Goal: Task Accomplishment & Management: Complete application form

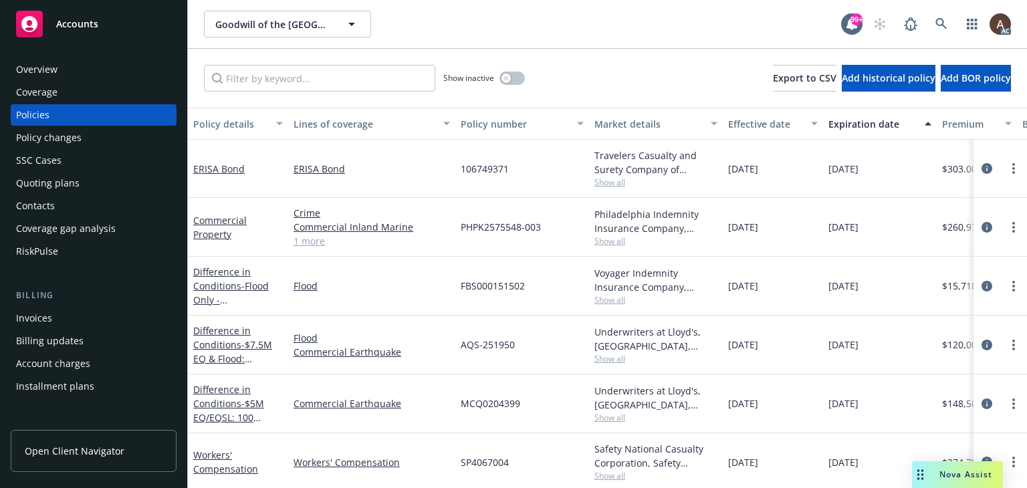
click at [86, 139] on div "Policy changes" at bounding box center [93, 137] width 155 height 21
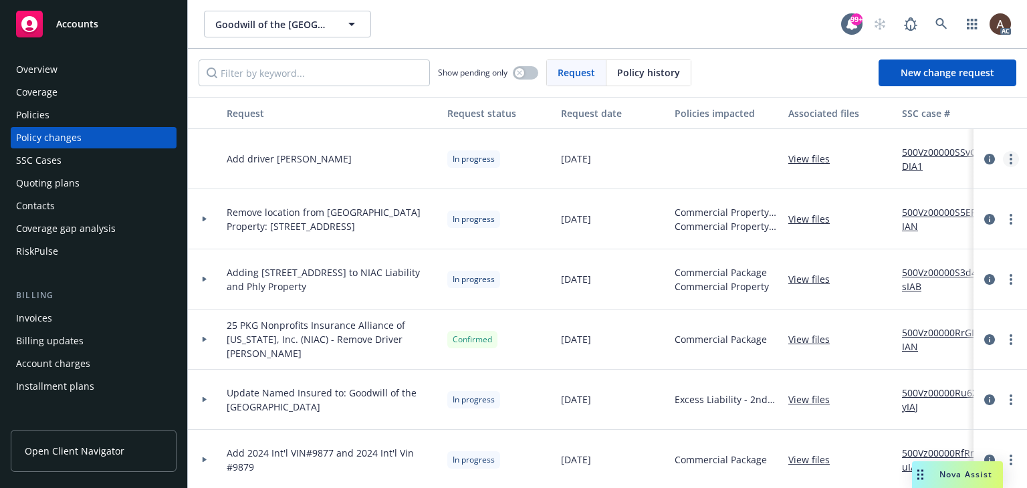
click at [1009, 156] on icon "more" at bounding box center [1010, 159] width 3 height 11
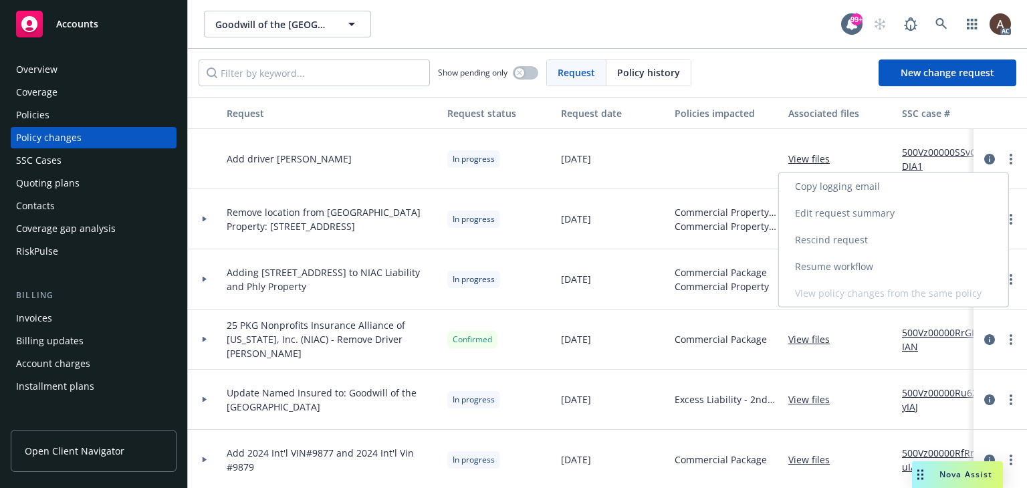
click at [844, 269] on link "Resume workflow" at bounding box center [893, 266] width 229 height 27
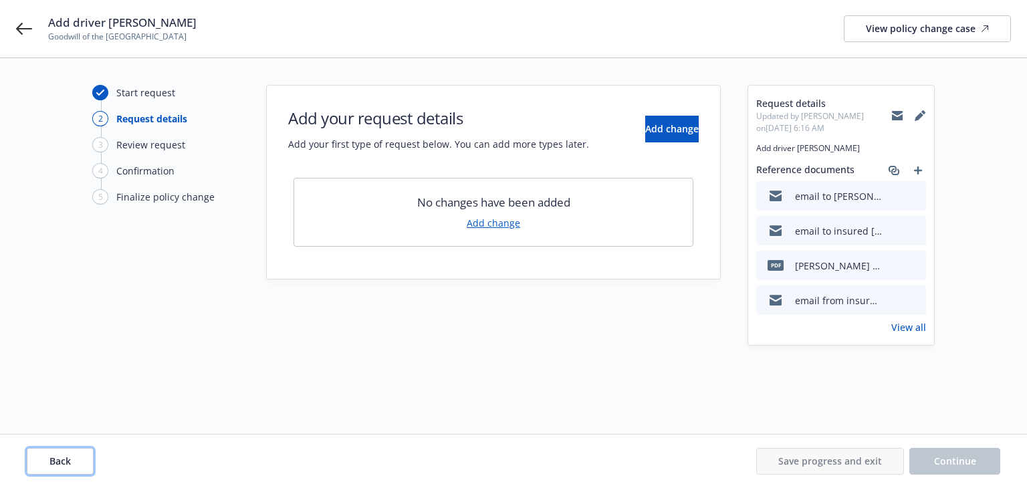
click at [76, 459] on button "Back" at bounding box center [60, 461] width 67 height 27
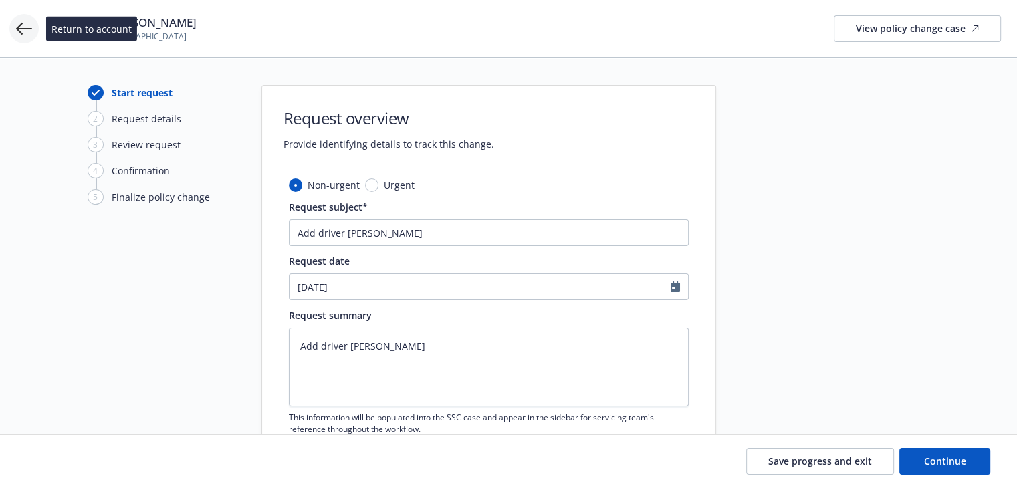
click at [24, 29] on icon at bounding box center [24, 29] width 16 height 16
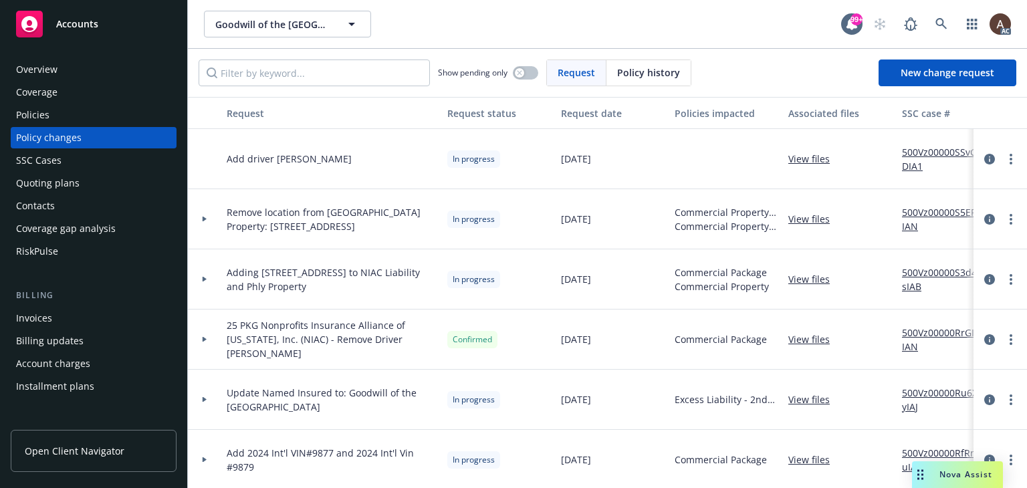
click at [202, 337] on icon at bounding box center [204, 339] width 5 height 5
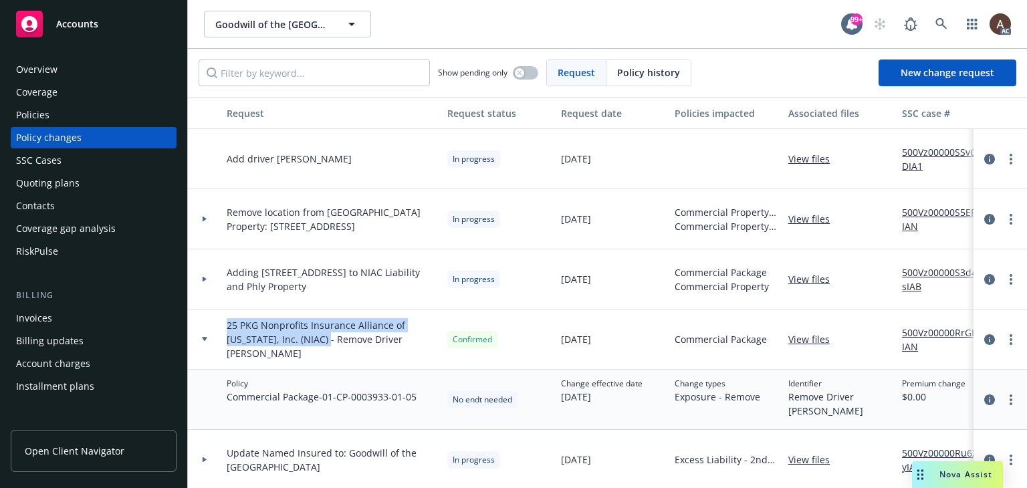
drag, startPoint x: 227, startPoint y: 327, endPoint x: 320, endPoint y: 342, distance: 93.4
click at [320, 342] on span "25 PKG Nonprofits Insurance Alliance of [US_STATE], Inc. (NIAC) - Remove Driver…" at bounding box center [332, 339] width 210 height 42
copy span "25 PKG Nonprofits Insurance Alliance of [US_STATE], Inc. (NIAC)"
click at [927, 332] on link "500Vz00000RrGIcIAN" at bounding box center [947, 340] width 90 height 28
click at [70, 115] on div "Policies" at bounding box center [93, 114] width 155 height 21
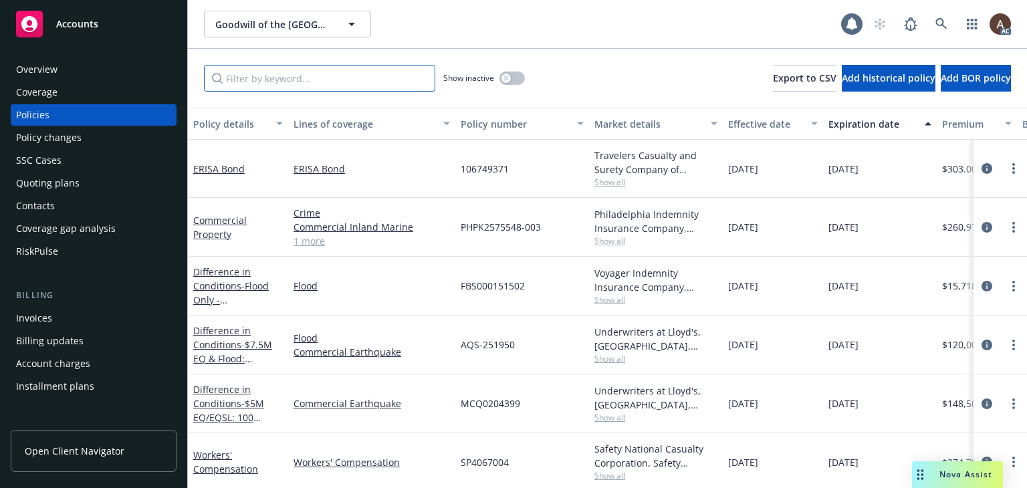
click at [274, 80] on input "Filter by keyword..." at bounding box center [319, 78] width 231 height 27
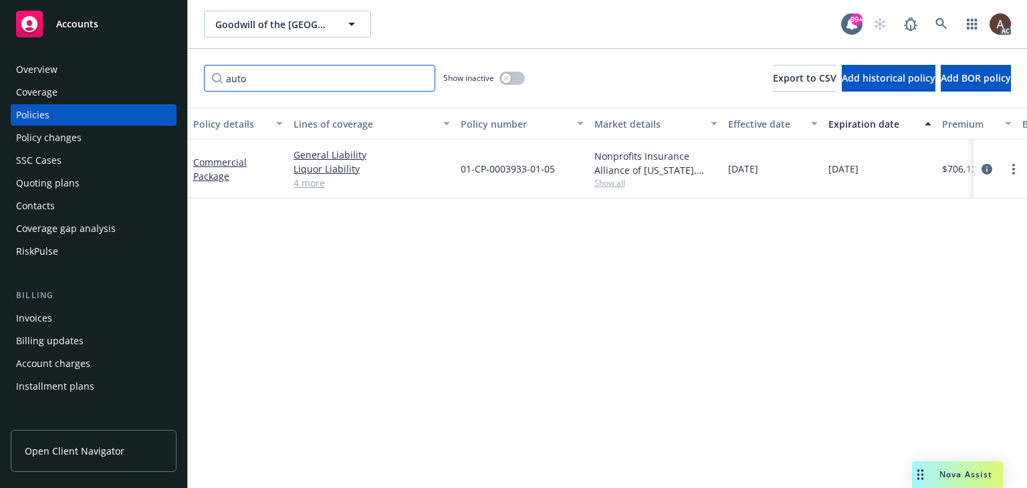
type input "auto"
click at [110, 143] on div "Policy changes" at bounding box center [93, 137] width 155 height 21
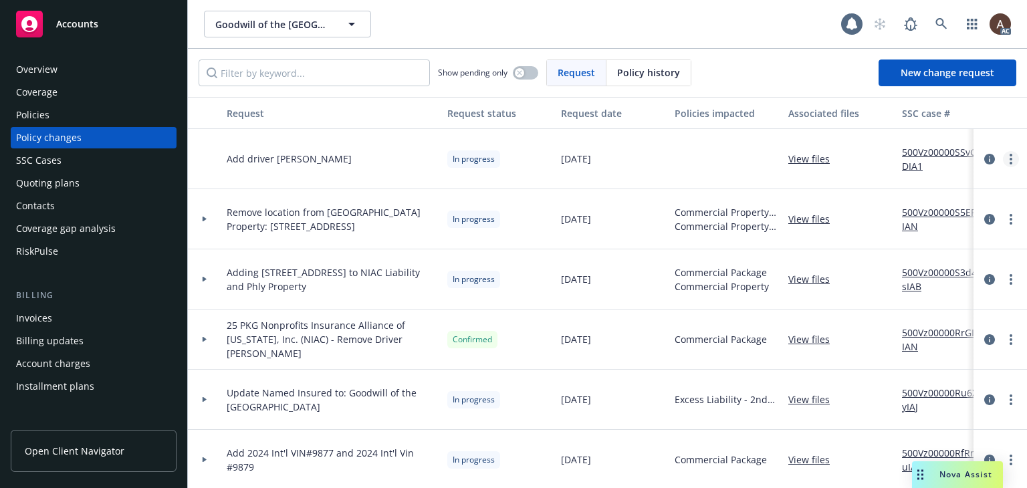
click at [1003, 156] on link "more" at bounding box center [1011, 159] width 16 height 16
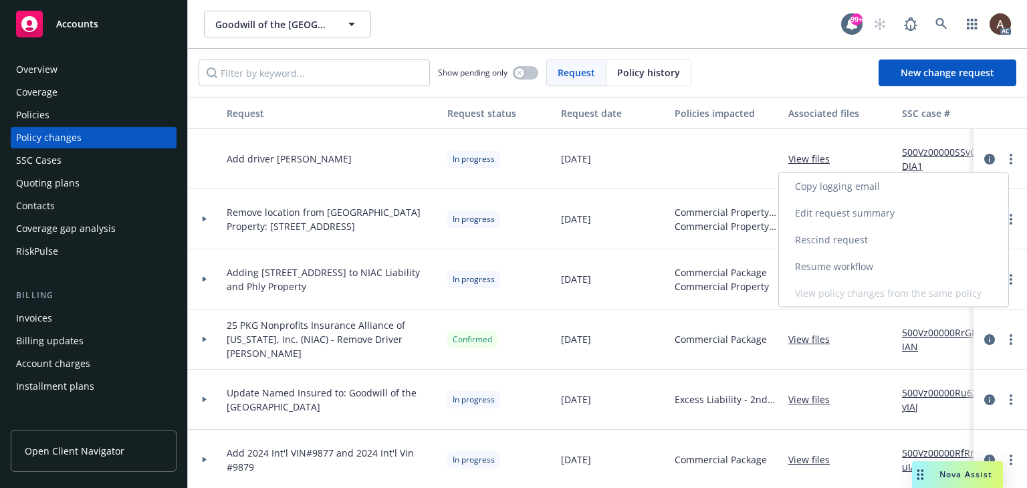
click at [842, 269] on link "Resume workflow" at bounding box center [893, 266] width 229 height 27
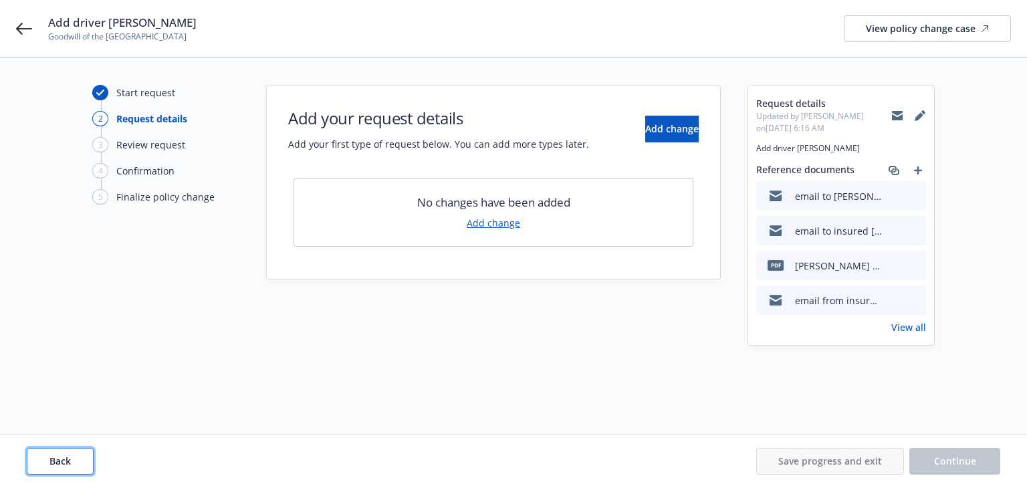
click at [78, 462] on button "Back" at bounding box center [60, 461] width 67 height 27
type textarea "x"
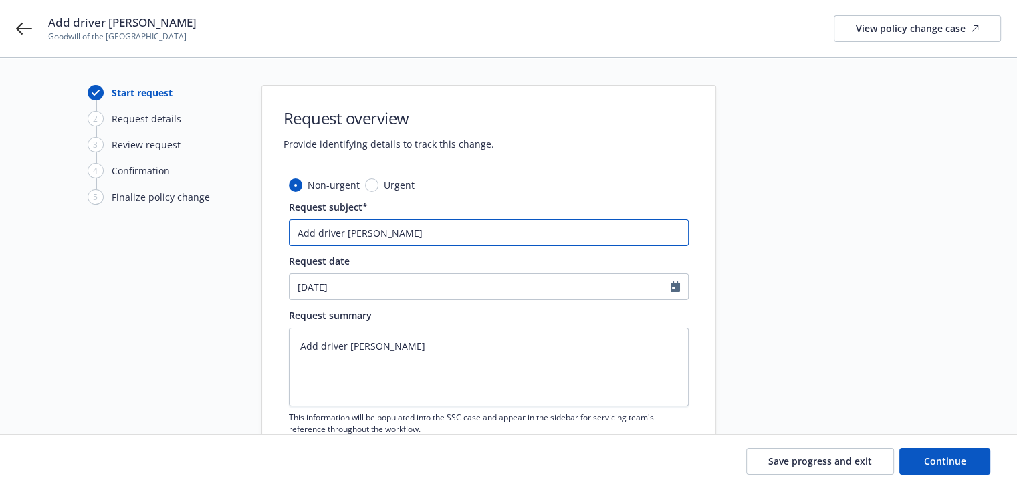
click at [295, 226] on input "Add driver [PERSON_NAME]" at bounding box center [489, 232] width 400 height 27
paste input "25 PKG Nonprofits Insurance Alliance of [US_STATE], Inc. (NIAC)"
type input "25 PKG Nonprofits Insurance Alliance of [US_STATE], Inc. (NIAC) Add driver [PER…"
type textarea "x"
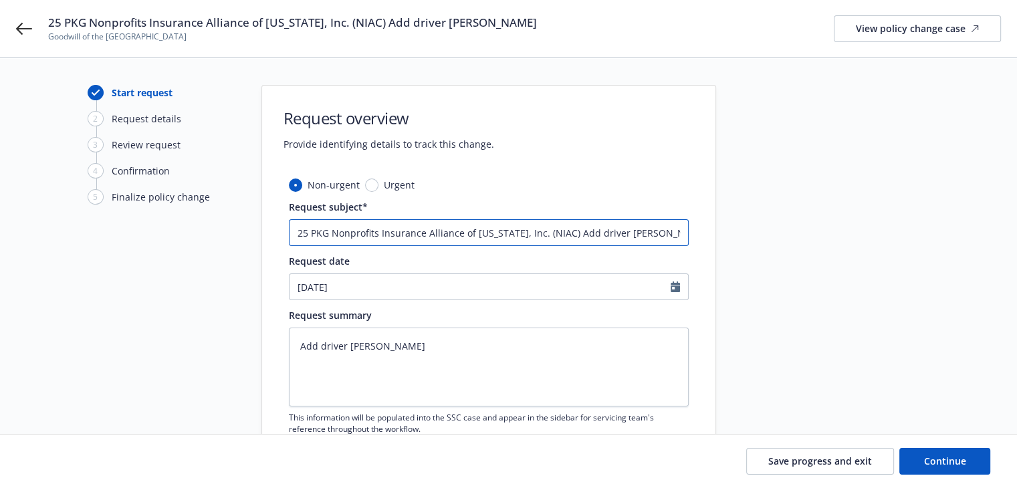
type input "25 PKG Nonprofits Insurance Alliance of [US_STATE], Inc. (NIAC) -Add driver [PE…"
type textarea "x"
click at [626, 233] on input "25 PKG Nonprofits Insurance Alliance of [US_STATE], Inc. (NIAC) - Add driver [P…" at bounding box center [489, 232] width 400 height 27
type input "25 PKG Nonprofits Insurance Alliance of [US_STATE], Inc. (NIAC) - Add driver [P…"
click at [509, 367] on textarea "Add driver [PERSON_NAME]" at bounding box center [489, 367] width 400 height 79
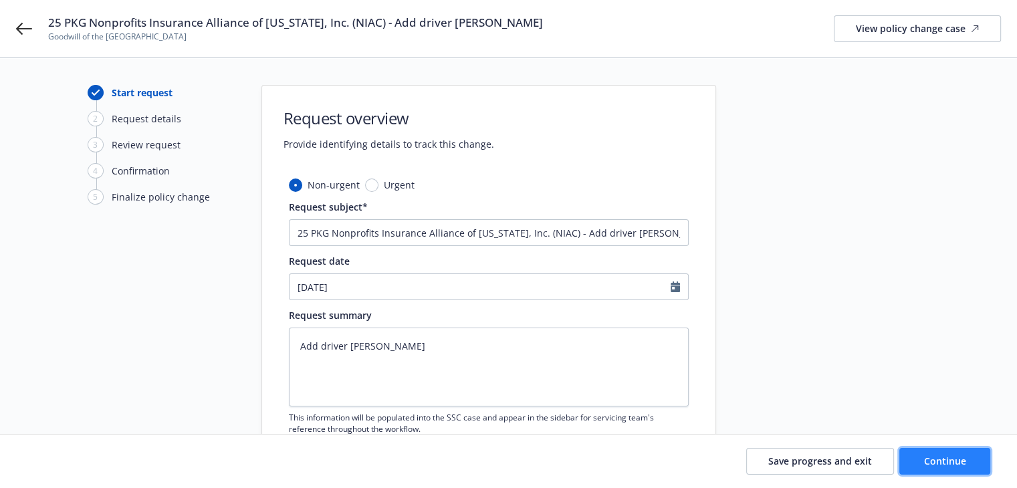
click at [965, 469] on button "Continue" at bounding box center [944, 461] width 91 height 27
type textarea "x"
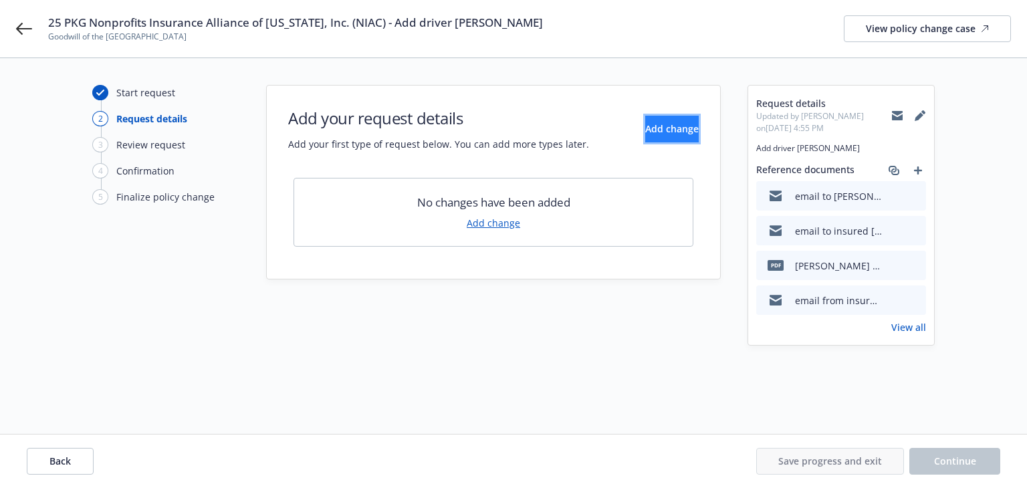
click at [645, 134] on span "Add change" at bounding box center [671, 128] width 53 height 13
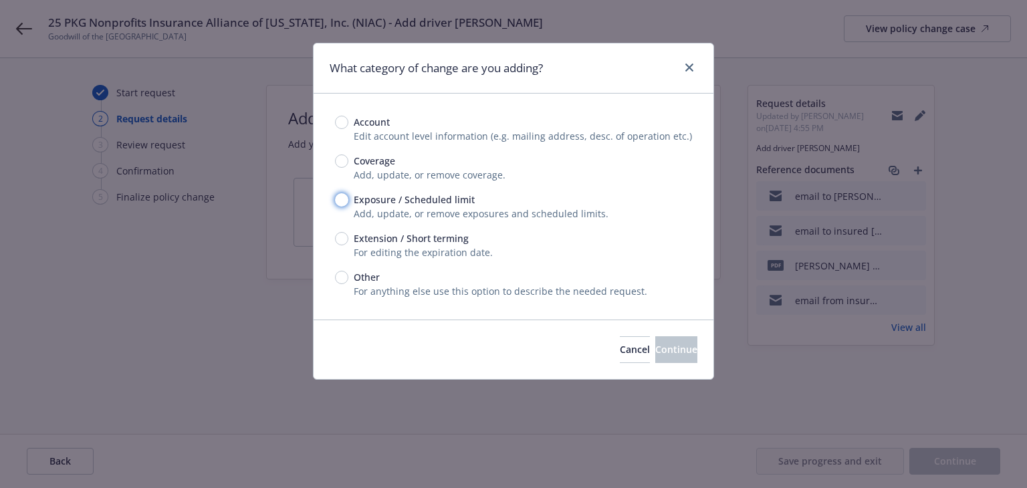
click at [343, 198] on input "Exposure / Scheduled limit" at bounding box center [341, 199] width 13 height 13
radio input "true"
click at [655, 348] on span "Continue" at bounding box center [676, 349] width 42 height 13
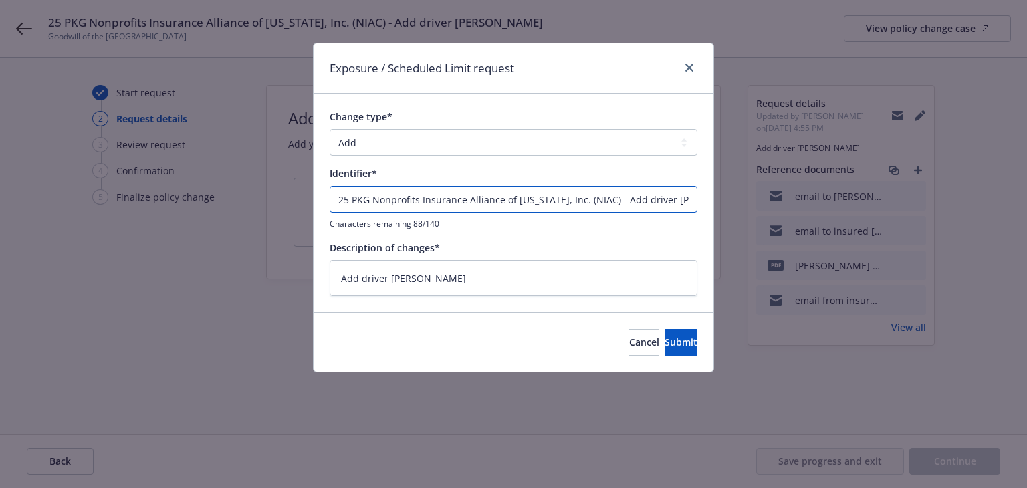
drag, startPoint x: 612, startPoint y: 198, endPoint x: 326, endPoint y: 219, distance: 286.9
click at [278, 198] on div "Exposure / Scheduled Limit request Change type* Add Audit Change Remove Identif…" at bounding box center [513, 244] width 1027 height 488
type textarea "x"
type input "Add driver [PERSON_NAME]"
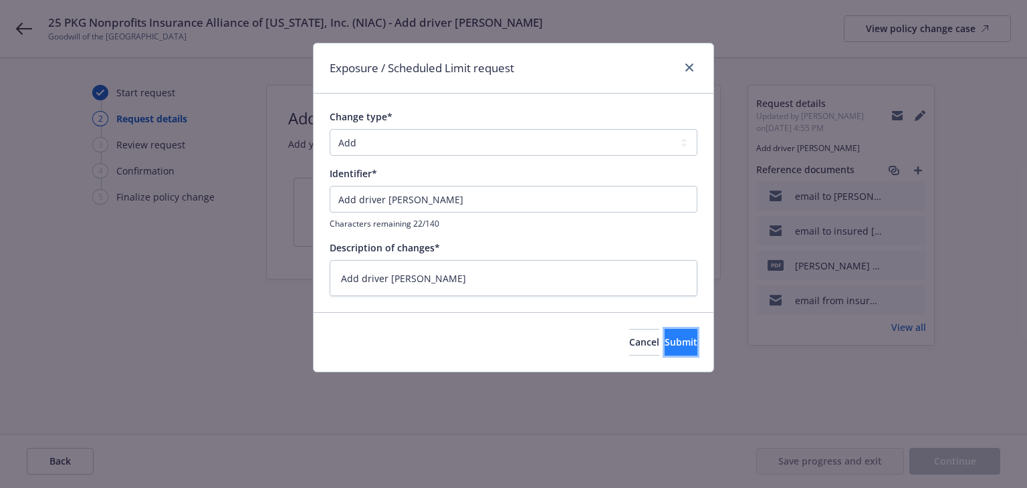
click at [664, 343] on span "Submit" at bounding box center [680, 342] width 33 height 13
type textarea "x"
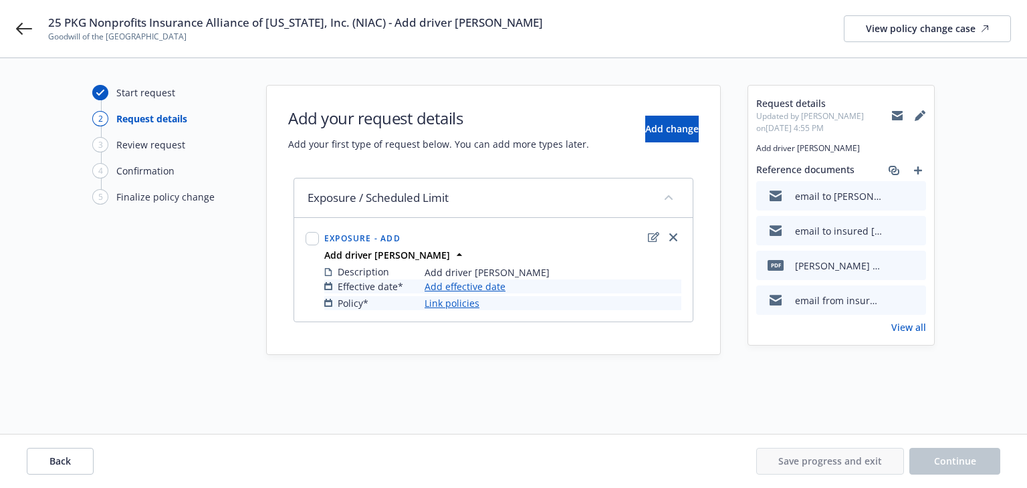
click at [466, 285] on link "Add effective date" at bounding box center [464, 286] width 81 height 14
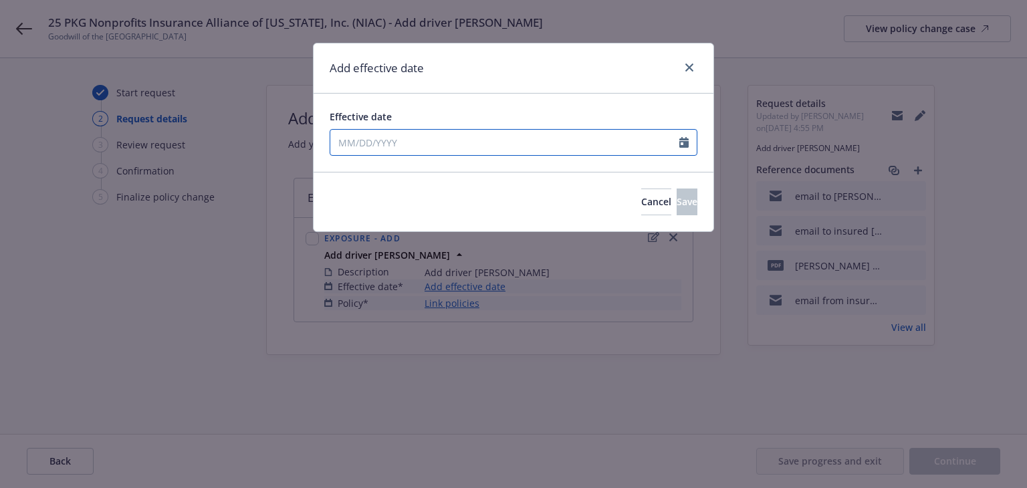
click at [468, 147] on input "Effective date" at bounding box center [504, 142] width 349 height 25
select select "9"
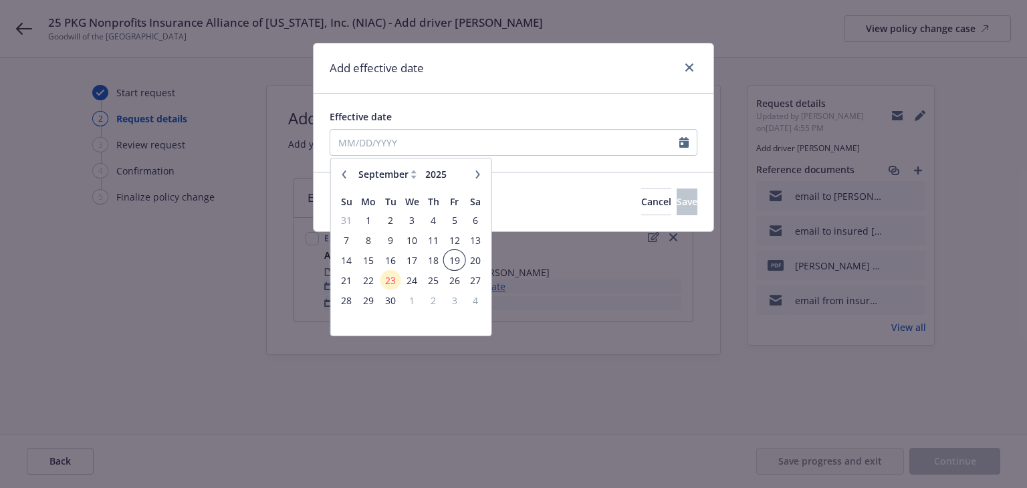
click at [454, 259] on span "19" at bounding box center [454, 260] width 18 height 17
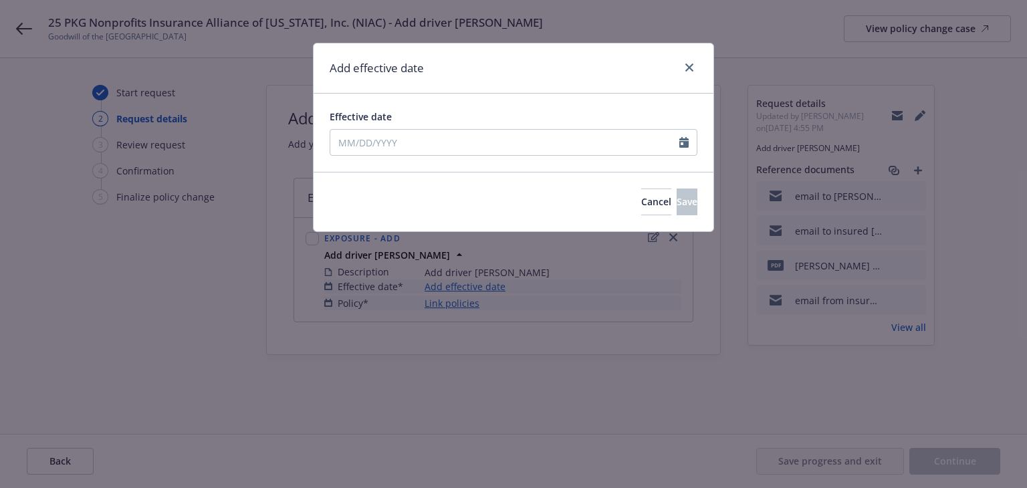
type input "[DATE]"
click at [677, 201] on button "Save" at bounding box center [687, 202] width 21 height 27
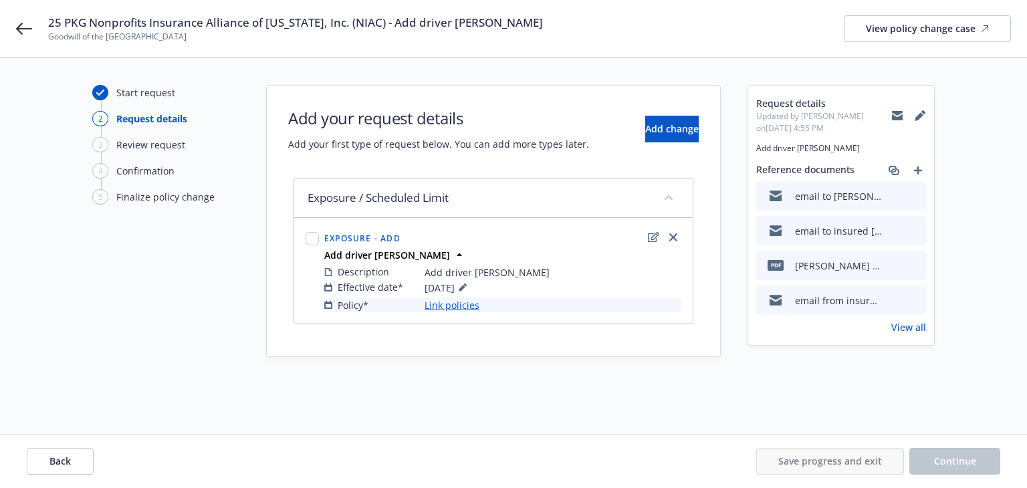
click at [444, 307] on link "Link policies" at bounding box center [451, 305] width 55 height 14
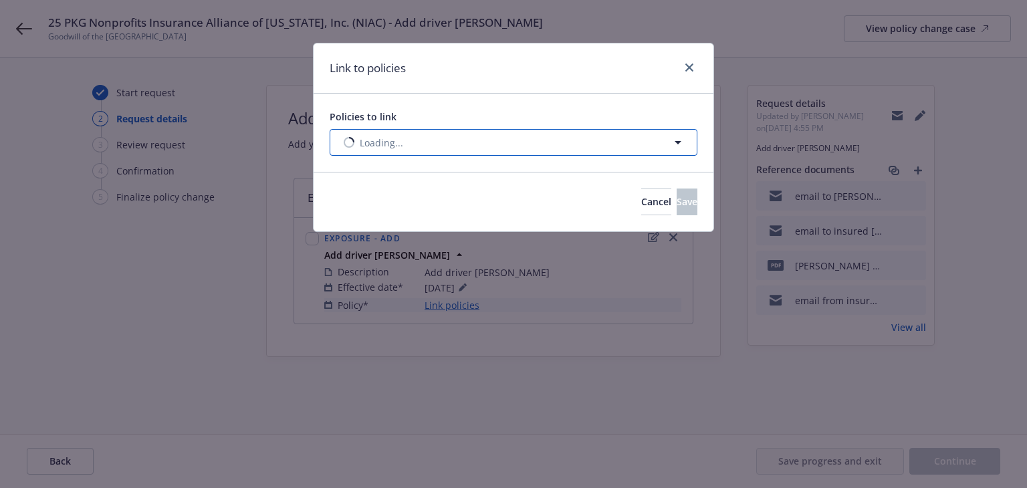
click at [479, 145] on button "Loading..." at bounding box center [514, 142] width 368 height 27
select select "ACTIVE"
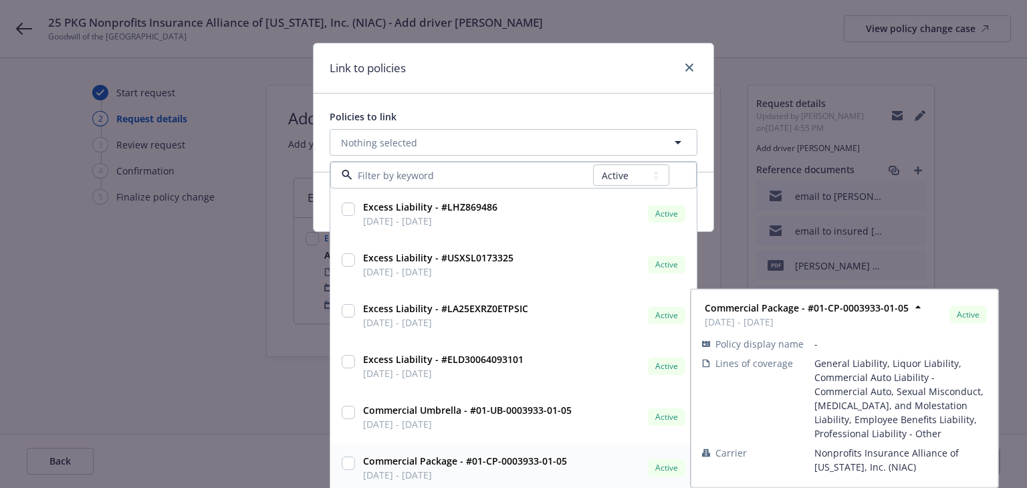
click at [465, 464] on strong "Commercial Package - #01-CP-0003933-01-05" at bounding box center [465, 461] width 204 height 13
checkbox input "true"
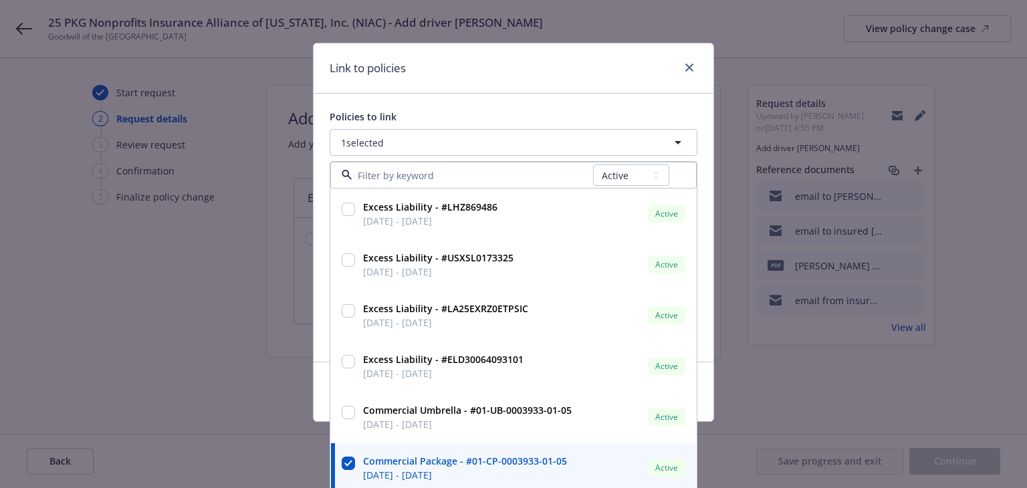
click at [520, 76] on div "Link to policies" at bounding box center [514, 68] width 400 height 50
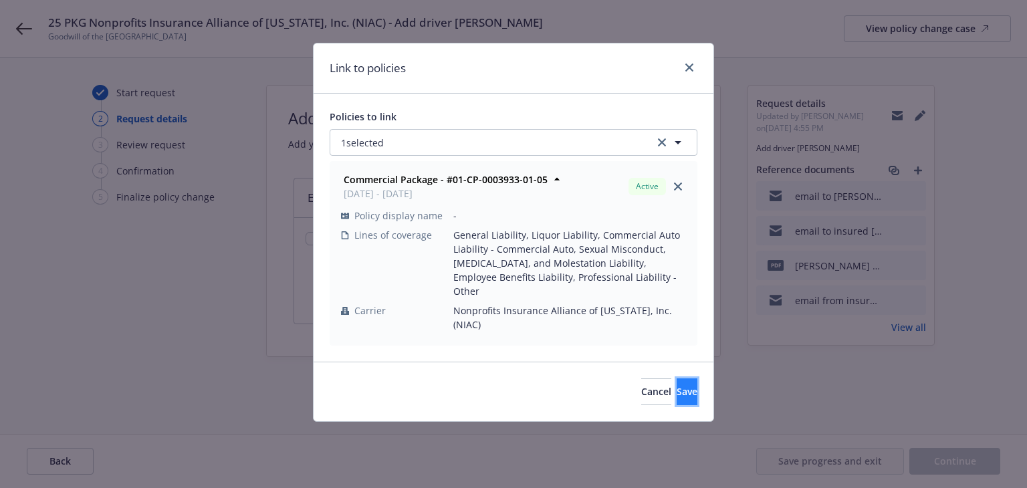
click at [677, 385] on span "Save" at bounding box center [687, 391] width 21 height 13
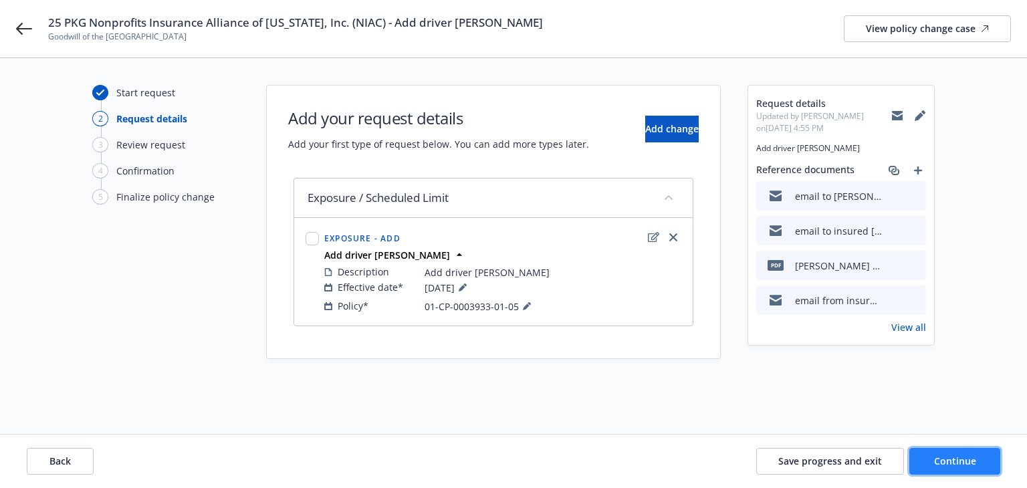
click at [929, 457] on button "Continue" at bounding box center [954, 461] width 91 height 27
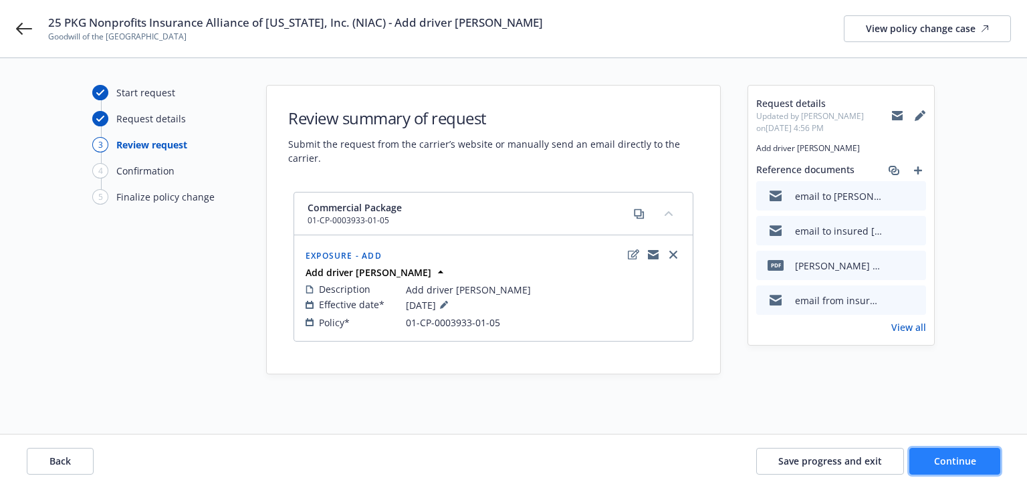
click at [953, 457] on span "Continue" at bounding box center [955, 461] width 42 height 13
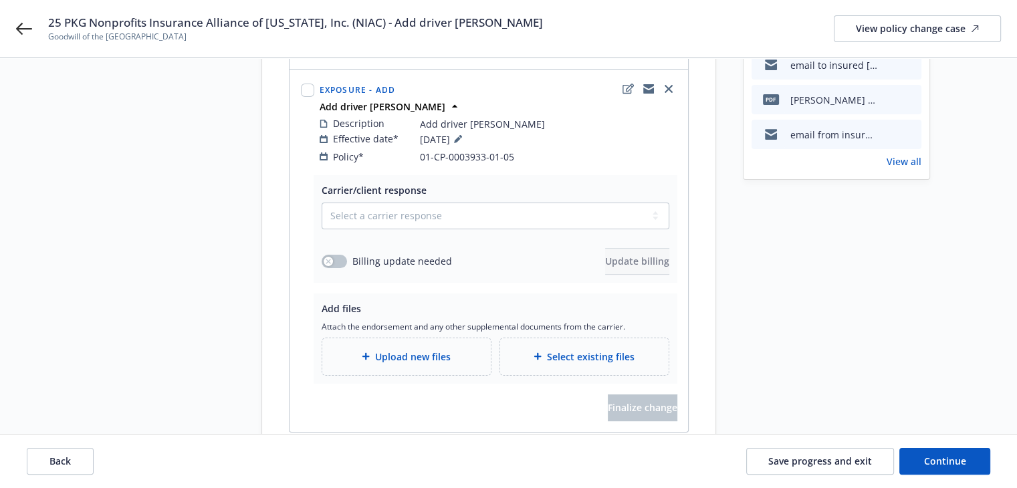
scroll to position [209, 0]
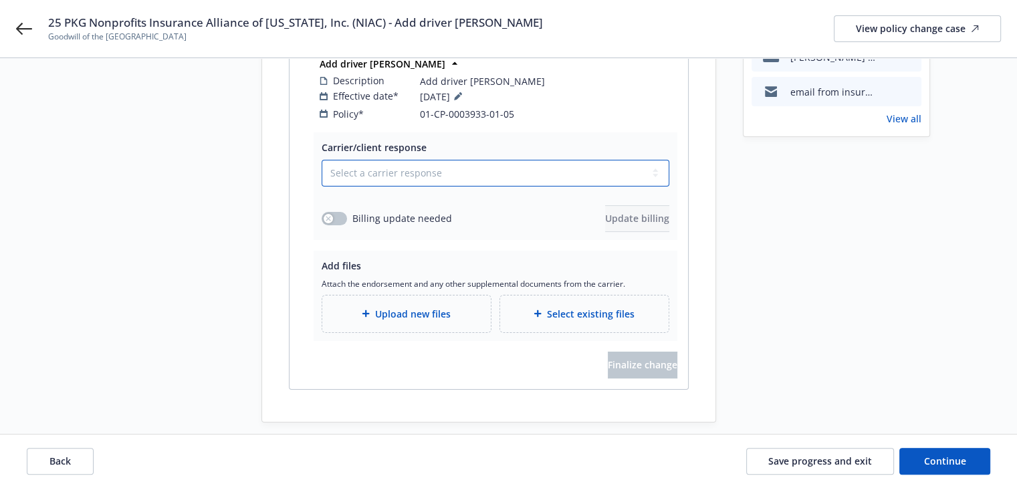
drag, startPoint x: 347, startPoint y: 162, endPoint x: 348, endPoint y: 170, distance: 8.1
click at [347, 162] on select "Select a carrier response Accepted Accepted with revision No endorsement needed…" at bounding box center [496, 173] width 348 height 27
select select "NO_ENDORSEMENT_NEEDED"
click at [322, 187] on select "Select a carrier response Accepted Accepted with revision No endorsement needed…" at bounding box center [496, 173] width 348 height 27
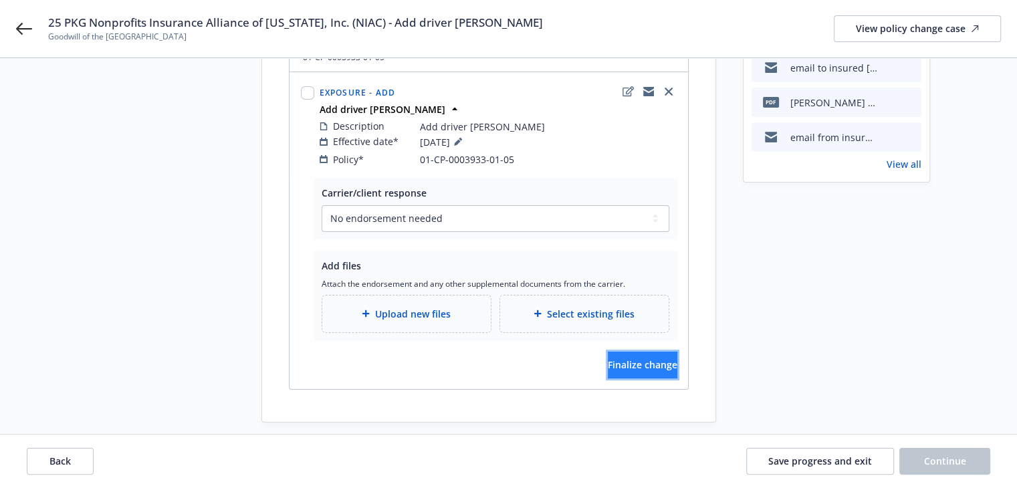
click at [608, 358] on span "Finalize change" at bounding box center [643, 364] width 70 height 13
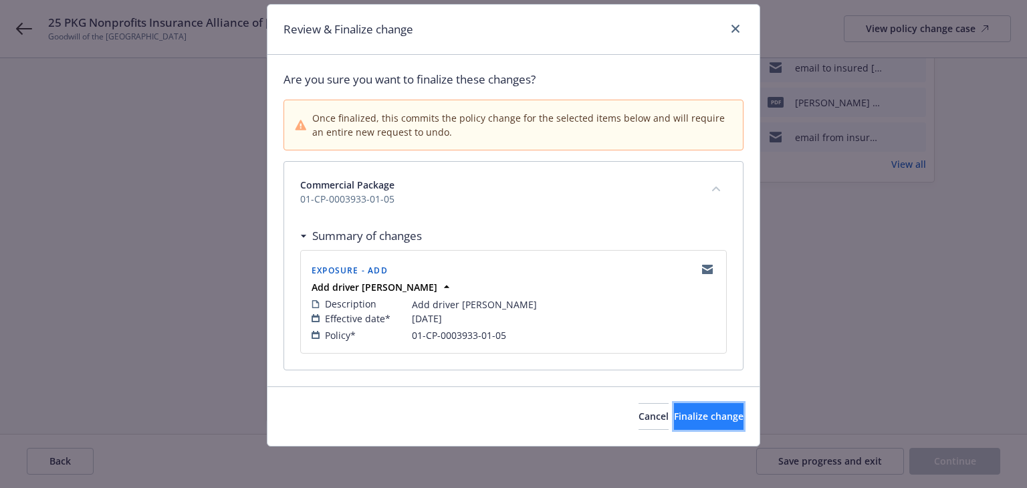
click at [685, 414] on span "Finalize change" at bounding box center [709, 416] width 70 height 13
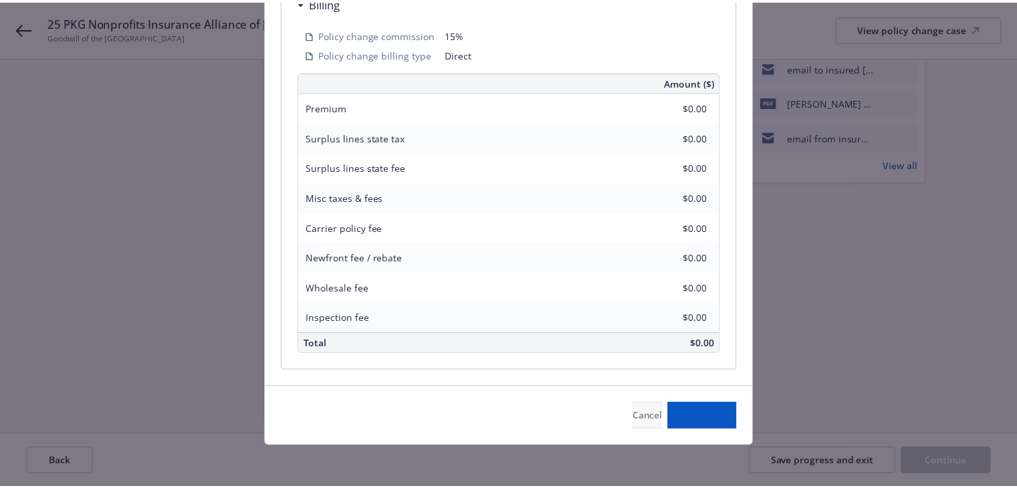
scroll to position [162, 0]
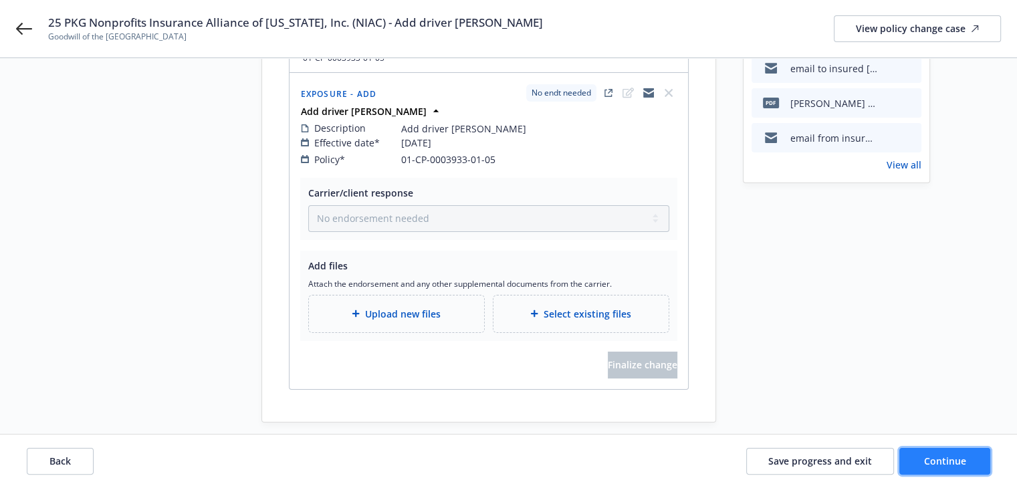
click at [912, 463] on button "Continue" at bounding box center [944, 461] width 91 height 27
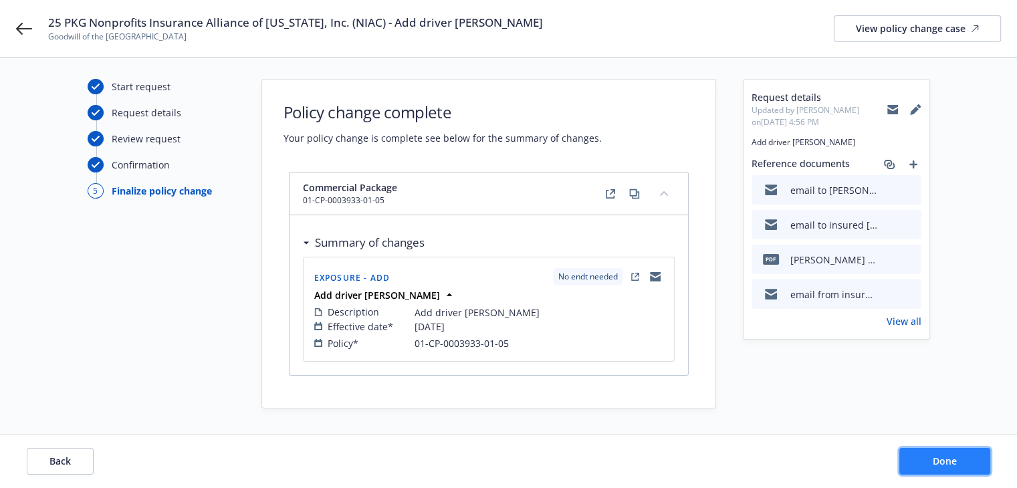
click at [931, 463] on button "Done" at bounding box center [944, 461] width 91 height 27
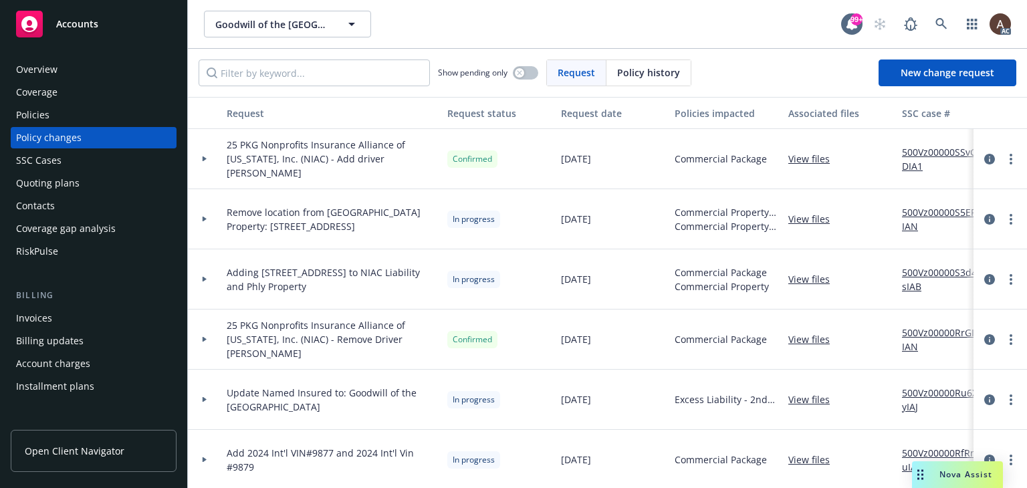
click at [206, 158] on icon at bounding box center [204, 158] width 5 height 5
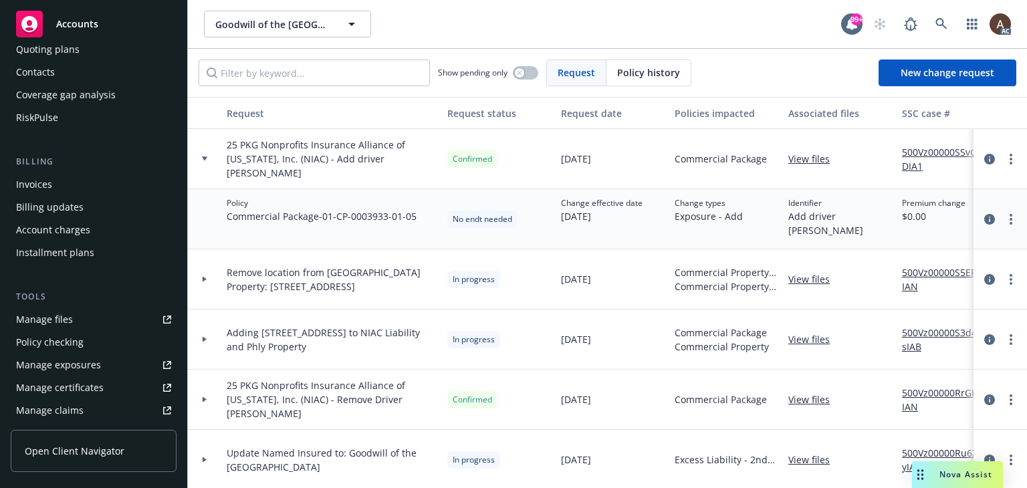
scroll to position [267, 0]
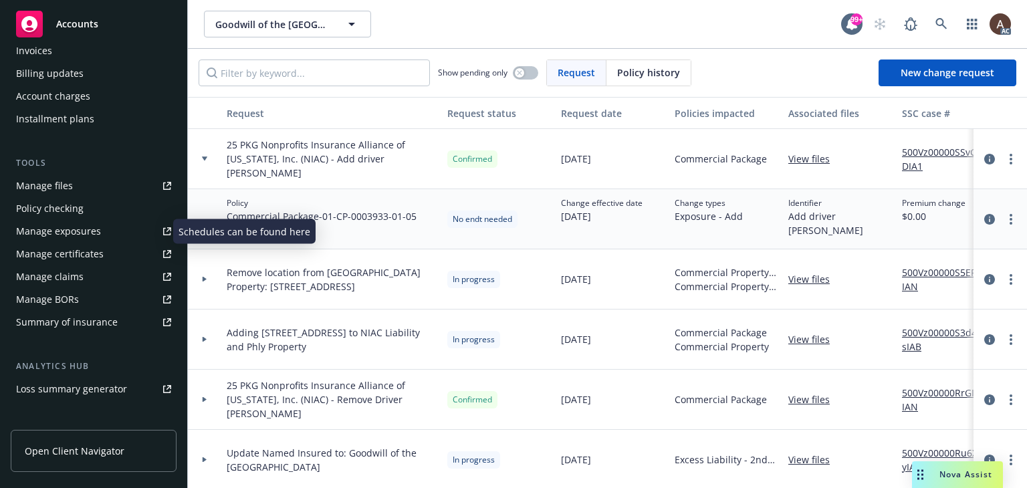
click at [110, 233] on link "Manage exposures" at bounding box center [94, 231] width 166 height 21
click at [984, 158] on icon "circleInformation" at bounding box center [989, 159] width 11 height 11
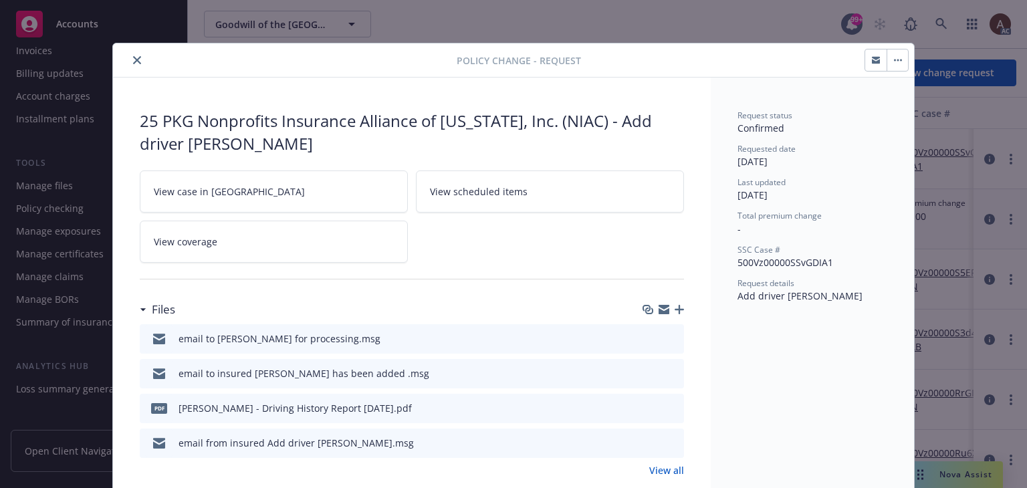
scroll to position [40, 0]
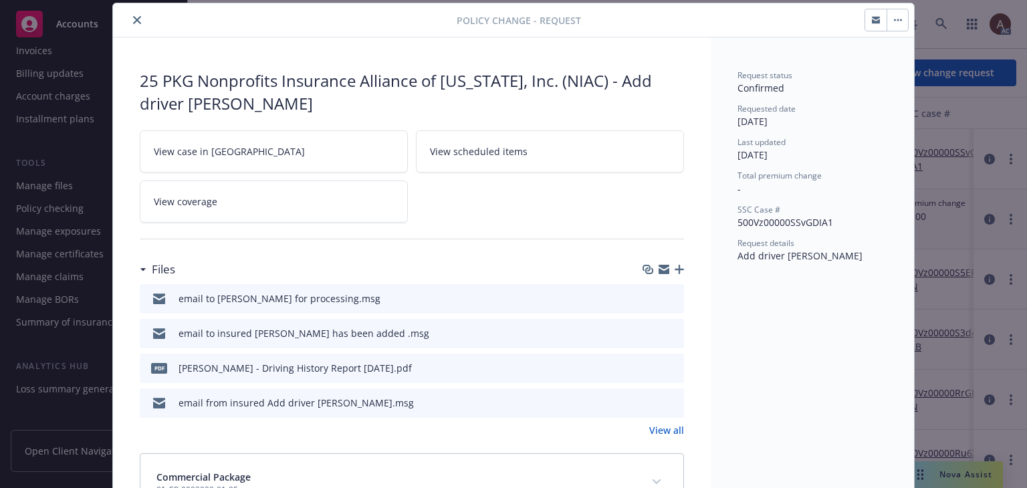
click at [667, 397] on icon "preview file" at bounding box center [671, 401] width 12 height 9
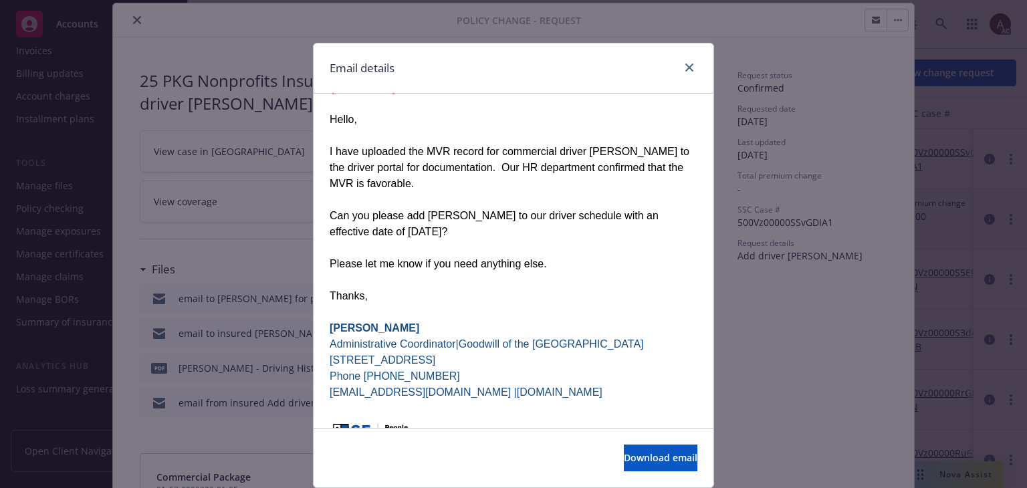
scroll to position [299, 0]
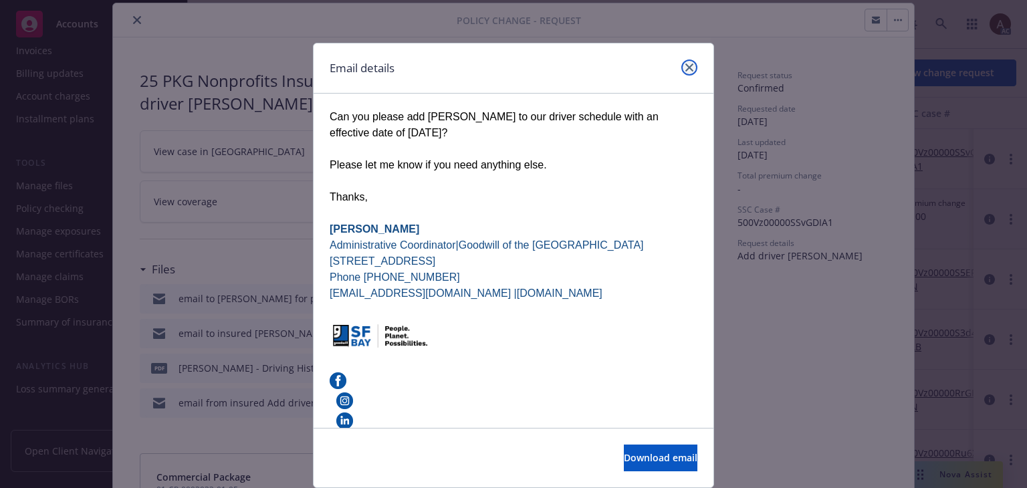
click at [685, 68] on icon "close" at bounding box center [689, 68] width 8 height 8
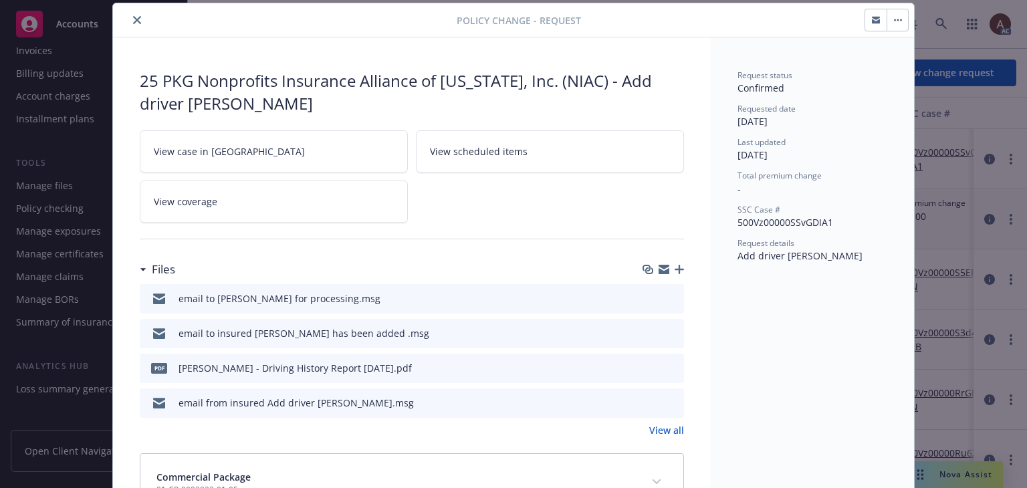
click at [667, 363] on icon "preview file" at bounding box center [671, 366] width 12 height 9
click at [133, 17] on icon "close" at bounding box center [137, 20] width 8 height 8
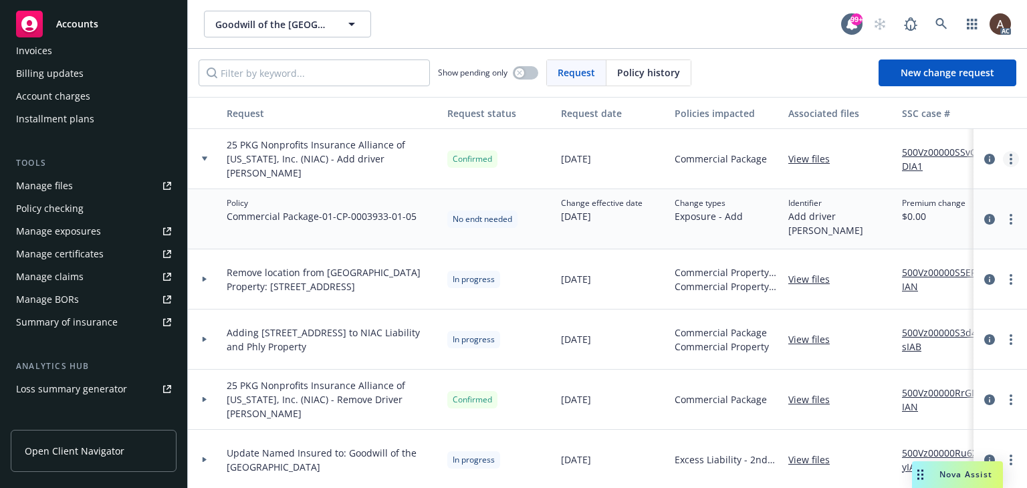
click at [1003, 159] on link "more" at bounding box center [1011, 159] width 16 height 16
click at [719, 221] on span "Exposure - Add" at bounding box center [709, 216] width 68 height 14
click at [1009, 217] on icon "more" at bounding box center [1010, 219] width 3 height 11
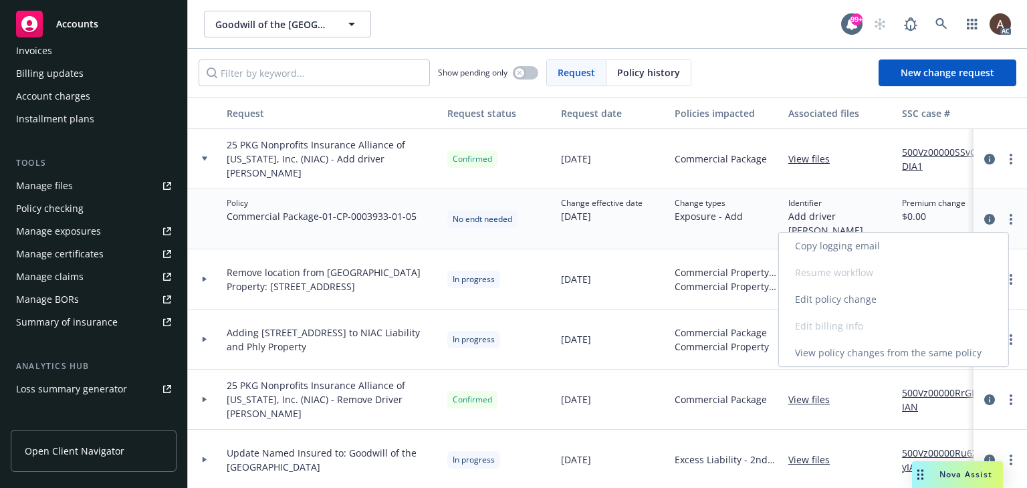
click at [868, 303] on link "Edit policy change" at bounding box center [893, 299] width 229 height 27
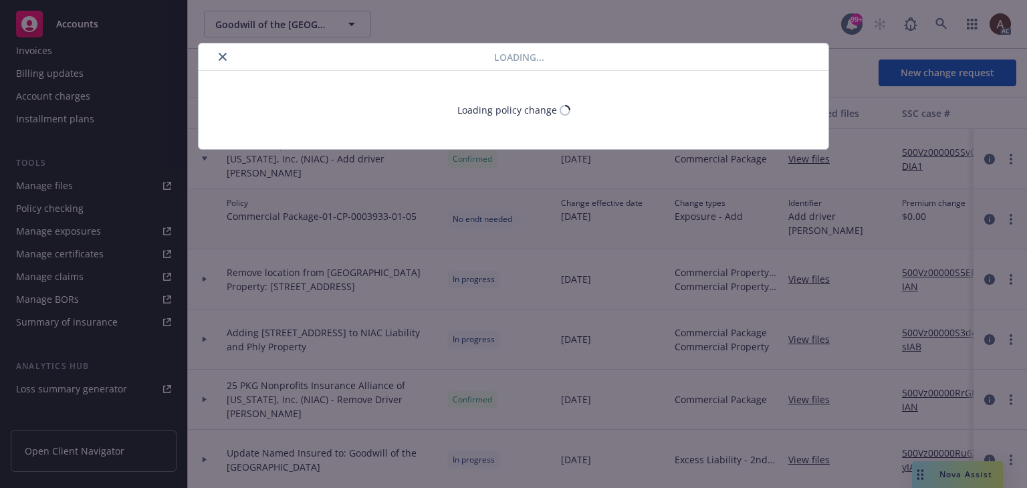
type textarea "x"
select select "NO_ENDORSEMENT_NEEDED"
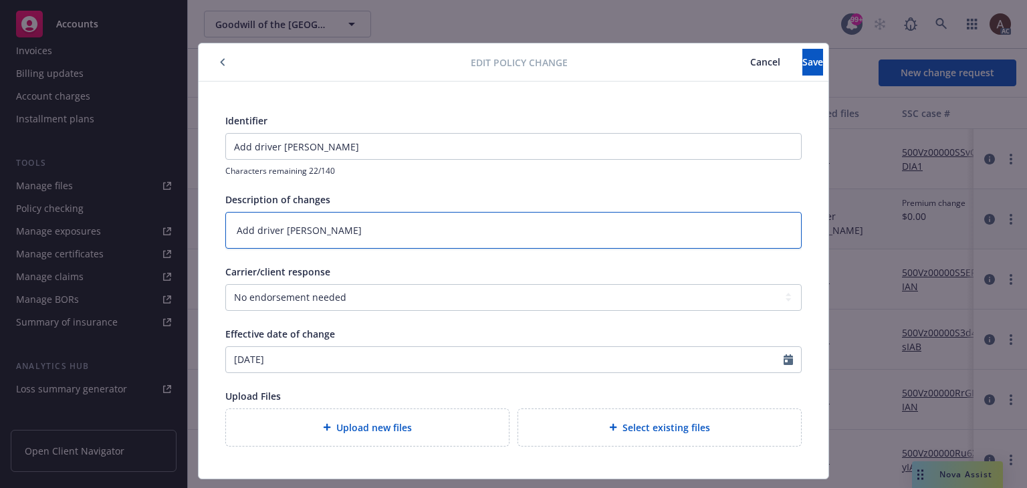
click at [342, 229] on textarea "Add driver [PERSON_NAME]" at bounding box center [513, 230] width 576 height 37
type textarea "x"
type textarea "Add driver [PERSON_NAME],"
type textarea "x"
type textarea "Add driver [PERSON_NAME],"
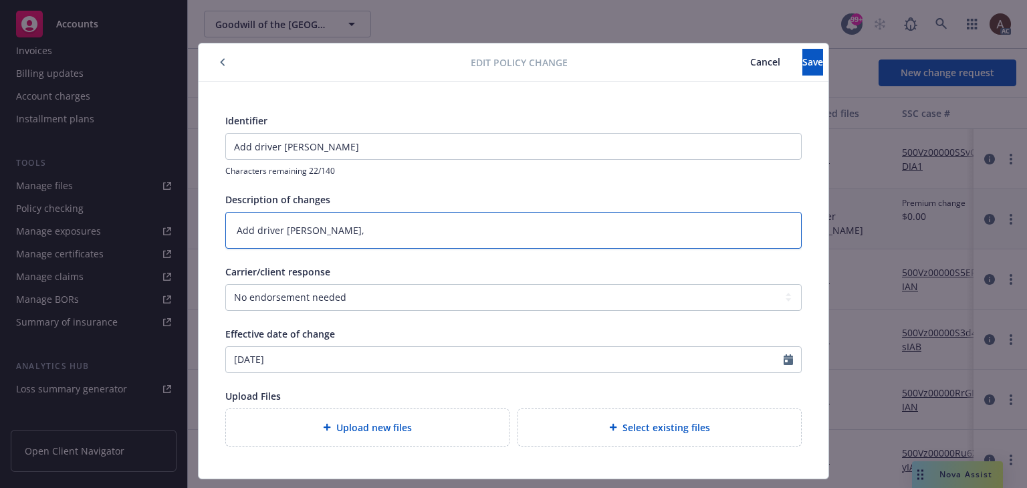
type textarea "x"
type textarea "Add driver [PERSON_NAME], C"
type textarea "x"
type textarea "Add driver [PERSON_NAME], [GEOGRAPHIC_DATA]"
type textarea "x"
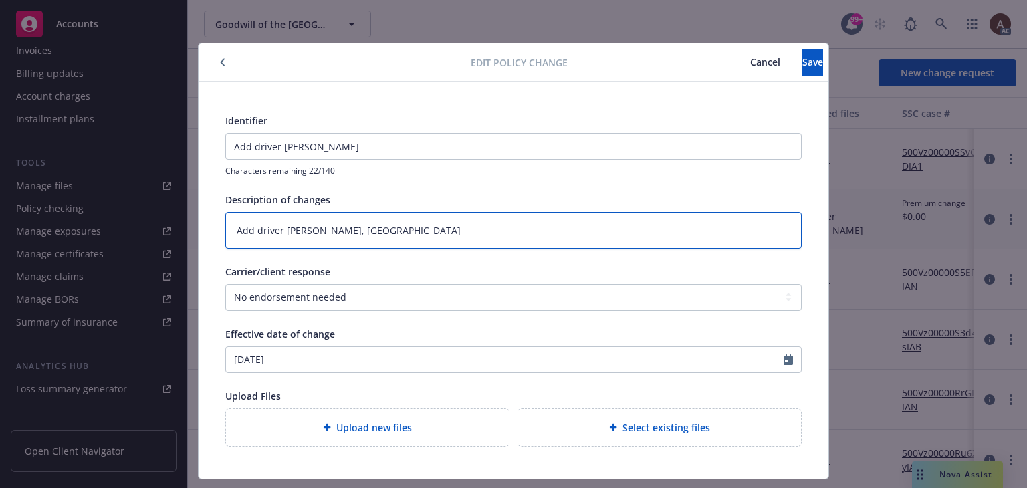
type textarea "Add driver [PERSON_NAME], [GEOGRAPHIC_DATA],"
type textarea "x"
type textarea "Add driver [PERSON_NAME], [GEOGRAPHIC_DATA],"
type textarea "x"
type textarea "Add driver [PERSON_NAME], [GEOGRAPHIC_DATA], L"
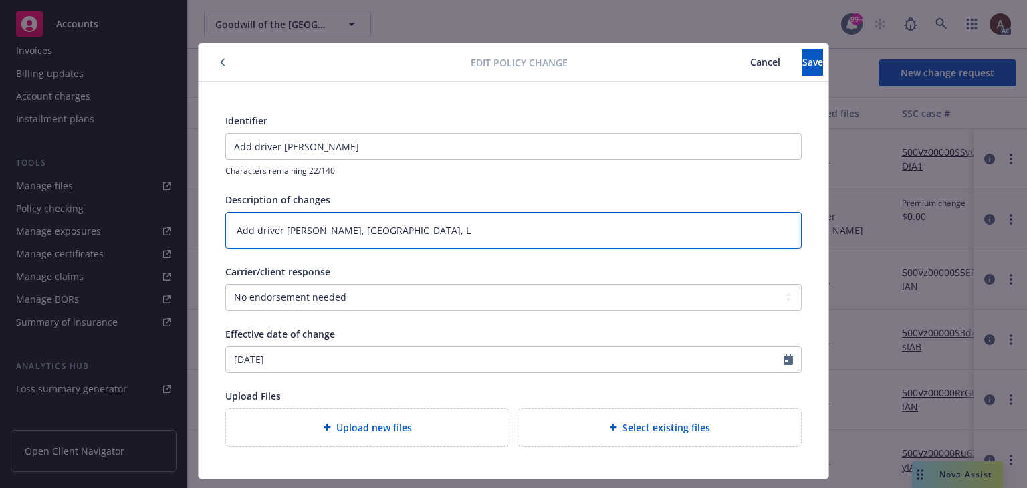
type textarea "x"
type textarea "Add driver [PERSON_NAME], [GEOGRAPHIC_DATA], Li"
type textarea "x"
type textarea "Add driver [PERSON_NAME], [GEOGRAPHIC_DATA], Lic"
type textarea "x"
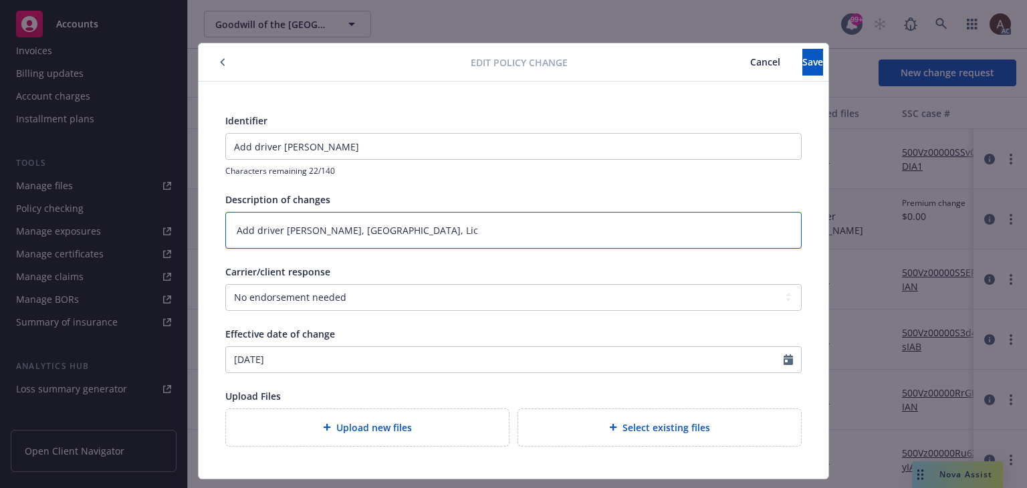
type textarea "Add driver [PERSON_NAME], [GEOGRAPHIC_DATA], Lic#"
type textarea "x"
type textarea "Add driver [PERSON_NAME], [GEOGRAPHIC_DATA], Lic#"
type textarea "x"
type textarea "Add driver [PERSON_NAME], [GEOGRAPHIC_DATA], Lic# U"
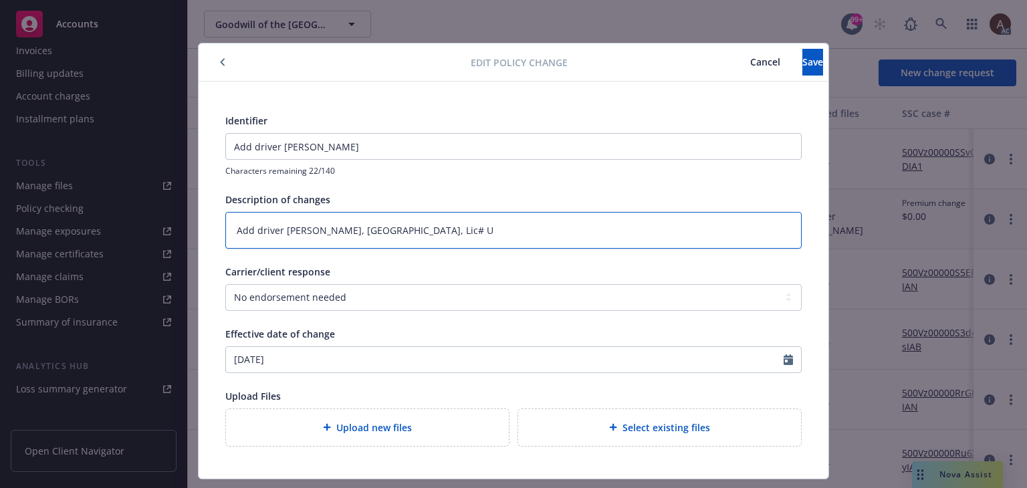
type textarea "x"
type textarea "Add driver [PERSON_NAME], [GEOGRAPHIC_DATA], Lic# U0"
type textarea "x"
type textarea "Add driver [PERSON_NAME], [GEOGRAPHIC_DATA], Lic# U06"
type textarea "x"
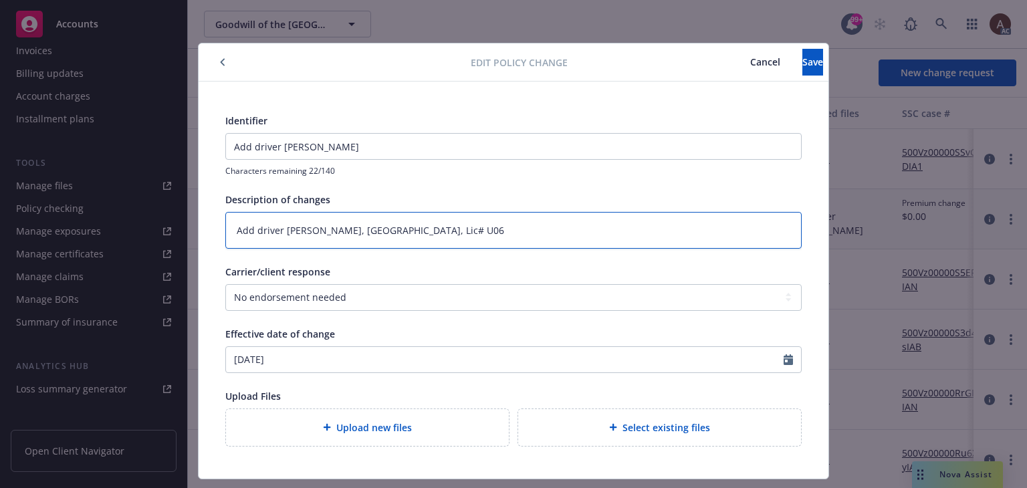
type textarea "Add driver [PERSON_NAME], [GEOGRAPHIC_DATA], Lic# U067"
type textarea "x"
type textarea "Add driver [PERSON_NAME], [GEOGRAPHIC_DATA], Lic# U0678"
type textarea "x"
type textarea "Add driver [PERSON_NAME], [GEOGRAPHIC_DATA], Lic# U06780"
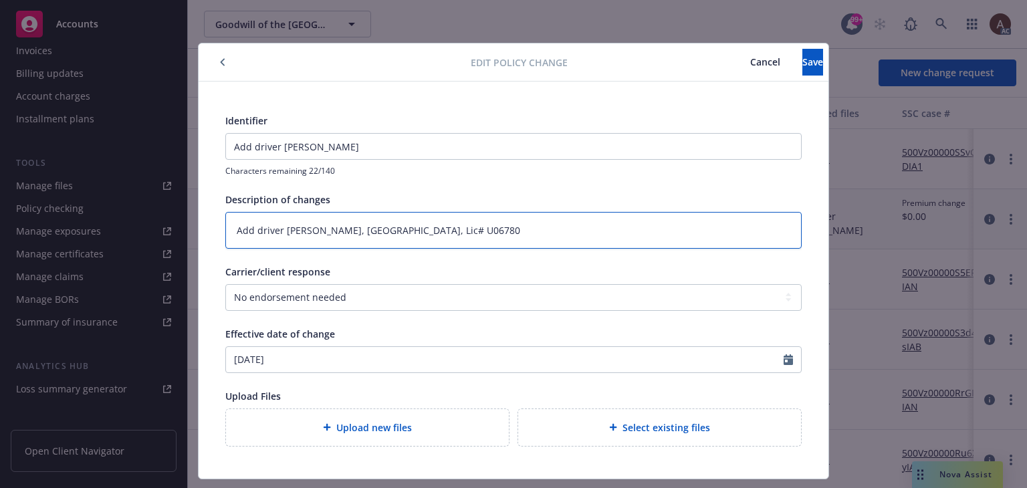
type textarea "x"
type textarea "Add driver [PERSON_NAME], [GEOGRAPHIC_DATA], Lic# [DRIVERS_LICENSE_NUMBER]"
type textarea "x"
type textarea "Add driver [PERSON_NAME], [GEOGRAPHIC_DATA], Lic# [DRIVERS_LICENSE_NUMBER]"
type textarea "x"
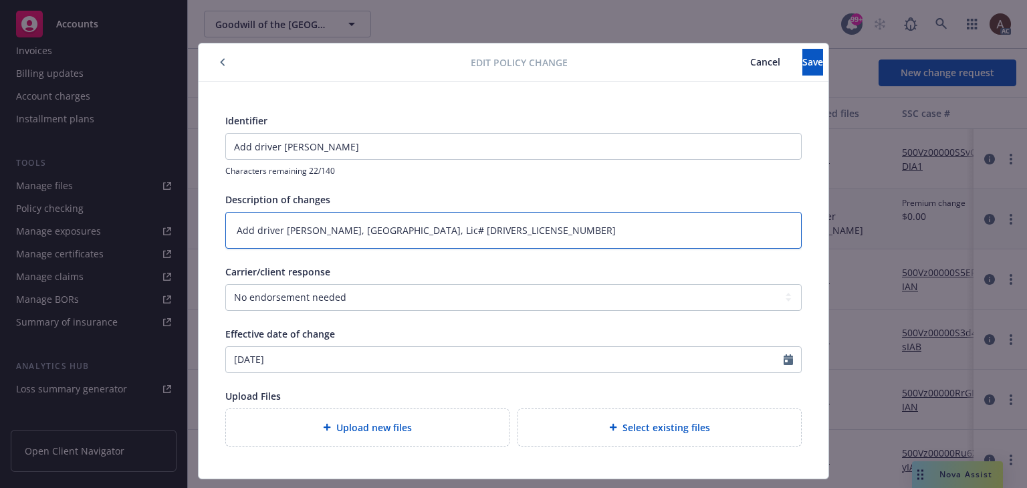
type textarea "Add driver [PERSON_NAME], [GEOGRAPHIC_DATA], Lic# [DRIVERS_LICENSE_NUMBER],"
type textarea "x"
type textarea "Add driver [PERSON_NAME], [GEOGRAPHIC_DATA], Lic# [DRIVERS_LICENSE_NUMBER],"
type textarea "x"
type textarea "Add driver [PERSON_NAME], [GEOGRAPHIC_DATA], Lic# [DRIVERS_LICENSE_NUMBER], D"
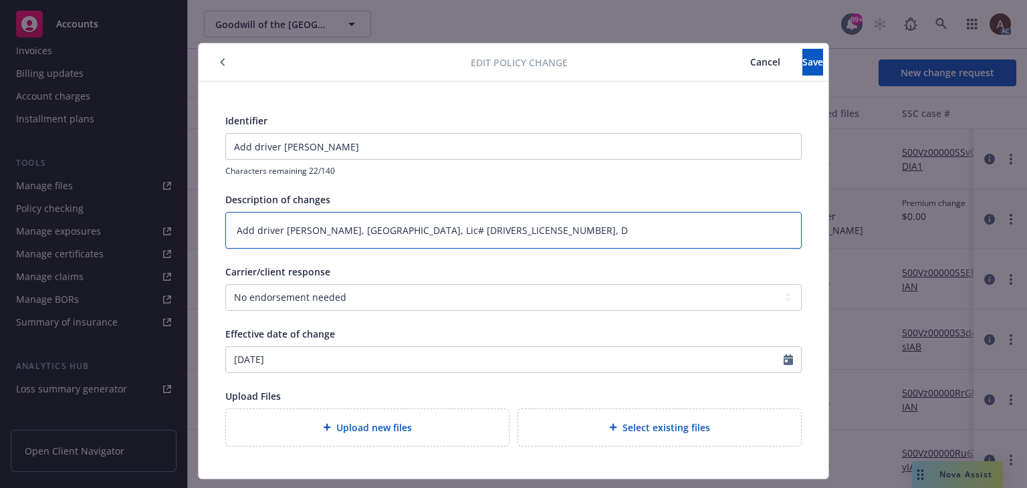
type textarea "x"
type textarea "Add driver [PERSON_NAME], [GEOGRAPHIC_DATA], Lic# [DRIVERS_LICENSE_NUMBER], DO"
type textarea "x"
type textarea "Add driver [PERSON_NAME], [GEOGRAPHIC_DATA], Lic# [DRIVERS_LICENSE_NUMBER], DOB"
type textarea "x"
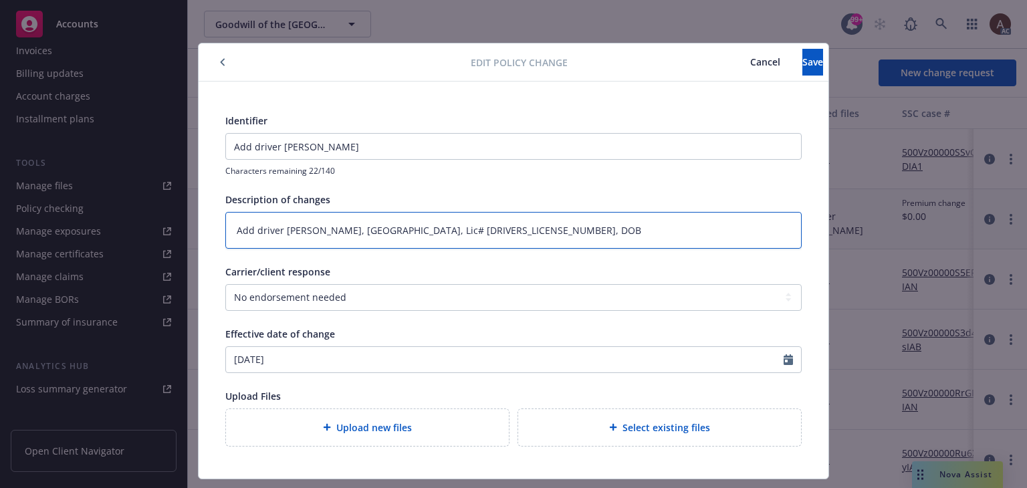
type textarea "Add driver [PERSON_NAME], [GEOGRAPHIC_DATA], Lic# [DRIVERS_LICENSE_NUMBER], DOB:"
type textarea "x"
type textarea "Add driver [PERSON_NAME], [GEOGRAPHIC_DATA], Lic# [DRIVERS_LICENSE_NUMBER], DOB:"
type textarea "x"
type textarea "Add driver [PERSON_NAME], [GEOGRAPHIC_DATA], Lic# [DRIVERS_LICENSE_NUMBER], DOB…"
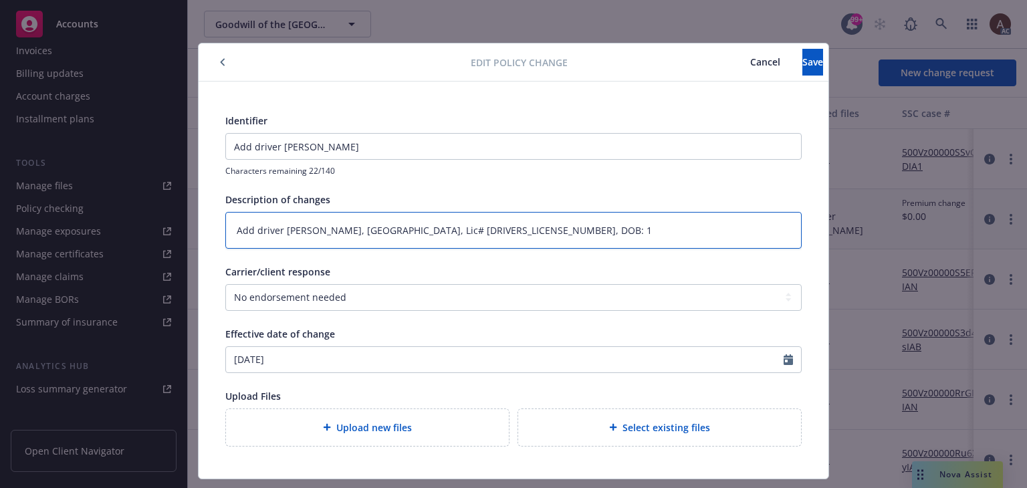
type textarea "x"
type textarea "Add driver [PERSON_NAME], [GEOGRAPHIC_DATA], Lic# [DRIVERS_LICENSE_NUMBER], DOB…"
type textarea "x"
type textarea "Add driver [PERSON_NAME], [GEOGRAPHIC_DATA], Lic# [DRIVERS_LICENSE_NUMBER], DOB…"
type textarea "x"
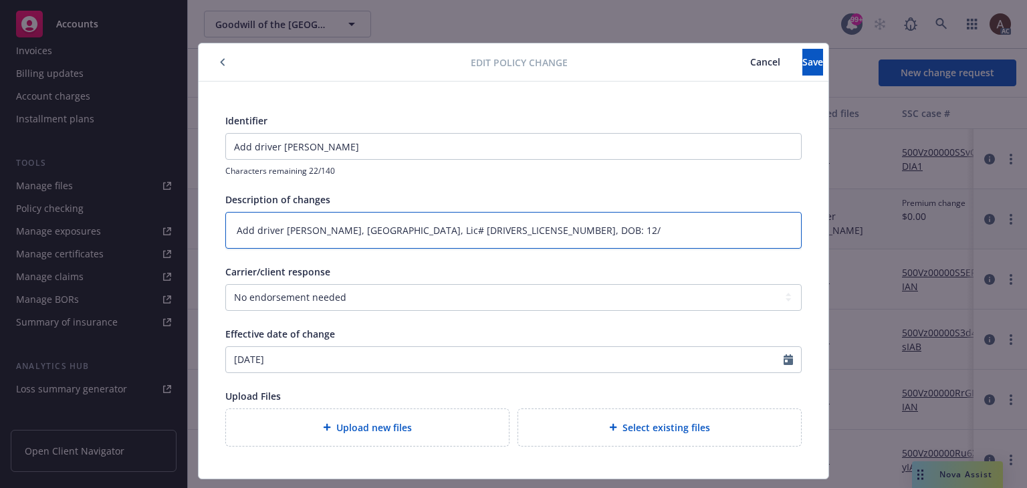
type textarea "Add driver [PERSON_NAME], [GEOGRAPHIC_DATA], Lic# [DRIVERS_LICENSE_NUMBER], DOB…"
type textarea "x"
type textarea "Add driver [PERSON_NAME], [GEOGRAPHIC_DATA], Lic# [DRIVERS_LICENSE_NUMBER], DOB…"
type textarea "x"
type textarea "Add driver [PERSON_NAME], [GEOGRAPHIC_DATA], Lic# [DRIVERS_LICENSE_NUMBER], DOB…"
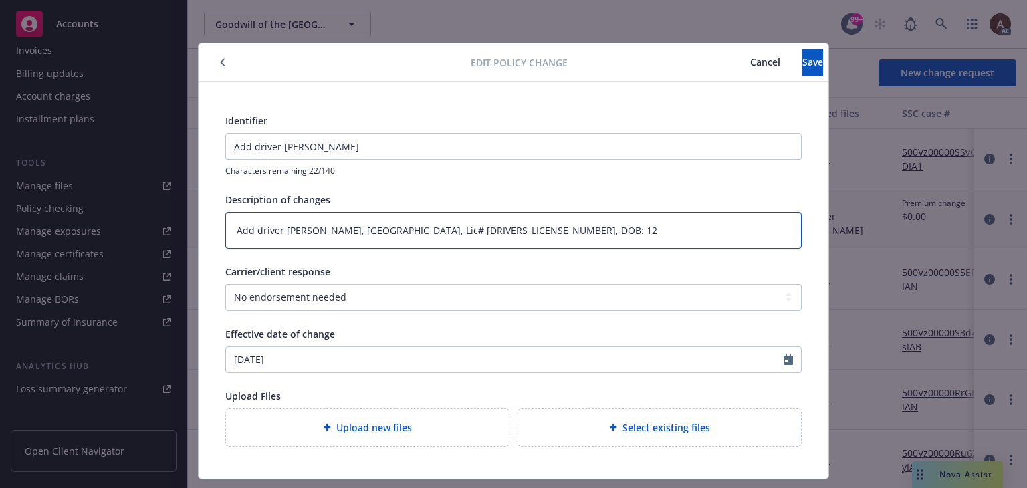
type textarea "x"
type textarea "Add driver [PERSON_NAME], [GEOGRAPHIC_DATA], Lic# [DRIVERS_LICENSE_NUMBER], DOB…"
type textarea "x"
type textarea "Add driver [PERSON_NAME], [GEOGRAPHIC_DATA], Lic# [DRIVERS_LICENSE_NUMBER], DOB:"
type textarea "x"
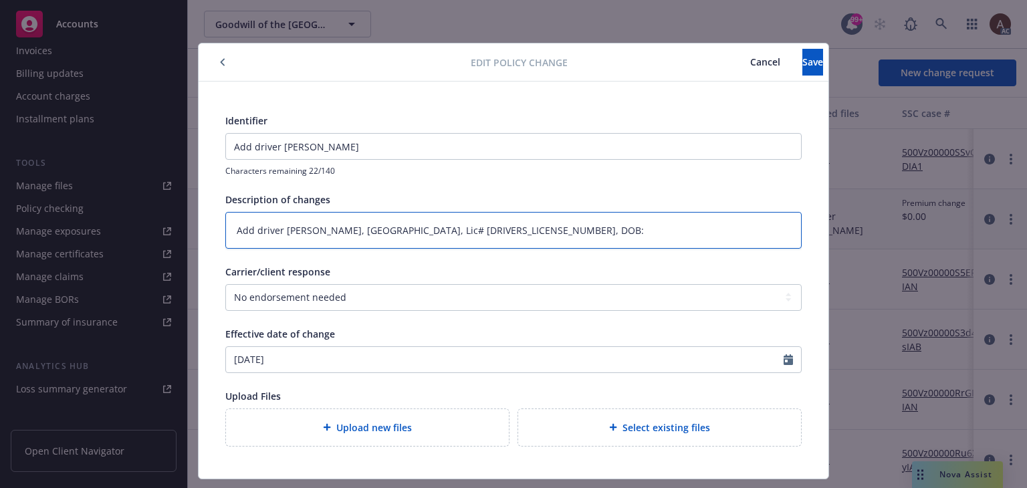
type textarea "Add driver [PERSON_NAME], [GEOGRAPHIC_DATA], Lic# [DRIVERS_LICENSE_NUMBER], DOB…"
type textarea "x"
type textarea "Add driver [PERSON_NAME], [GEOGRAPHIC_DATA], Lic# [DRIVERS_LICENSE_NUMBER], DOB…"
type textarea "x"
type textarea "Add driver [PERSON_NAME], [GEOGRAPHIC_DATA], Lic# [DRIVERS_LICENSE_NUMBER], DOB…"
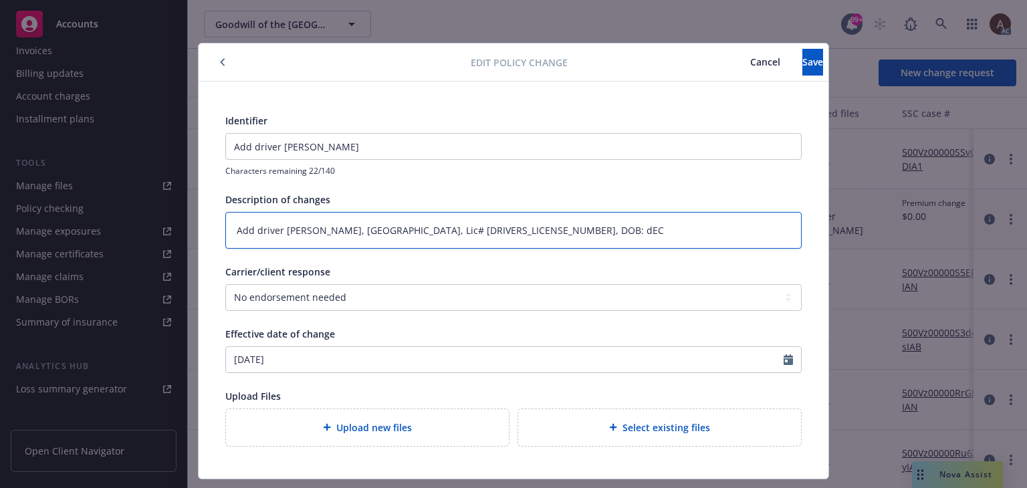
type textarea "x"
type textarea "Add driver [PERSON_NAME], [GEOGRAPHIC_DATA], Lic# [DRIVERS_LICENSE_NUMBER], DOB…"
type textarea "x"
type textarea "Add driver [PERSON_NAME], [GEOGRAPHIC_DATA], Lic# [DRIVERS_LICENSE_NUMBER], DOB…"
type textarea "x"
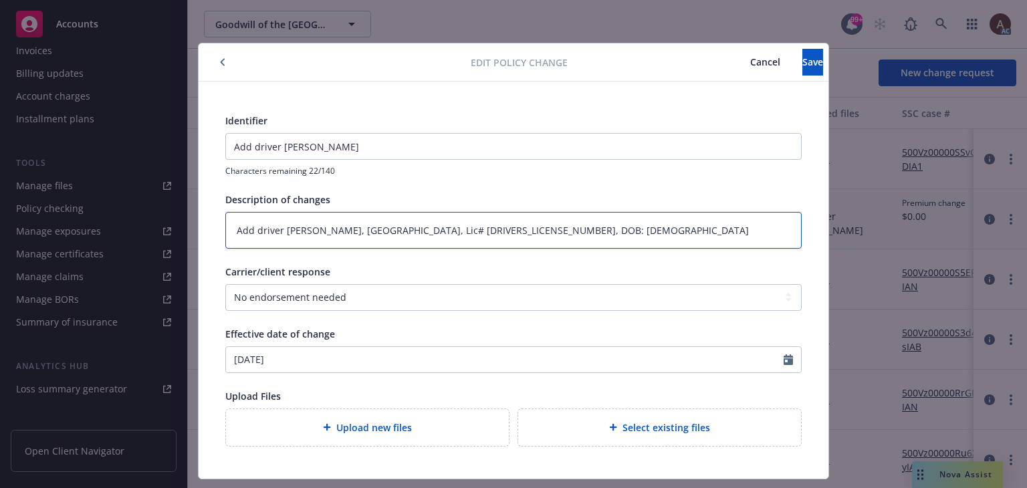
type textarea "Add driver [PERSON_NAME], [GEOGRAPHIC_DATA], Lic# [DRIVERS_LICENSE_NUMBER], DOB…"
type textarea "x"
type textarea "Add driver [PERSON_NAME], [GEOGRAPHIC_DATA], Lic# [DRIVERS_LICENSE_NUMBER], DOB…"
type textarea "x"
type textarea "Add driver [PERSON_NAME], [GEOGRAPHIC_DATA], Lic# [DRIVERS_LICENSE_NUMBER], DOB…"
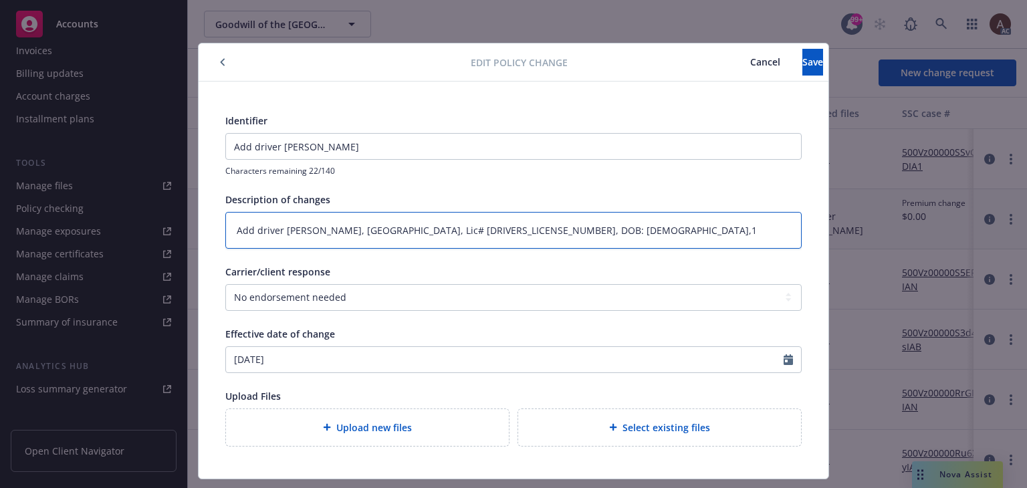
type textarea "x"
type textarea "Add driver [PERSON_NAME], [GEOGRAPHIC_DATA], Lic# [DRIVERS_LICENSE_NUMBER], DOB…"
type textarea "x"
type textarea "Add driver [PERSON_NAME], [GEOGRAPHIC_DATA], Lic# [DRIVERS_LICENSE_NUMBER], DOB…"
type textarea "x"
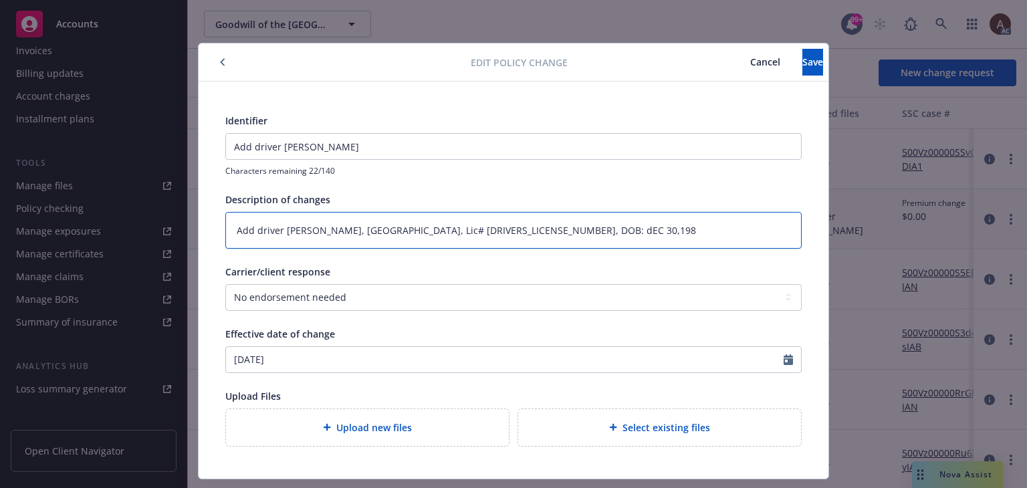
type textarea "Add driver [PERSON_NAME], [GEOGRAPHIC_DATA], Lic# [DRIVERS_LICENSE_NUMBER], DOB…"
click at [457, 231] on textarea "Add driver [PERSON_NAME], [GEOGRAPHIC_DATA], Lic# [DRIVERS_LICENSE_NUMBER], DOB…" at bounding box center [513, 230] width 576 height 37
click at [465, 232] on textarea "Add driver [PERSON_NAME], [GEOGRAPHIC_DATA], Lic# [DRIVERS_LICENSE_NUMBER], DOB…" at bounding box center [513, 230] width 576 height 37
type textarea "x"
type textarea "Add driver [PERSON_NAME], [GEOGRAPHIC_DATA], Lic# [DRIVERS_LICENSE_NUMBER], DOB…"
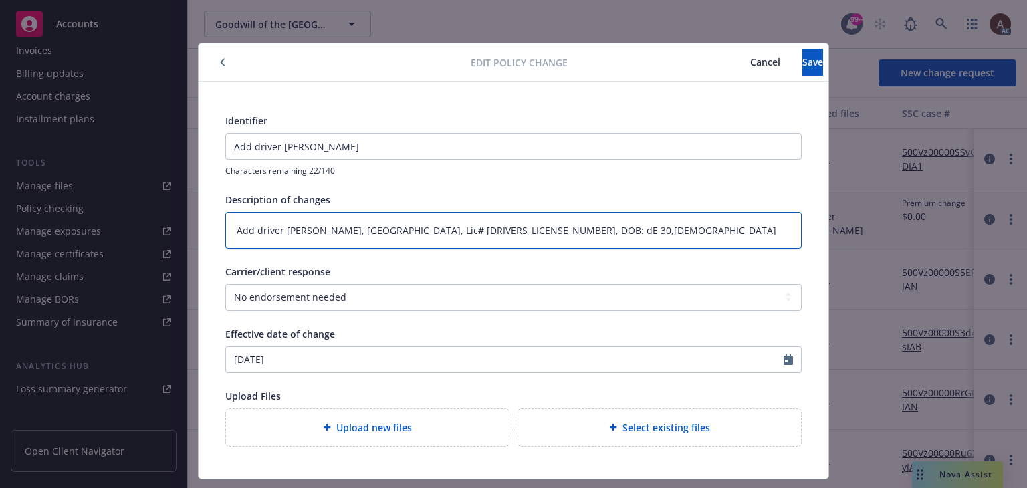
type textarea "x"
type textarea "Add driver [PERSON_NAME], [GEOGRAPHIC_DATA], Lic# [DRIVERS_LICENSE_NUMBER], DOB…"
type textarea "x"
type textarea "Add driver [PERSON_NAME], [GEOGRAPHIC_DATA], Lic# [DRIVERS_LICENSE_NUMBER], DOB…"
type textarea "x"
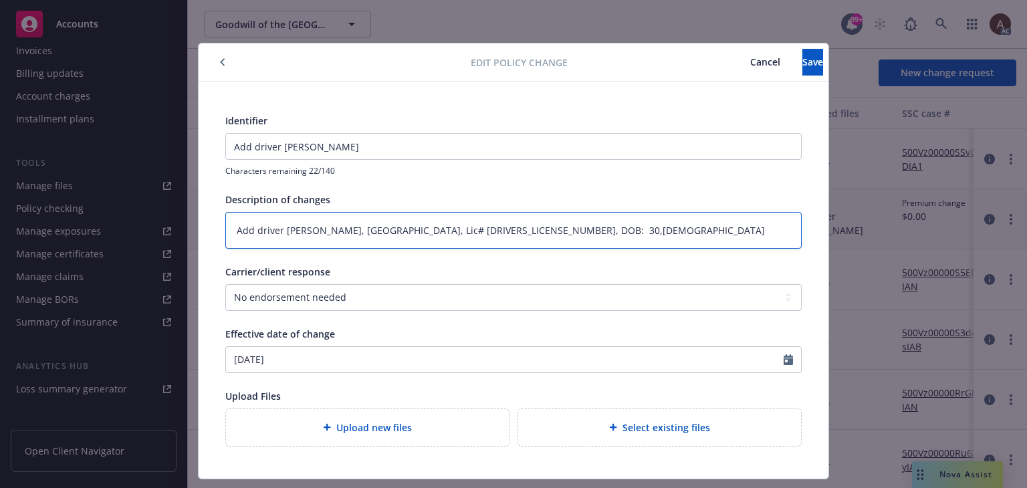
type textarea "Add driver [PERSON_NAME], [GEOGRAPHIC_DATA], Lic# [DRIVERS_LICENSE_NUMBER], DOB…"
type textarea "x"
type textarea "Add driver [PERSON_NAME], [GEOGRAPHIC_DATA], Lic# [DRIVERS_LICENSE_NUMBER], DOB…"
type textarea "x"
type textarea "Add driver [PERSON_NAME], [GEOGRAPHIC_DATA], Lic# [DRIVERS_LICENSE_NUMBER], DOB…"
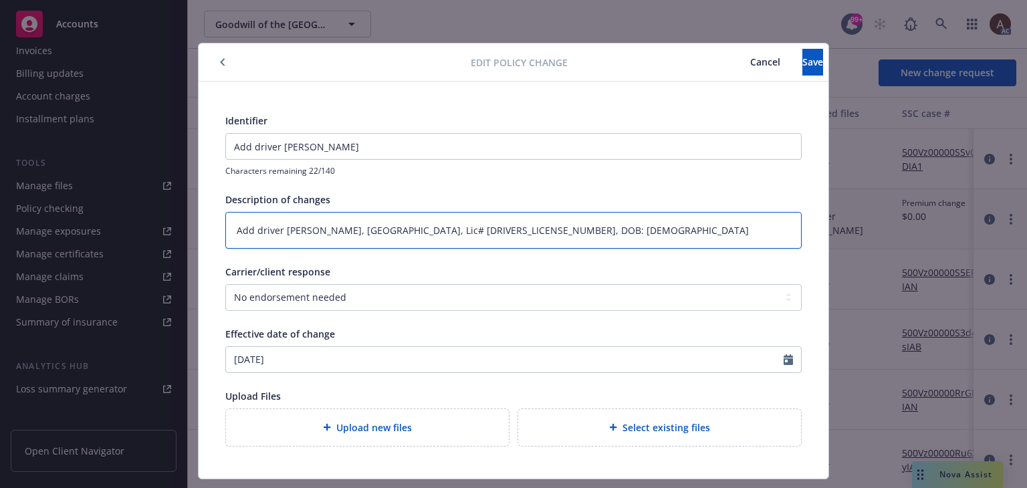
click at [525, 232] on textarea "Add driver [PERSON_NAME], [GEOGRAPHIC_DATA], Lic# [DRIVERS_LICENSE_NUMBER], DOB…" at bounding box center [513, 230] width 576 height 37
type textarea "x"
type textarea "Add driver [PERSON_NAME], [GEOGRAPHIC_DATA], Lic# [DRIVERS_LICENSE_NUMBER], DOB…"
type textarea "x"
type textarea "Add driver [PERSON_NAME], [GEOGRAPHIC_DATA], Lic# [DRIVERS_LICENSE_NUMBER], DOB…"
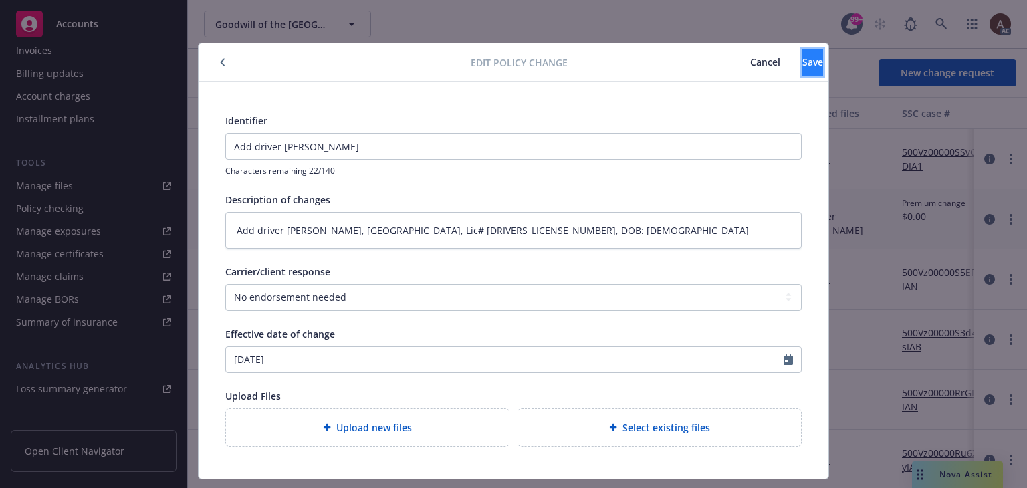
click at [802, 64] on span "Save" at bounding box center [812, 61] width 21 height 13
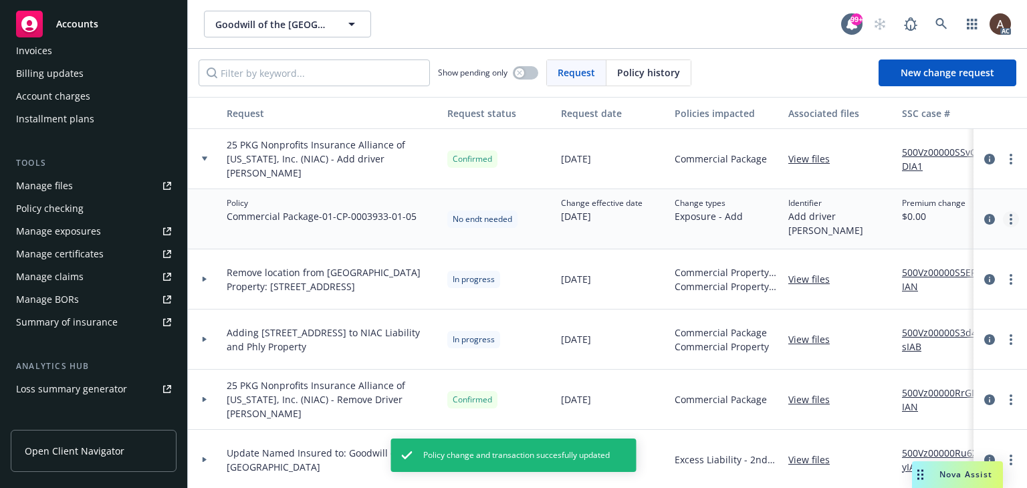
click at [1009, 217] on icon "more" at bounding box center [1010, 219] width 3 height 11
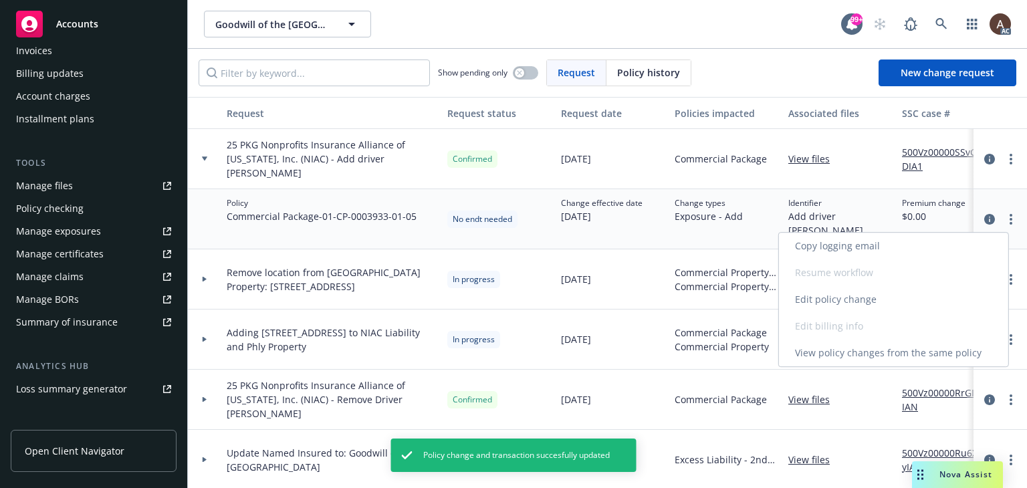
drag, startPoint x: 872, startPoint y: 303, endPoint x: 861, endPoint y: 289, distance: 18.6
click at [872, 303] on link "Edit policy change" at bounding box center [893, 299] width 229 height 27
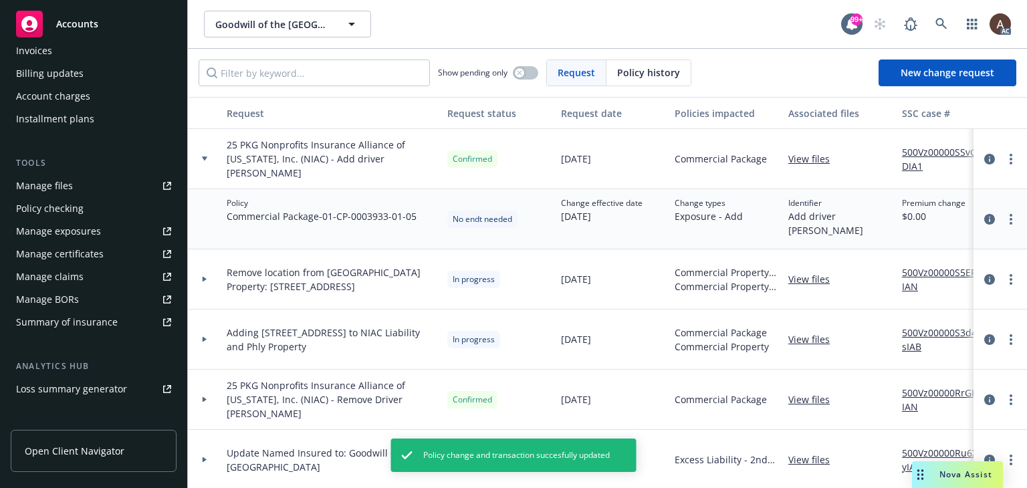
type textarea "x"
select select "NO_ENDORSEMENT_NEEDED"
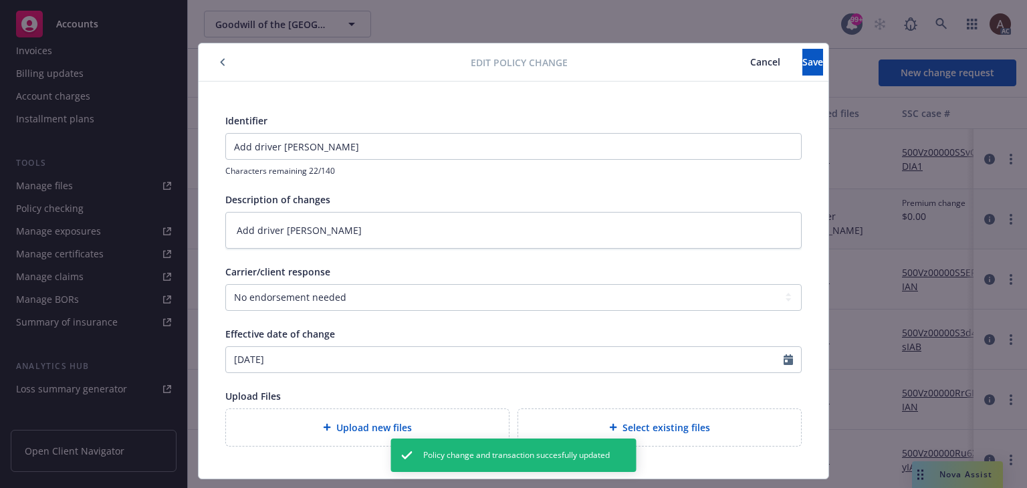
type textarea "x"
type textarea "Add driver [PERSON_NAME], [GEOGRAPHIC_DATA], Lic# [DRIVERS_LICENSE_NUMBER], DOB…"
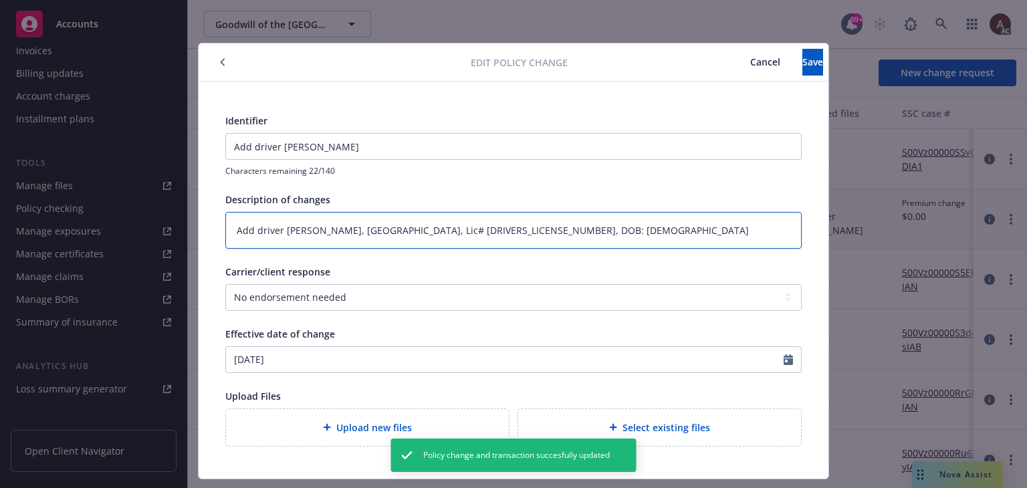
drag, startPoint x: 340, startPoint y: 229, endPoint x: 524, endPoint y: 229, distance: 184.5
click at [524, 229] on textarea "Add driver [PERSON_NAME], [GEOGRAPHIC_DATA], Lic# [DRIVERS_LICENSE_NUMBER], DOB…" at bounding box center [513, 230] width 576 height 37
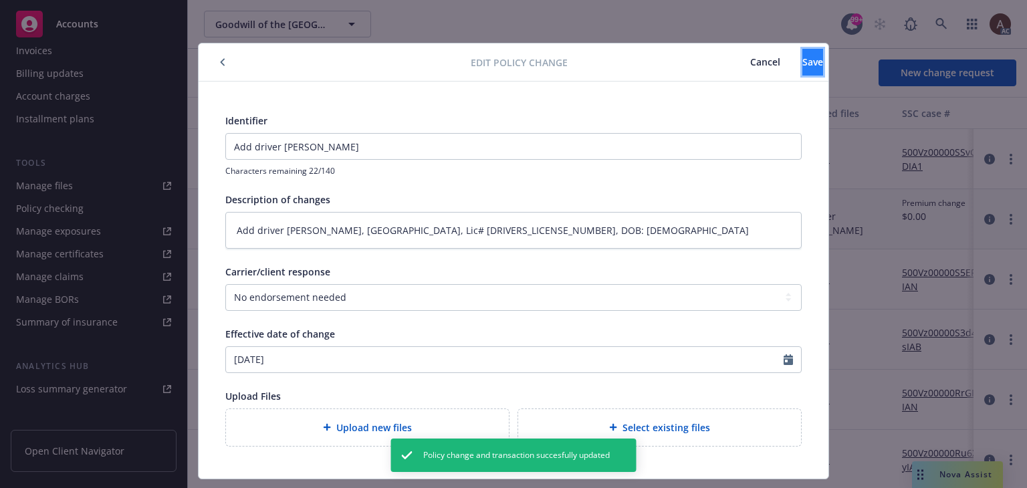
click at [802, 65] on span "Save" at bounding box center [812, 61] width 21 height 13
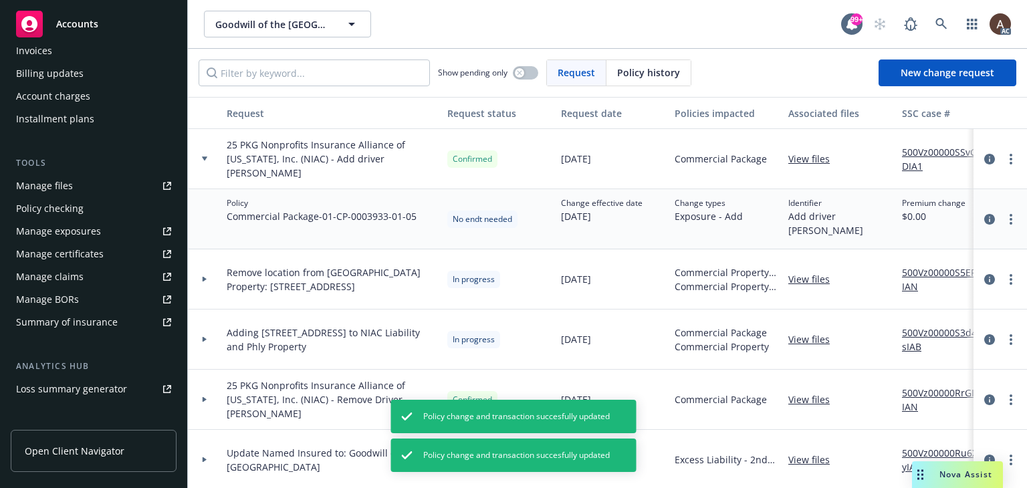
click at [1003, 158] on link "more" at bounding box center [1011, 159] width 16 height 16
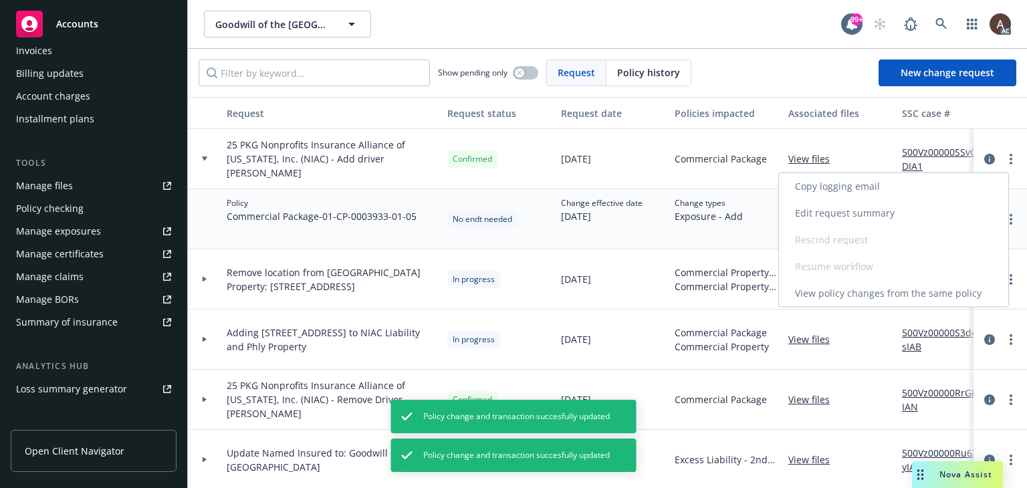
click at [862, 212] on link "Edit request summary" at bounding box center [893, 213] width 229 height 27
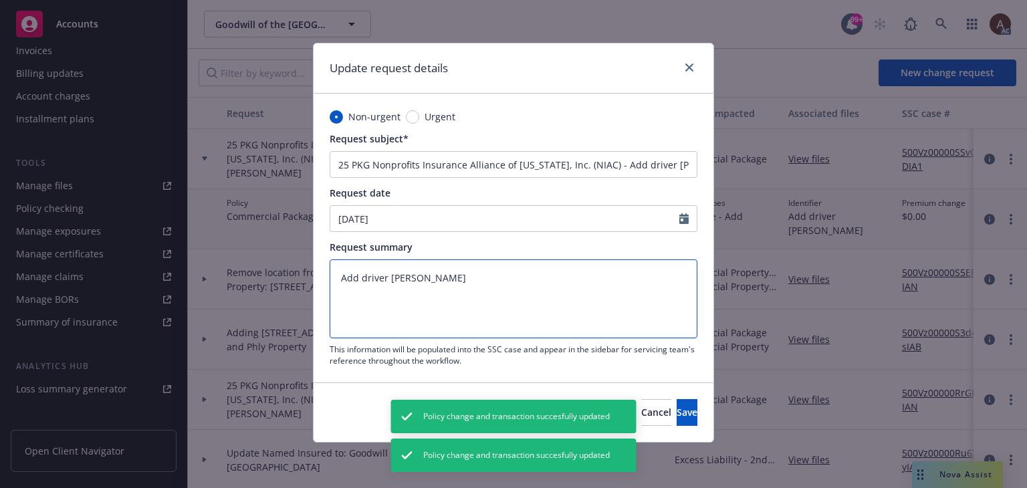
click at [466, 279] on textarea "Add driver [PERSON_NAME]" at bounding box center [514, 298] width 368 height 79
type textarea "x"
type textarea "Add driver [PERSON_NAME]"
paste textarea "CA, Lic# U0678099, DOB: [DEMOGRAPHIC_DATA]"
type textarea "x"
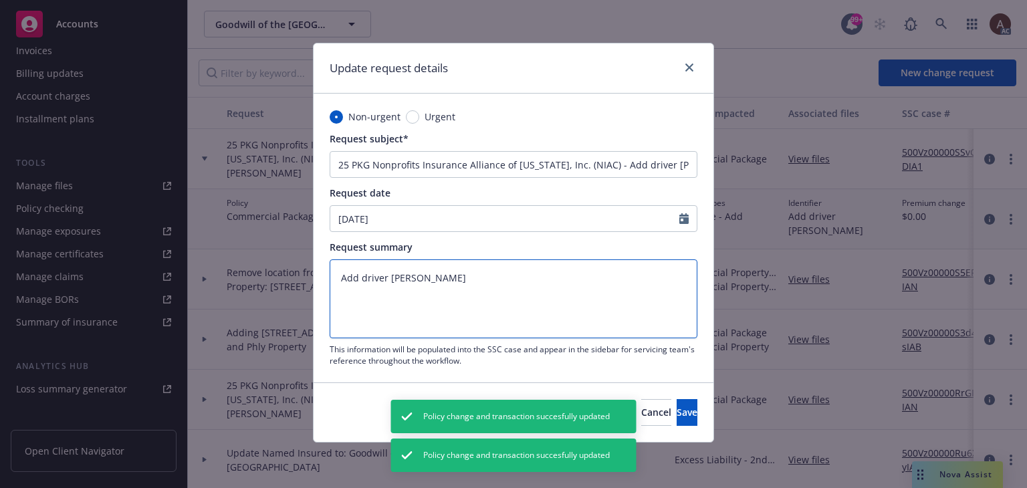
type textarea "Add driver [PERSON_NAME] CA, Lic# [DRIVERS_LICENSE_NUMBER], DOB: [DEMOGRAPHIC_D…"
type textarea "x"
type textarea "Add driver [PERSON_NAME] CA, Lic# [DRIVERS_LICENSE_NUMBER], DOB: [DEMOGRAPHIC_D…"
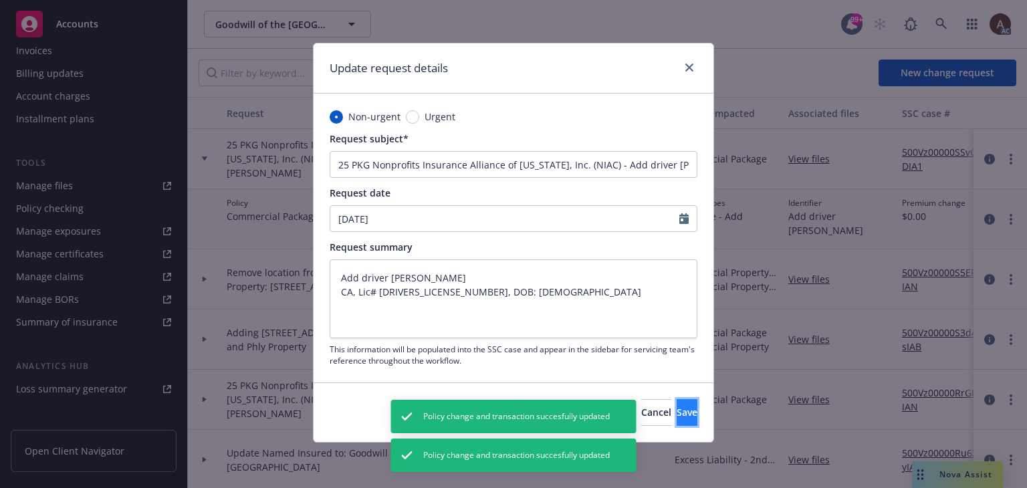
click at [677, 410] on span "Save" at bounding box center [687, 412] width 21 height 13
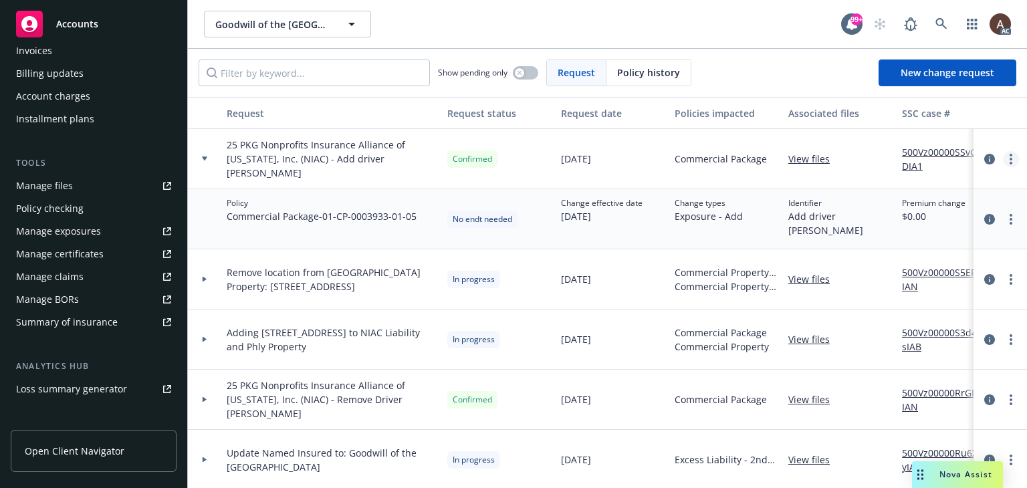
click at [1009, 156] on icon "more" at bounding box center [1010, 159] width 3 height 11
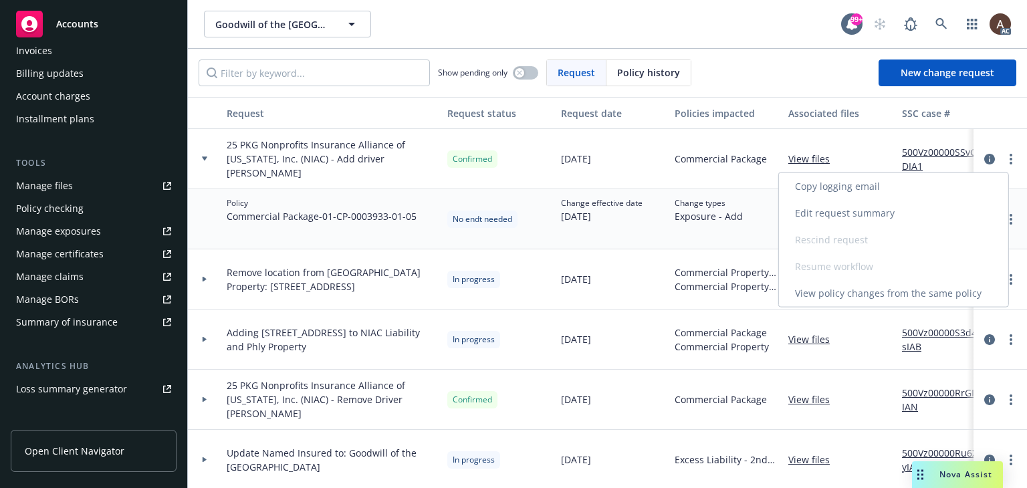
click at [835, 212] on link "Edit request summary" at bounding box center [893, 213] width 229 height 27
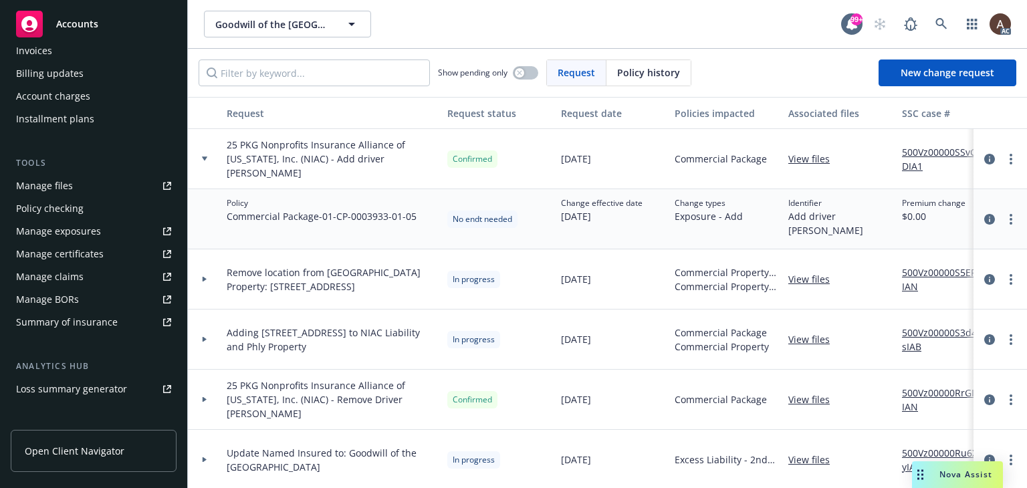
type textarea "x"
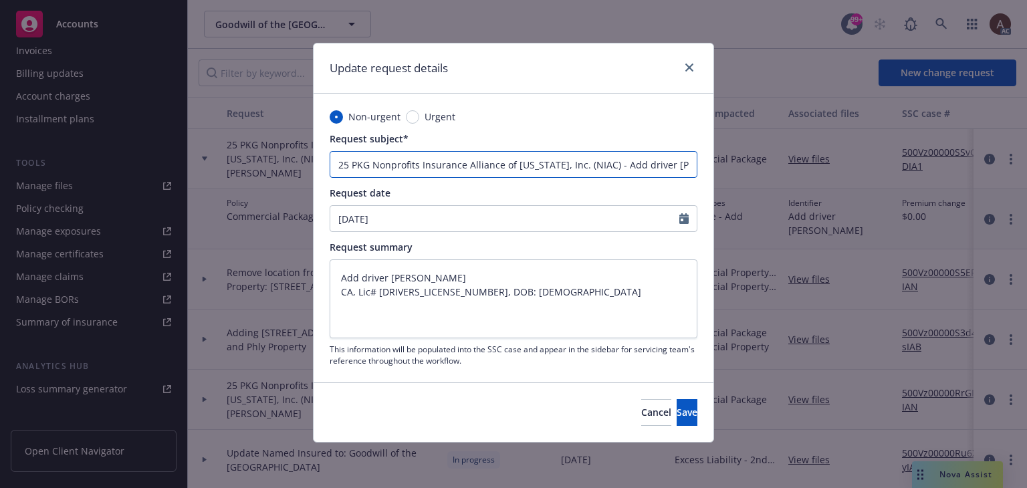
scroll to position [0, 25]
drag, startPoint x: 662, startPoint y: 164, endPoint x: 751, endPoint y: 175, distance: 89.6
click at [751, 175] on div "Update request details Non-urgent Urgent Request subject* 25 PKG Nonprofits Ins…" at bounding box center [513, 244] width 1027 height 488
click at [658, 164] on input "25 PKG Nonprofits Insurance Alliance of [US_STATE], Inc. (NIAC) - Add driver [P…" at bounding box center [514, 164] width 368 height 27
type input "25 PKG Nonprofits Insurance Alliance of [US_STATE], Inc. (NIAC) - Add driver [P…"
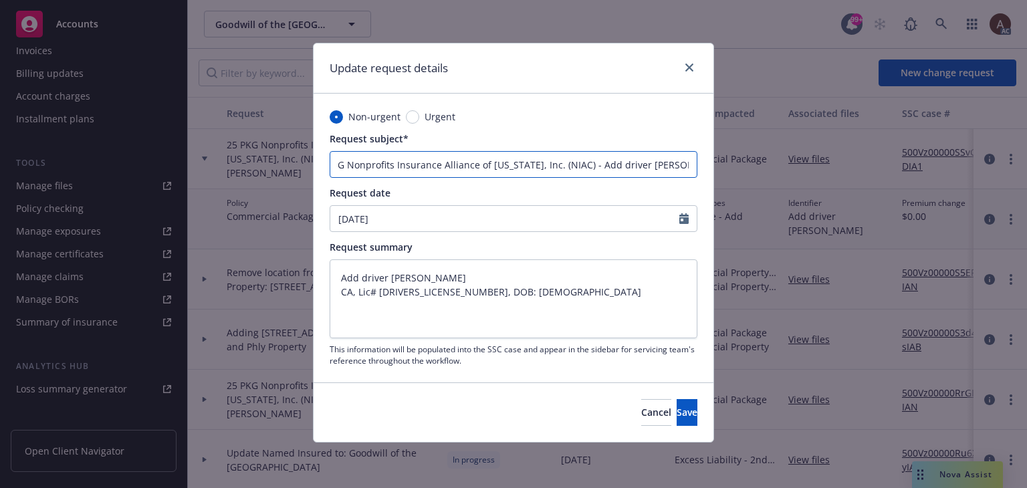
type textarea "x"
type input "25 PKG Nonprofits Insurance Alliance of [US_STATE], Inc. (NIAC) - Add driver [P…"
type textarea "x"
type input "25 PKG Nonprofits Insurance Alliance of [US_STATE], Inc. (NIAC) - Add driver [P…"
type textarea "x"
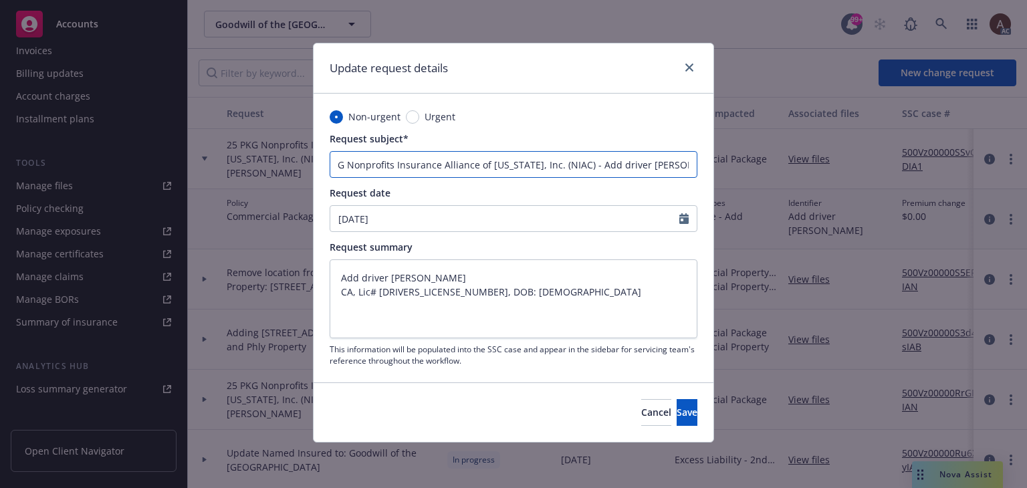
type input "25 PKG Nonprofits Insurance Alliance of [US_STATE], Inc. (NIAC) - Add driver [P…"
type textarea "x"
type input "25 PKG Nonprofits Insurance Alliance of [US_STATE], Inc. (NIAC) - Add driver [P…"
type textarea "x"
type input "25 PKG Nonprofits Insurance Alliance of [US_STATE], Inc. (NIAC) - Add driver [P…"
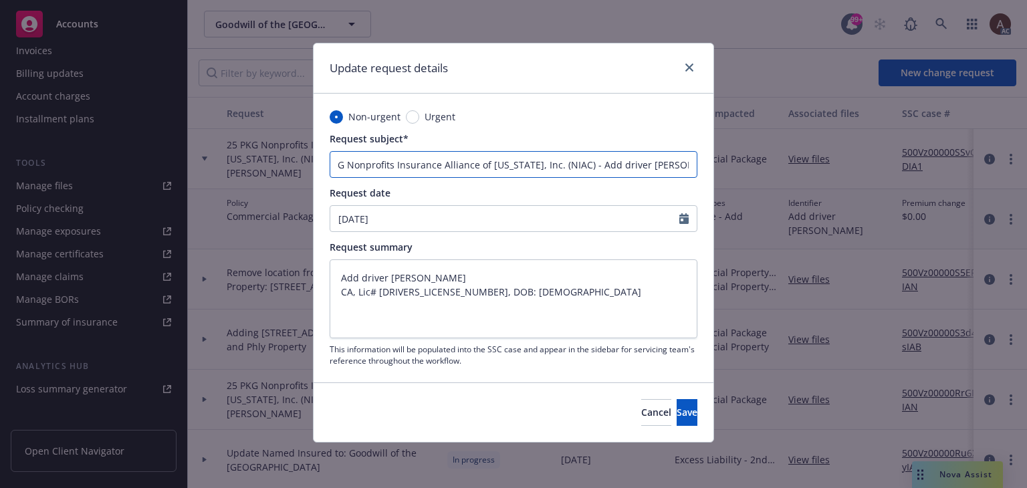
type textarea "x"
click at [658, 164] on input "25 PKG Nonprofits Insurance Alliance of [US_STATE], Inc. (NIAC) - Add driver [P…" at bounding box center [514, 164] width 368 height 27
type input "25 PKG Nonprofits Insurance Alliance of [US_STATE], Inc. (NIAC) - Add driver [P…"
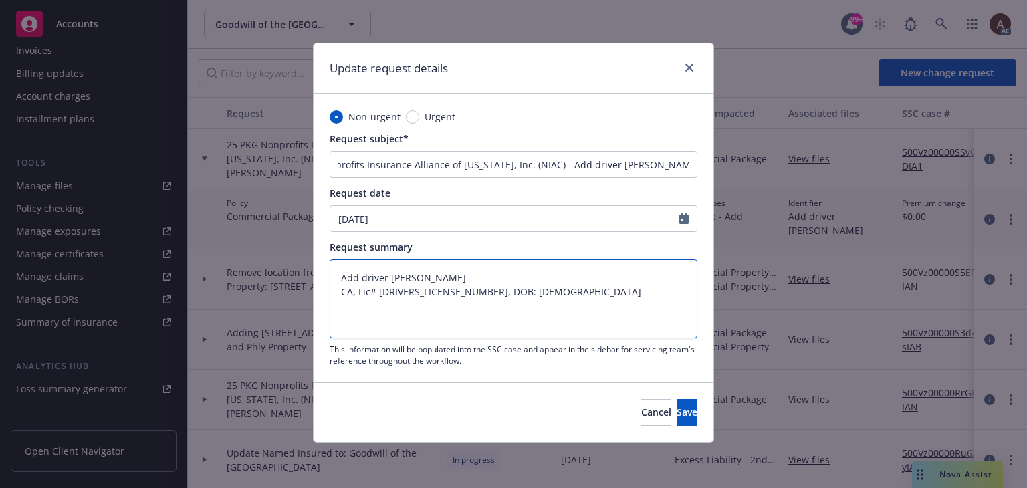
click at [441, 317] on textarea "Add driver [PERSON_NAME] CA, Lic# [DRIVERS_LICENSE_NUMBER], DOB: [DEMOGRAPHIC_D…" at bounding box center [514, 298] width 368 height 79
click at [414, 281] on textarea "Add driver [PERSON_NAME] CA, Lic# [DRIVERS_LICENSE_NUMBER], DOB: [DEMOGRAPHIC_D…" at bounding box center [514, 298] width 368 height 79
paste textarea "[PERSON_NAME]"
type textarea "x"
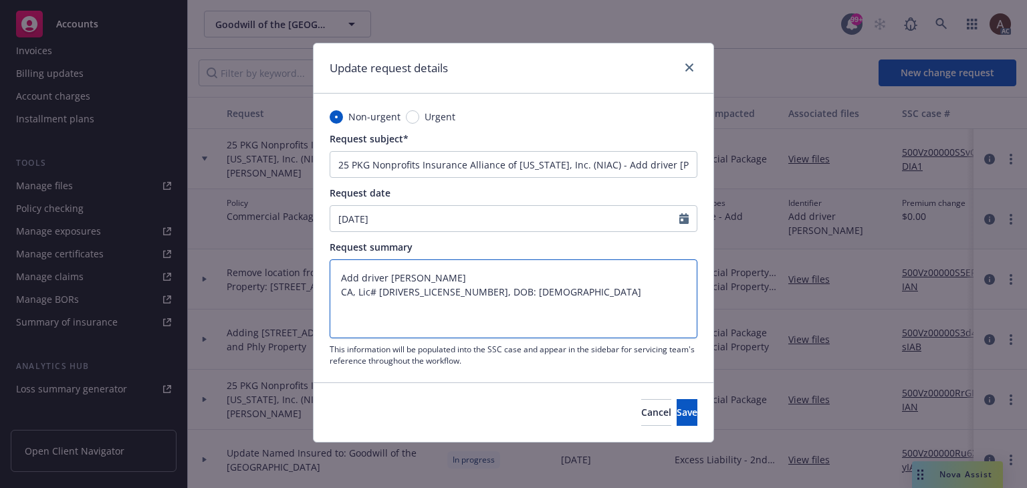
type textarea "Add driver [PERSON_NAME] CA, Lic# [DRIVERS_LICENSE_NUMBER], DOB: [DEMOGRAPHIC_D…"
type textarea "x"
type textarea "Add driver [PERSON_NAME] CA, Lic# [DRIVERS_LICENSE_NUMBER], DOB: [DEMOGRAPHIC_D…"
click at [513, 283] on textarea "Add driver [PERSON_NAME] CA, Lic# [DRIVERS_LICENSE_NUMBER], DOB: [DEMOGRAPHIC_D…" at bounding box center [514, 298] width 368 height 79
click at [523, 290] on textarea "Add driver [PERSON_NAME] CA, Lic# [DRIVERS_LICENSE_NUMBER], DOB: [DEMOGRAPHIC_D…" at bounding box center [514, 298] width 368 height 79
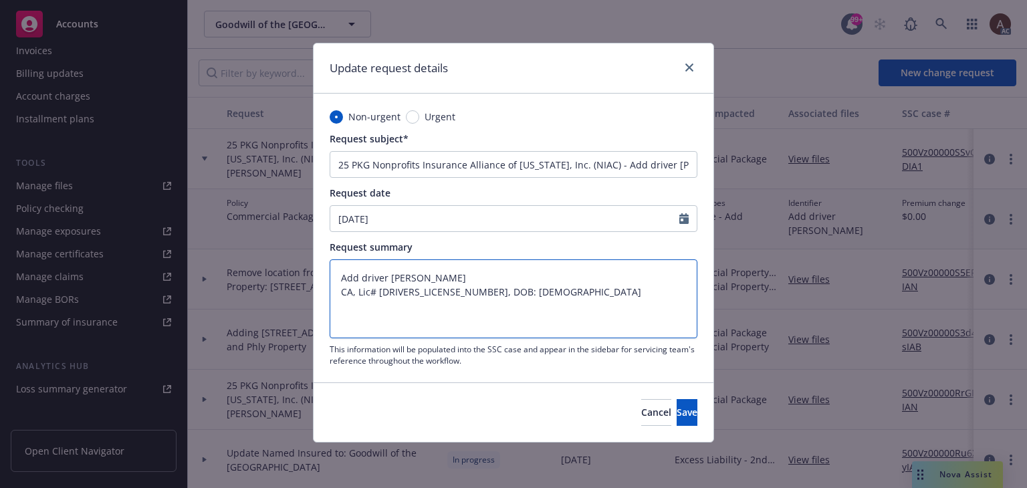
type textarea "x"
type textarea "Add driver [PERSON_NAME] CA, Lic# [DRIVERS_LICENSE_NUMBER], DOB: [DEMOGRAPHIC_D…"
type textarea "x"
type textarea "Add driver [PERSON_NAME] CA, Lic# [DRIVERS_LICENSE_NUMBER], DOB: [DEMOGRAPHIC_D…"
type textarea "x"
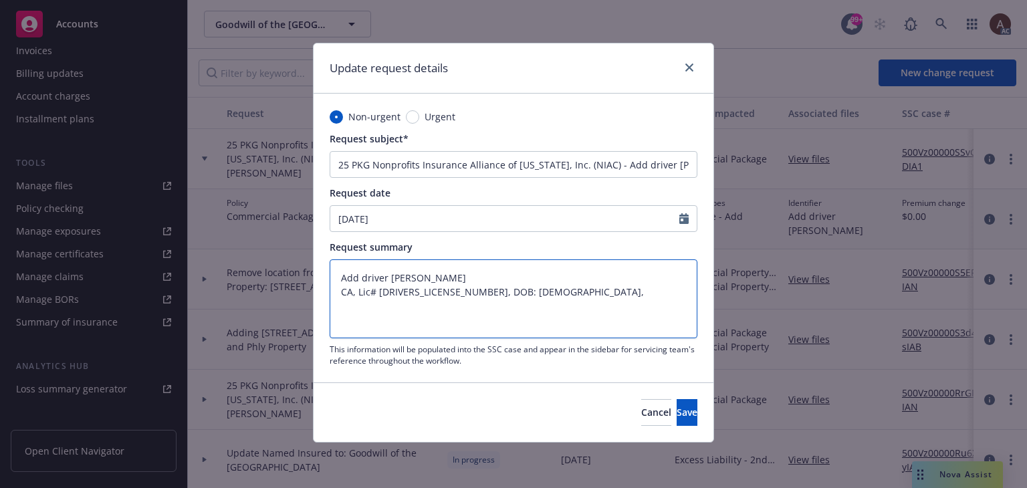
type textarea "Add driver [PERSON_NAME] CA, Lic# [DRIVERS_LICENSE_NUMBER], DOB: [DEMOGRAPHIC_D…"
type textarea "x"
type textarea "Add driver [PERSON_NAME] CA, Lic# [DRIVERS_LICENSE_NUMBER], DOB: [DEMOGRAPHIC_D…"
type textarea "x"
type textarea "Add driver [PERSON_NAME] CA, Lic# [DRIVERS_LICENSE_NUMBER], DOB: [DEMOGRAPHIC_D…"
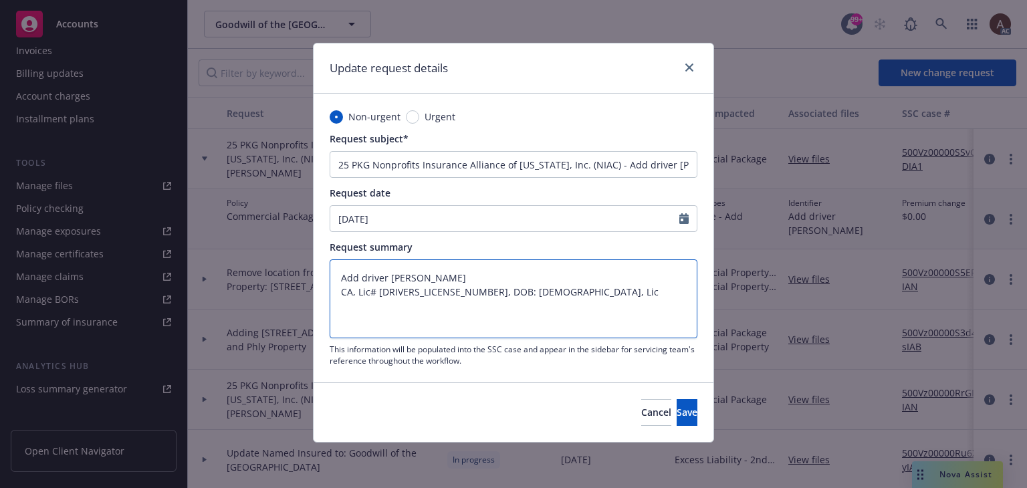
type textarea "x"
type textarea "Add driver [PERSON_NAME] CA, Lic# [DRIVERS_LICENSE_NUMBER], DOB: [DEMOGRAPHIC_D…"
type textarea "x"
type textarea "Add driver [PERSON_NAME] CA, Lic# [DRIVERS_LICENSE_NUMBER], DOB: [DEMOGRAPHIC_D…"
type textarea "x"
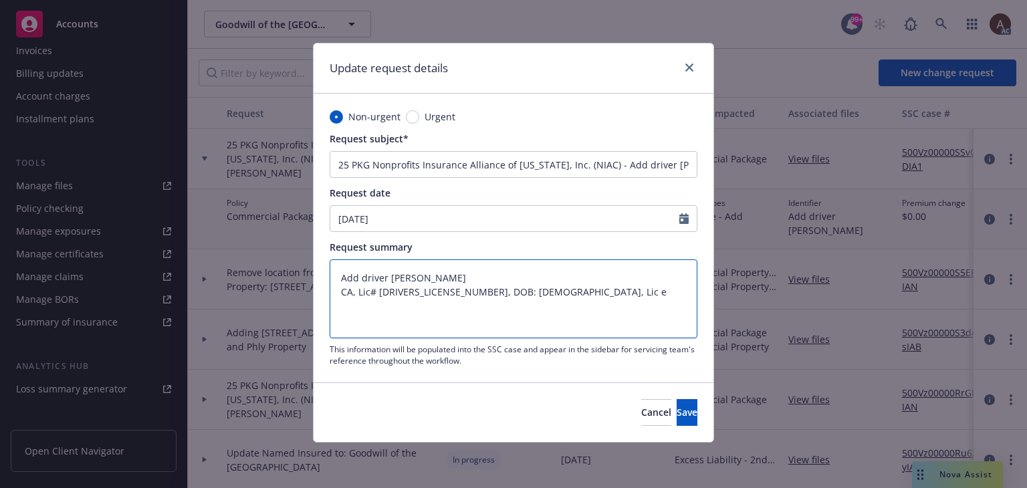
type textarea "Add driver [PERSON_NAME] CA, Lic# [DRIVERS_LICENSE_NUMBER], DOB: [DEMOGRAPHIC_D…"
type textarea "x"
type textarea "Add driver [PERSON_NAME] CA, Lic# [DRIVERS_LICENSE_NUMBER], DOB: [DEMOGRAPHIC_D…"
type textarea "x"
type textarea "Add driver [PERSON_NAME] CA, Lic# [DRIVERS_LICENSE_NUMBER], DOB: [DEMOGRAPHIC_D…"
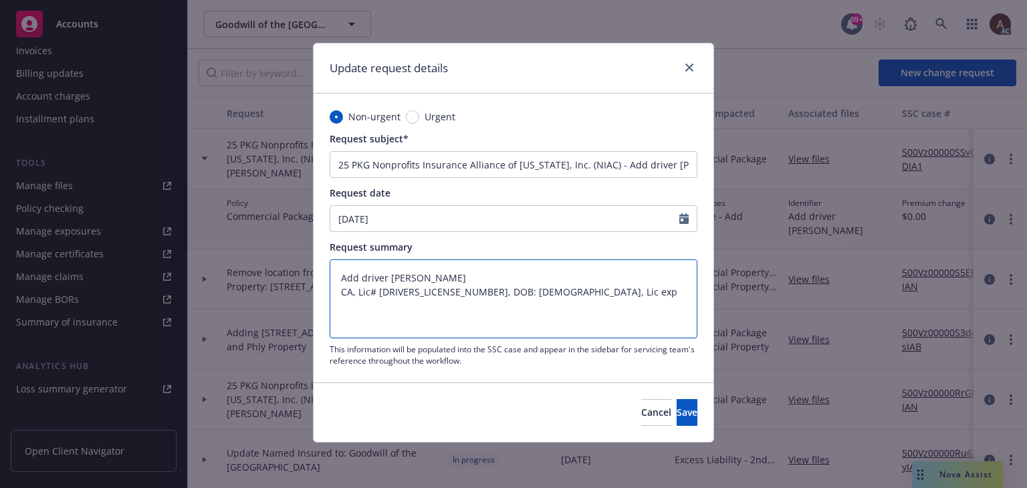
type textarea "x"
type textarea "Add driver [PERSON_NAME] CA, Lic# [DRIVERS_LICENSE_NUMBER], DOB: [DEMOGRAPHIC_D…"
type textarea "x"
type textarea "Add driver [PERSON_NAME] CA, Lic# [DRIVERS_LICENSE_NUMBER], DOB: [DEMOGRAPHIC_D…"
type textarea "x"
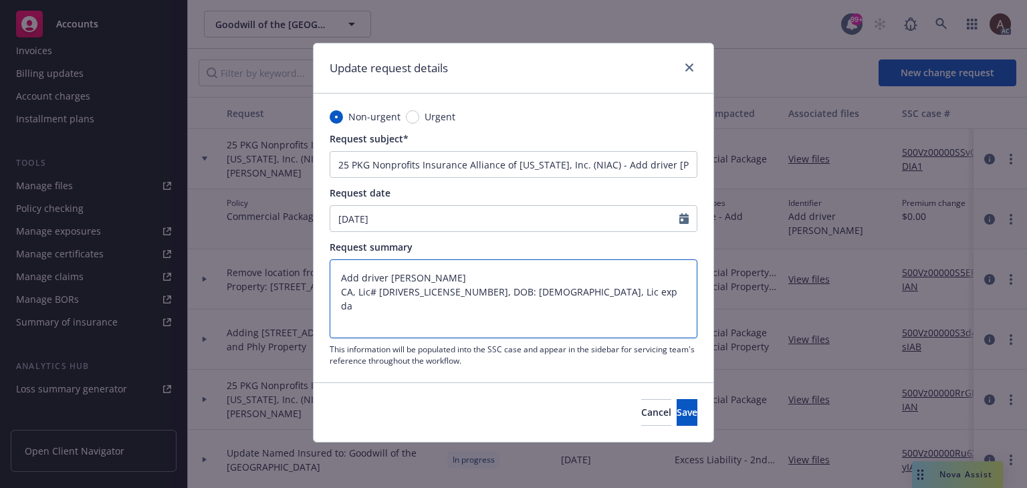
type textarea "Add driver [PERSON_NAME] CA, Lic# [DRIVERS_LICENSE_NUMBER], DOB: [DEMOGRAPHIC_D…"
type textarea "x"
type textarea "Add driver [PERSON_NAME] CA, Lic# [DRIVERS_LICENSE_NUMBER], DOB: [DEMOGRAPHIC_D…"
type textarea "x"
type textarea "Add driver [PERSON_NAME] CA, Lic# [DRIVERS_LICENSE_NUMBER], DOB: [DEMOGRAPHIC_D…"
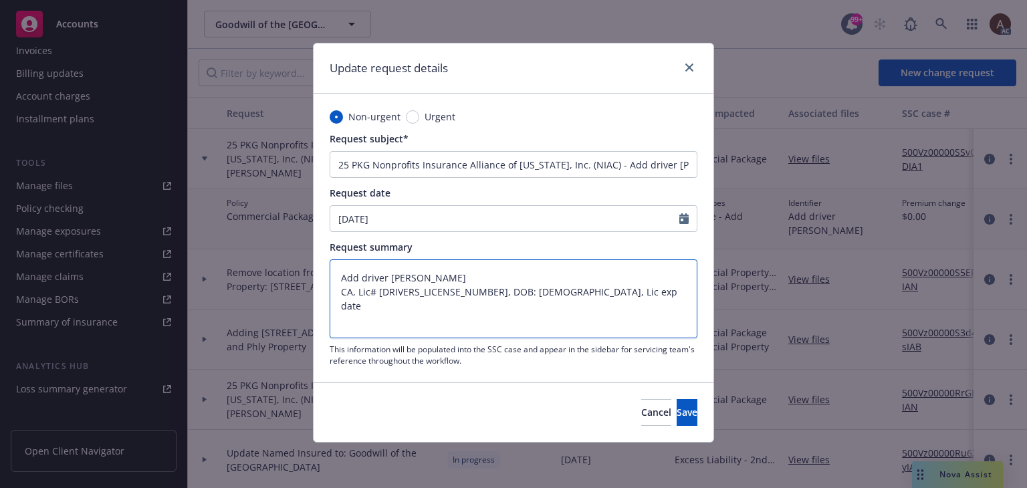
type textarea "x"
type textarea "Add driver [PERSON_NAME] CA, Lic# [DRIVERS_LICENSE_NUMBER], DOB: [DEMOGRAPHIC_D…"
type textarea "x"
type textarea "Add driver [PERSON_NAME] CA, Lic# [DRIVERS_LICENSE_NUMBER], DOB: [DEMOGRAPHIC_D…"
type textarea "x"
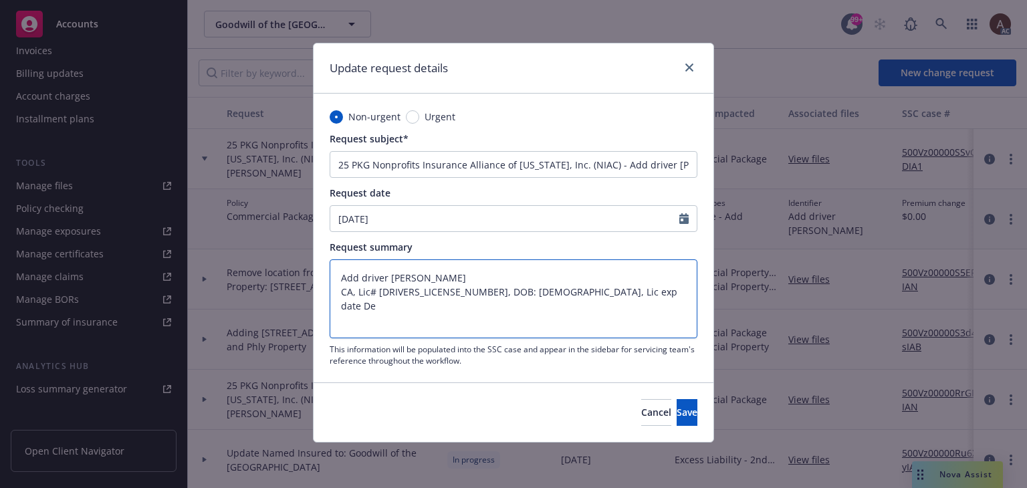
type textarea "Add driver [PERSON_NAME] CA, Lic# [DRIVERS_LICENSE_NUMBER], DOB: [DEMOGRAPHIC_D…"
type textarea "x"
type textarea "Add driver [PERSON_NAME] CA, Lic# [DRIVERS_LICENSE_NUMBER], DOB: [DEMOGRAPHIC_D…"
type textarea "x"
type textarea "Add driver [PERSON_NAME] CA, Lic# [DRIVERS_LICENSE_NUMBER], DOB: [DEMOGRAPHIC_D…"
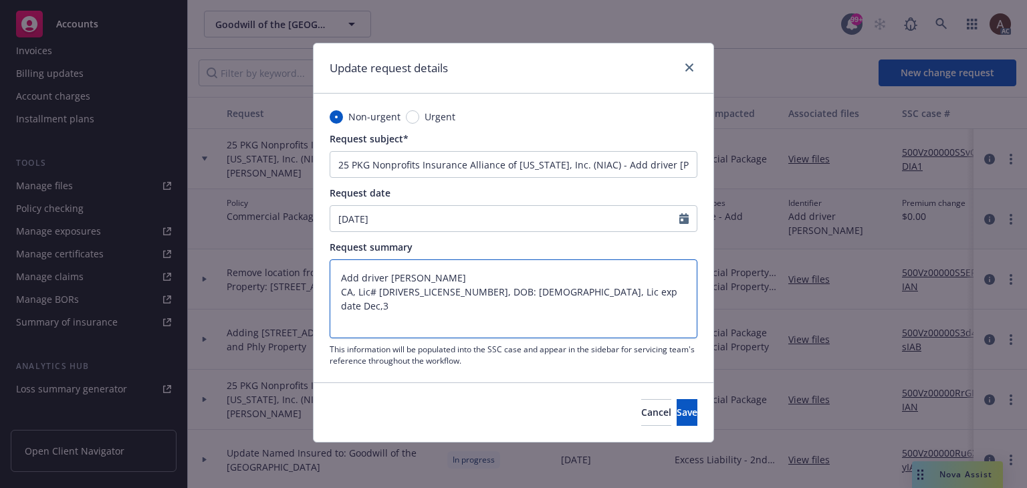
type textarea "x"
type textarea "Add driver [PERSON_NAME] CA, Lic# [DRIVERS_LICENSE_NUMBER], DOB: [DEMOGRAPHIC_D…"
type textarea "x"
type textarea "Add driver [PERSON_NAME] CA, Lic# [DRIVERS_LICENSE_NUMBER], DOB: [DEMOGRAPHIC_D…"
type textarea "x"
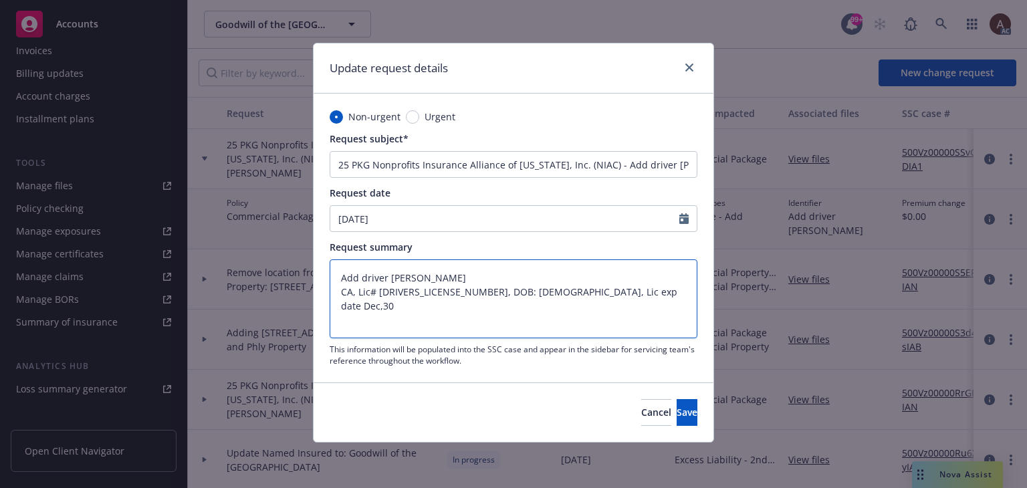
type textarea "Add driver [PERSON_NAME] CA, Lic# [DRIVERS_LICENSE_NUMBER], DOB: [DEMOGRAPHIC_D…"
type textarea "x"
click at [594, 288] on textarea "Add driver [PERSON_NAME] CA, Lic# [DRIVERS_LICENSE_NUMBER], DOB: [DEMOGRAPHIC_D…" at bounding box center [514, 298] width 368 height 79
click at [586, 290] on textarea "Add driver [PERSON_NAME] CA, Lic# [DRIVERS_LICENSE_NUMBER], DOB: [DEMOGRAPHIC_D…" at bounding box center [514, 298] width 368 height 79
click at [634, 295] on textarea "Add driver [PERSON_NAME] CA, Lic# [DRIVERS_LICENSE_NUMBER], DOB: [DEMOGRAPHIC_D…" at bounding box center [514, 298] width 368 height 79
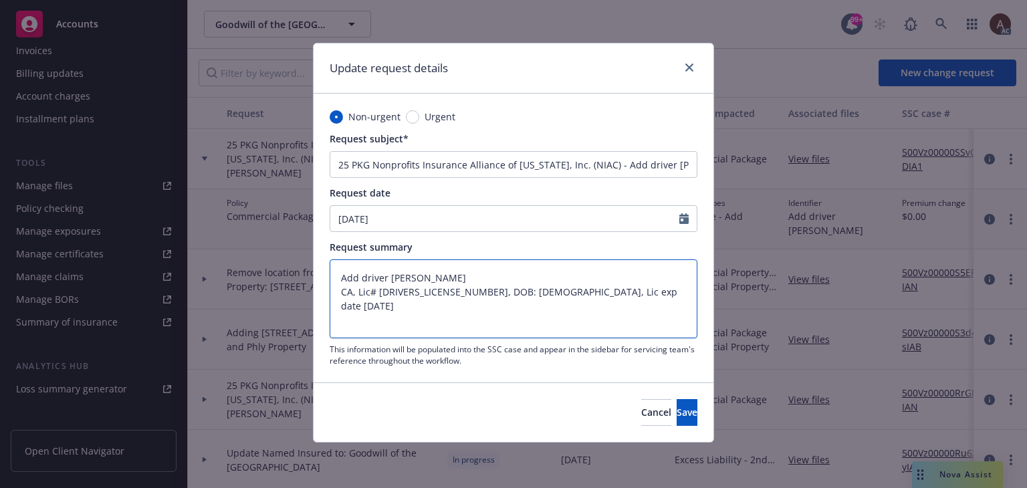
drag, startPoint x: 509, startPoint y: 289, endPoint x: 636, endPoint y: 290, distance: 127.0
click at [636, 290] on textarea "Add driver [PERSON_NAME] CA, Lic# [DRIVERS_LICENSE_NUMBER], DOB: [DEMOGRAPHIC_D…" at bounding box center [514, 298] width 368 height 79
click at [570, 301] on textarea "Add driver [PERSON_NAME] CA, Lic# [DRIVERS_LICENSE_NUMBER], DOB: [DEMOGRAPHIC_D…" at bounding box center [514, 298] width 368 height 79
click at [560, 289] on textarea "Add driver [PERSON_NAME] CA, Lic# [DRIVERS_LICENSE_NUMBER], DOB: [DEMOGRAPHIC_D…" at bounding box center [514, 298] width 368 height 79
drag, startPoint x: 511, startPoint y: 291, endPoint x: 631, endPoint y: 291, distance: 120.3
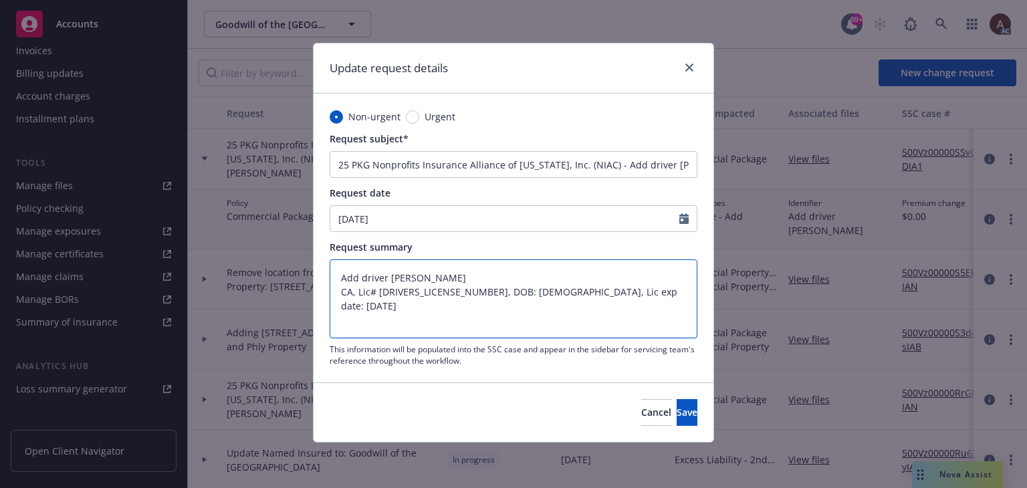
click at [631, 291] on textarea "Add driver [PERSON_NAME] CA, Lic# [DRIVERS_LICENSE_NUMBER], DOB: [DEMOGRAPHIC_D…" at bounding box center [514, 298] width 368 height 79
click at [677, 411] on span "Save" at bounding box center [687, 412] width 21 height 13
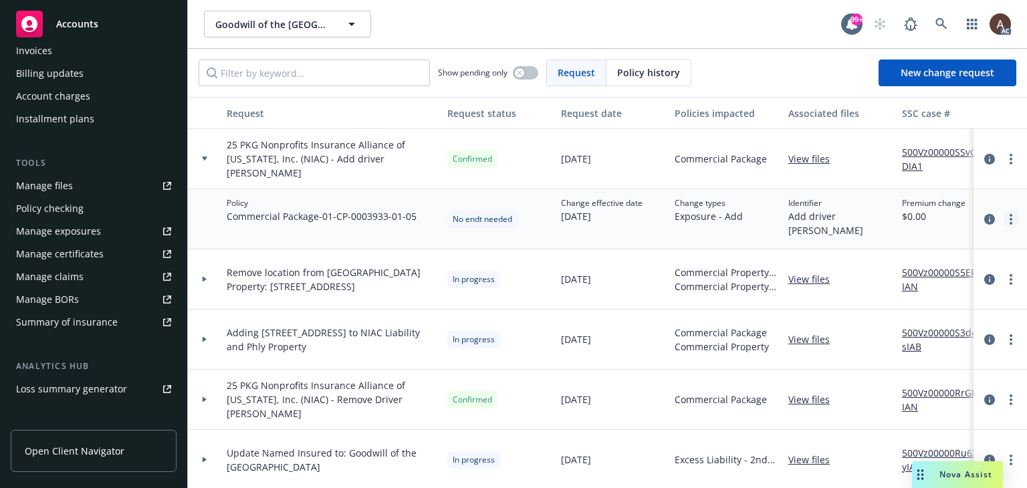
click at [1009, 218] on circle "more" at bounding box center [1010, 219] width 3 height 3
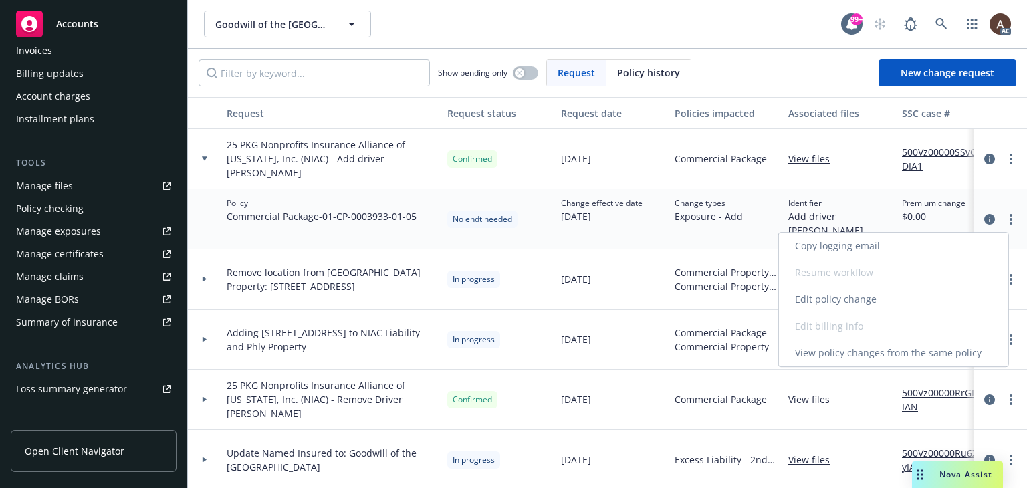
click at [872, 300] on link "Edit policy change" at bounding box center [893, 299] width 229 height 27
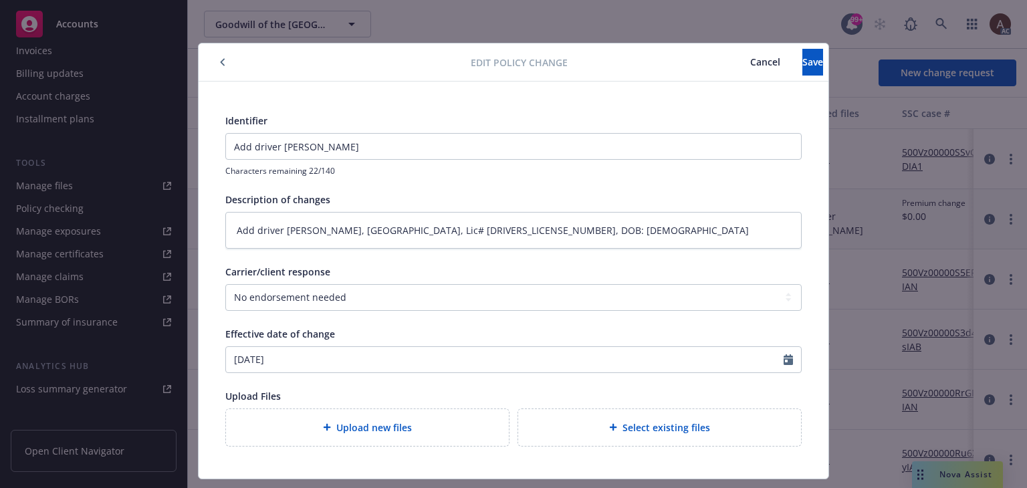
click at [401, 283] on div "Carrier/client response Select a carrier response Accepted Accepted with revisi…" at bounding box center [513, 288] width 576 height 46
click at [528, 234] on textarea "Add driver [PERSON_NAME], [GEOGRAPHIC_DATA], Lic# [DRIVERS_LICENSE_NUMBER], DOB…" at bounding box center [513, 230] width 576 height 37
paste textarea "Lic exp date: [DATE]"
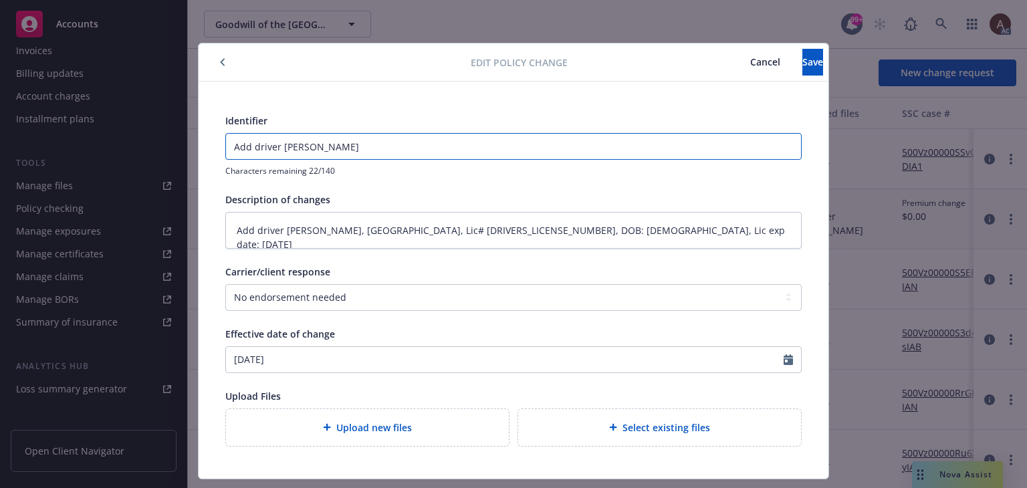
drag, startPoint x: 277, startPoint y: 144, endPoint x: 360, endPoint y: 144, distance: 83.6
click at [360, 144] on input "Add driver [PERSON_NAME]" at bounding box center [513, 146] width 575 height 25
paste input "[PERSON_NAME]"
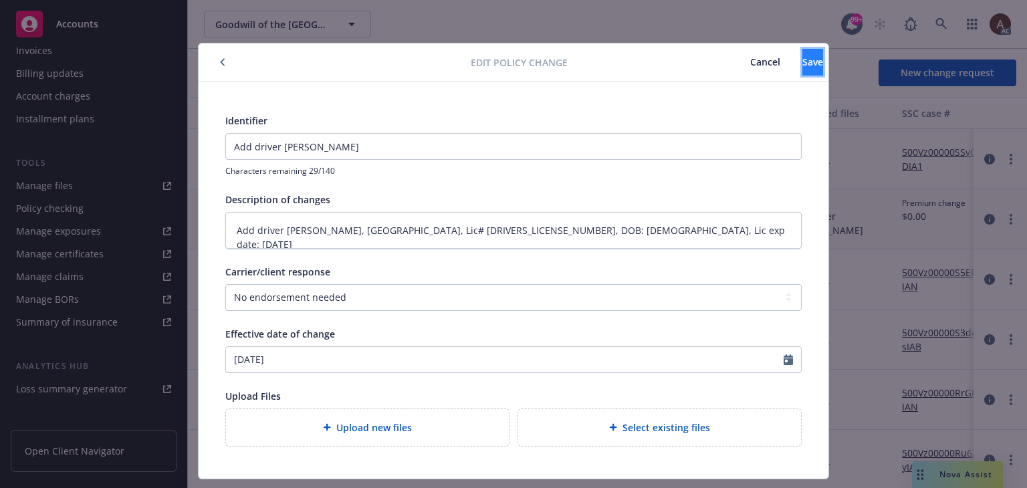
click at [802, 68] on span "Save" at bounding box center [812, 61] width 21 height 13
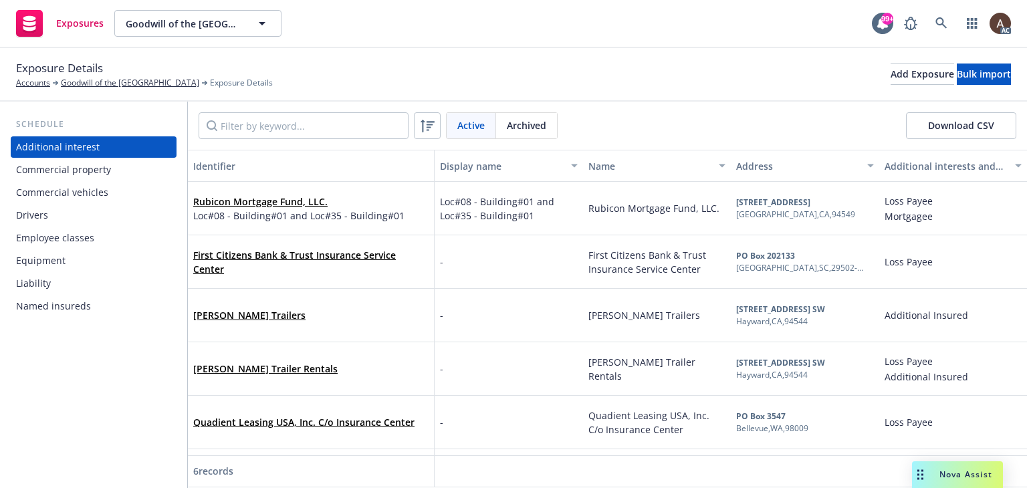
click at [87, 216] on div "Drivers" at bounding box center [93, 215] width 155 height 21
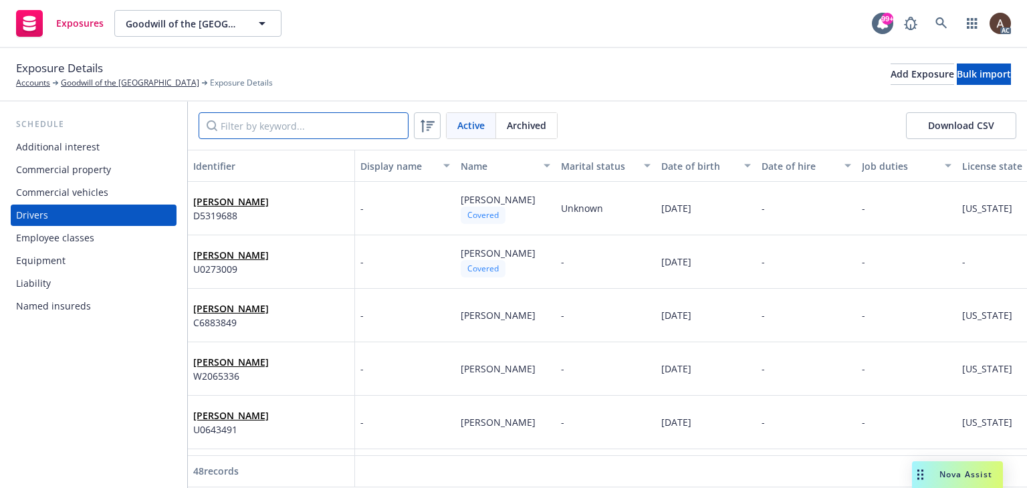
click at [286, 130] on input "Filter by keyword..." at bounding box center [304, 125] width 210 height 27
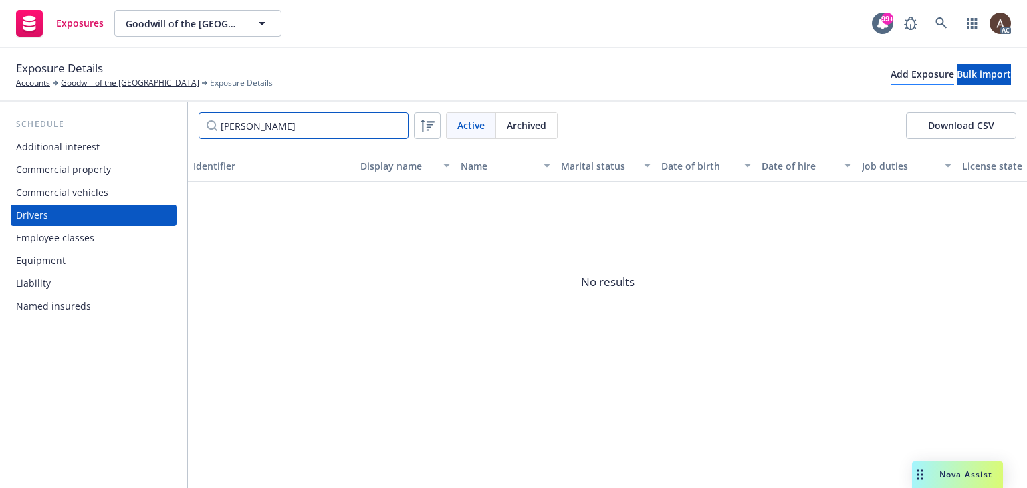
type input "chad"
click at [890, 71] on div "Add Exposure" at bounding box center [922, 74] width 64 height 20
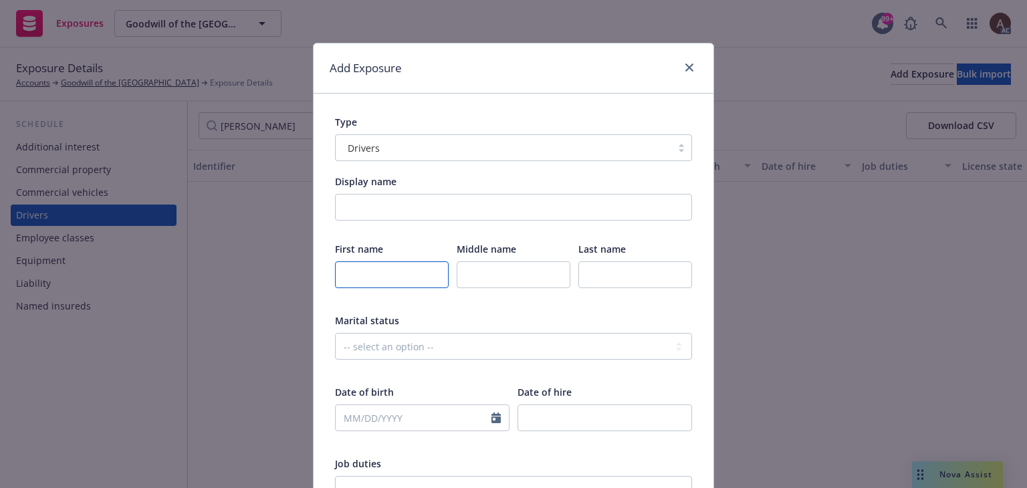
click at [376, 271] on input "text" at bounding box center [392, 274] width 114 height 27
paste input "Chad"
type input "Chad"
click at [628, 276] on input "text" at bounding box center [635, 274] width 114 height 27
paste input "Gabris"
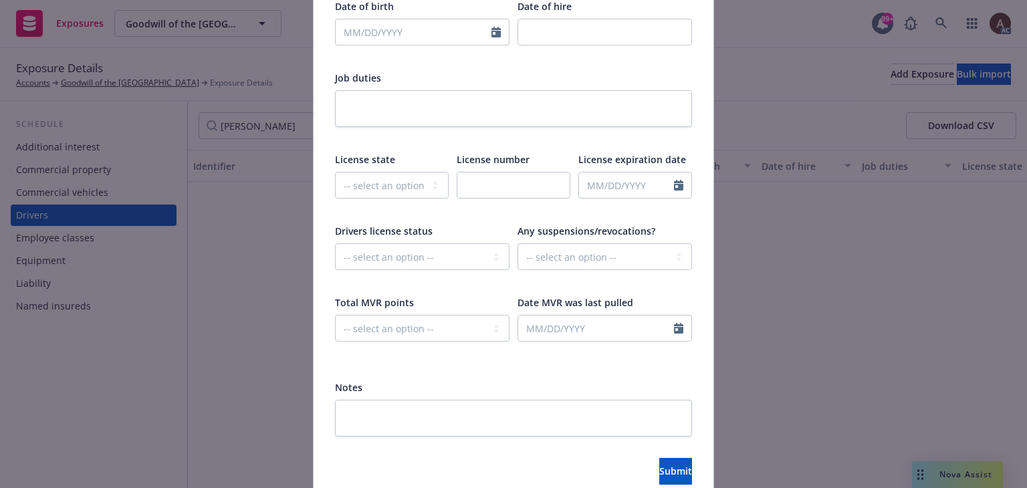
scroll to position [447, 0]
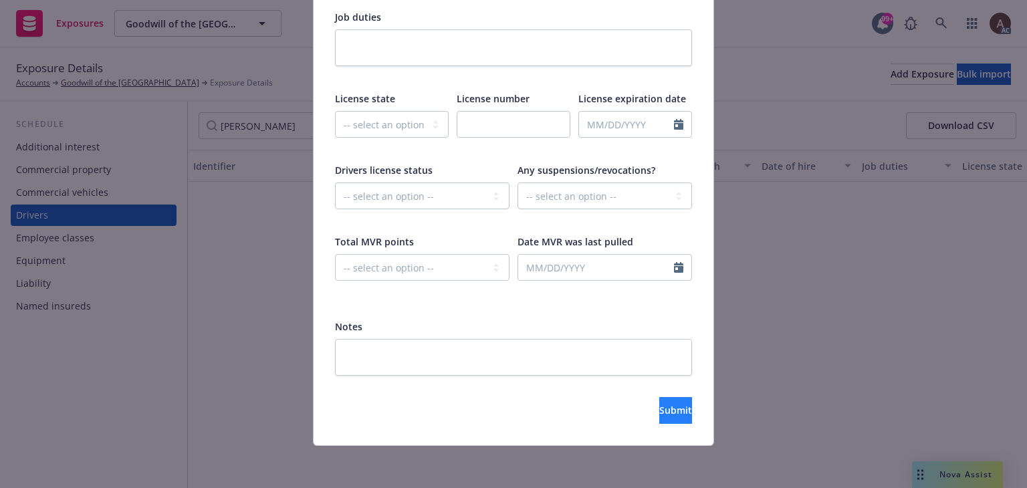
type input "Gabris"
click at [659, 408] on span "Submit" at bounding box center [675, 410] width 33 height 13
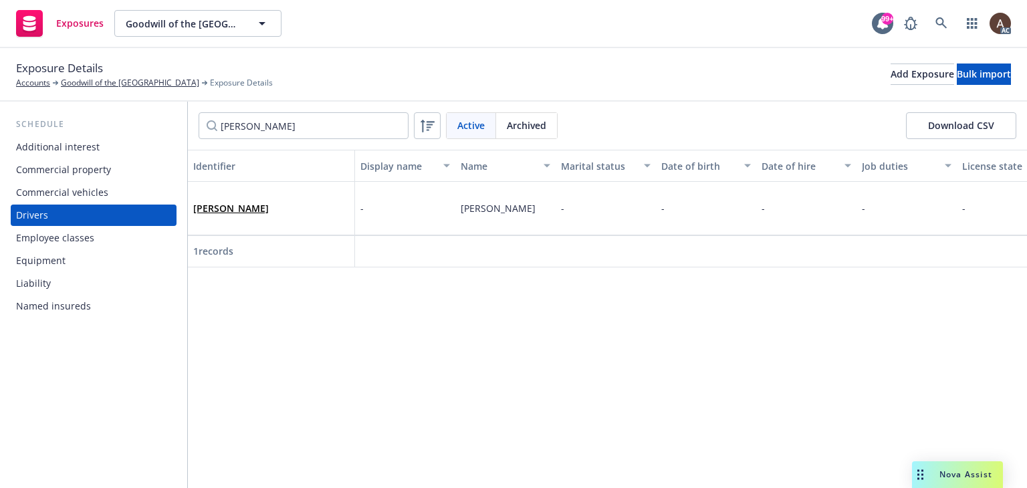
drag, startPoint x: 273, startPoint y: 211, endPoint x: 294, endPoint y: 203, distance: 22.8
click at [273, 211] on div "Chad Gabris" at bounding box center [271, 208] width 156 height 37
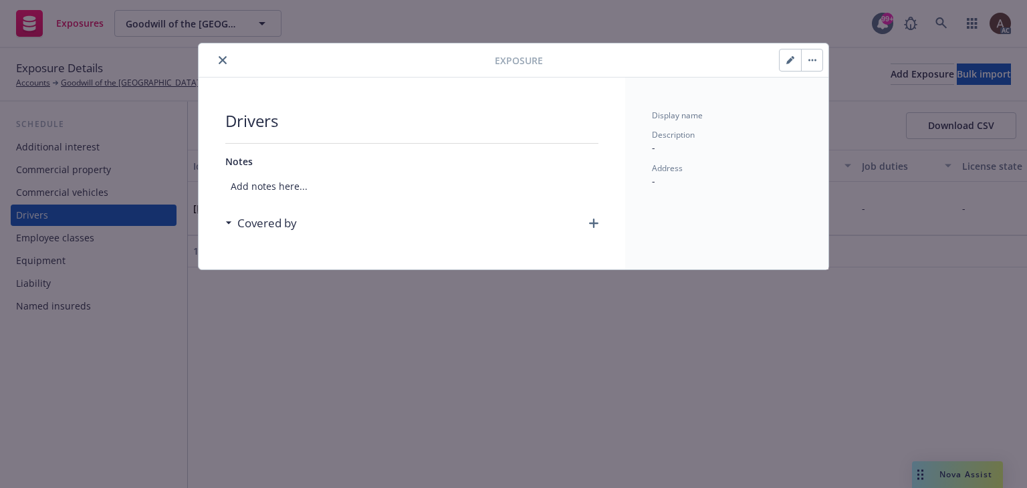
click at [593, 219] on icon "button" at bounding box center [593, 223] width 9 height 9
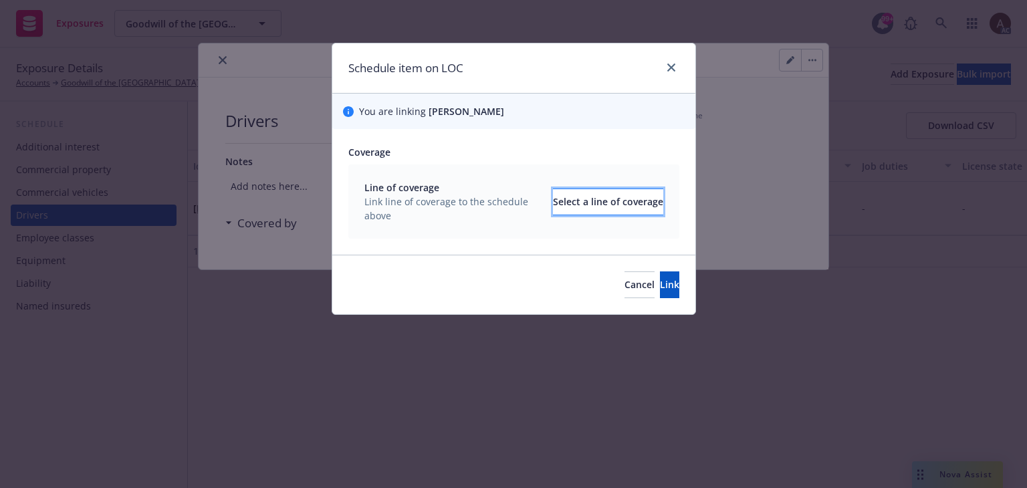
click at [571, 210] on div "Select a line of coverage" at bounding box center [608, 201] width 110 height 25
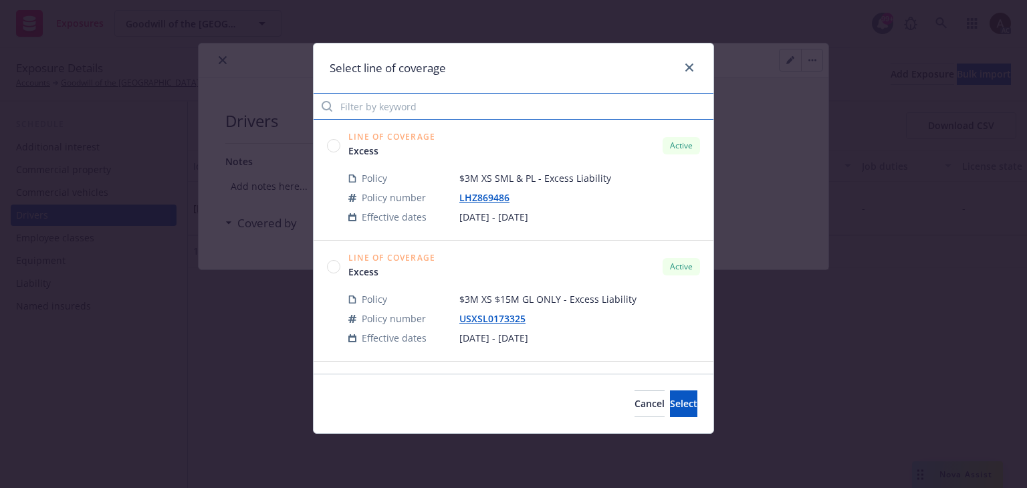
click at [433, 110] on input "Filter by keyword" at bounding box center [514, 106] width 400 height 27
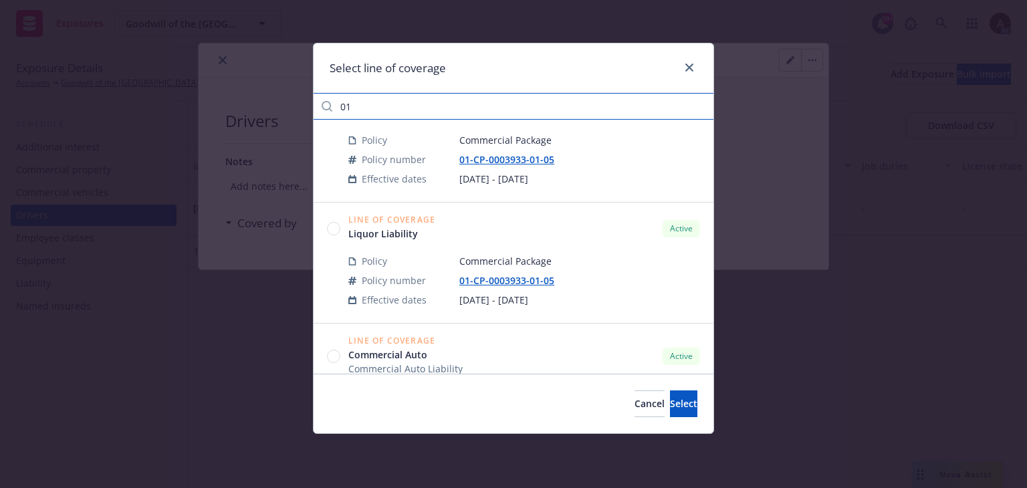
scroll to position [535, 0]
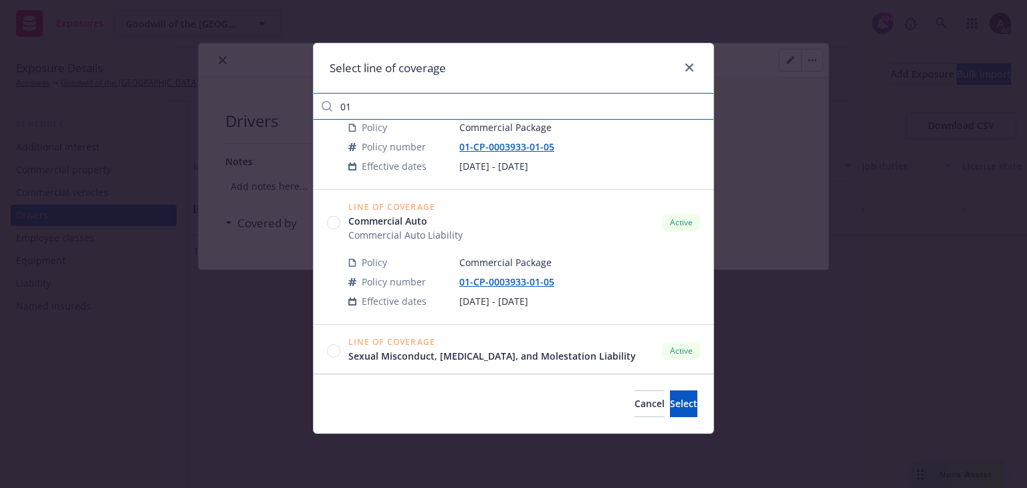
type input "01"
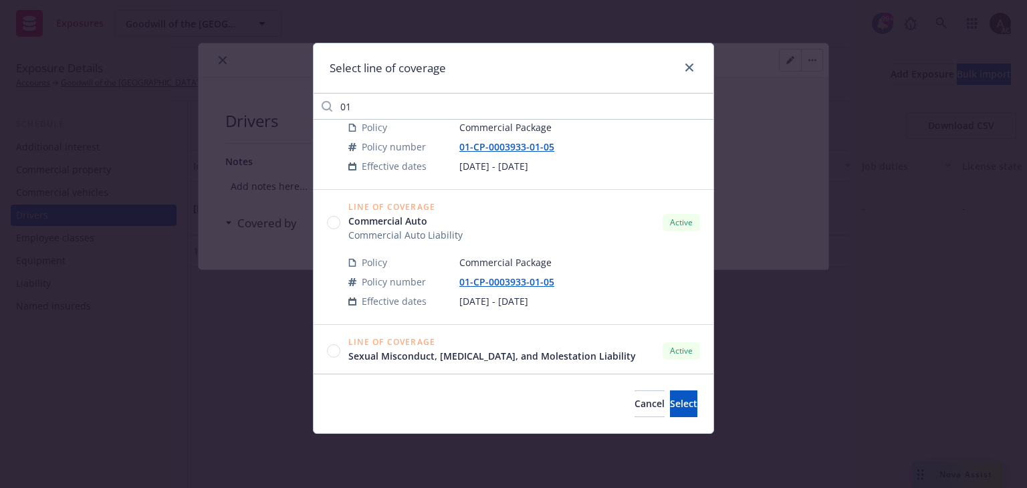
click at [336, 223] on circle at bounding box center [334, 223] width 13 height 13
click at [670, 400] on span "Select" at bounding box center [683, 403] width 27 height 13
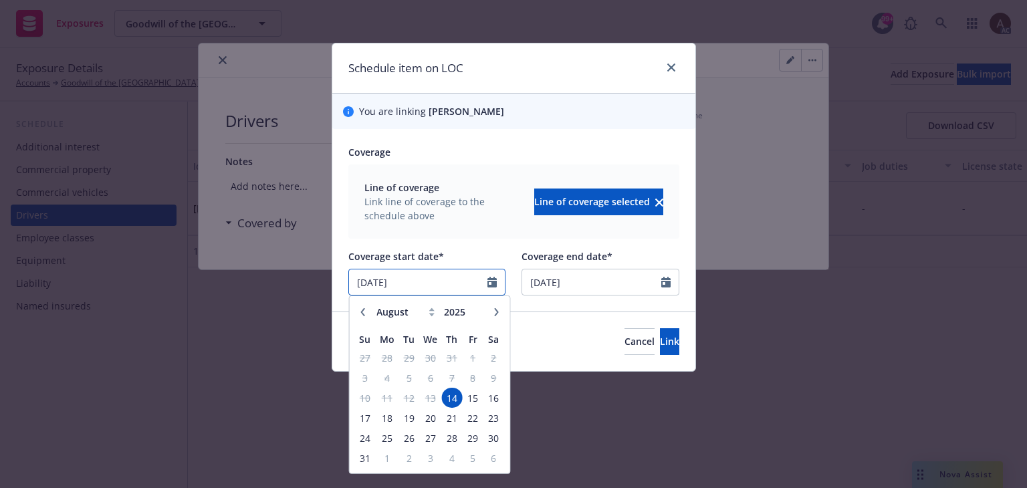
drag, startPoint x: 447, startPoint y: 281, endPoint x: 237, endPoint y: 289, distance: 210.7
click at [237, 289] on div "Schedule item on LOC You are linking Chad Gabris Coverage Line of coverage Link…" at bounding box center [513, 244] width 1027 height 488
click at [495, 314] on icon "button" at bounding box center [496, 314] width 8 height 8
select select "9"
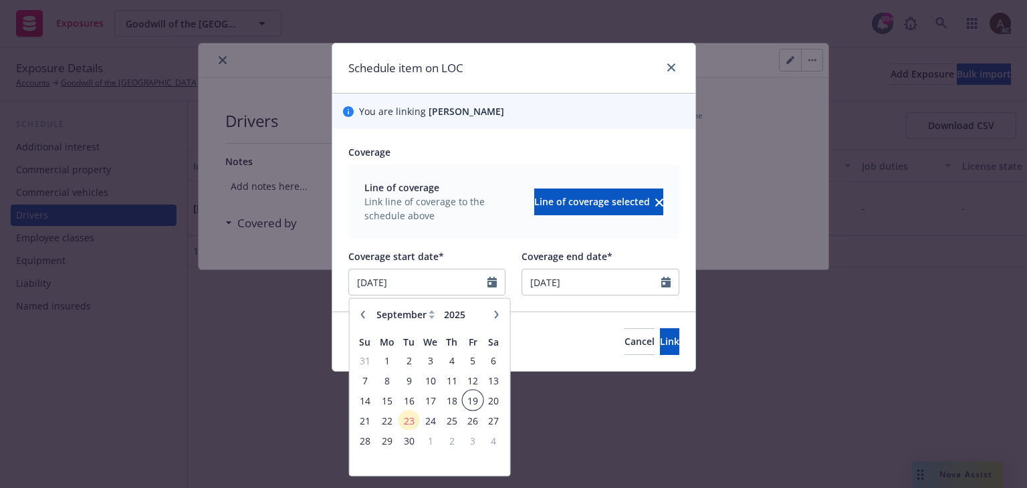
click at [465, 398] on span "19" at bounding box center [472, 400] width 18 height 17
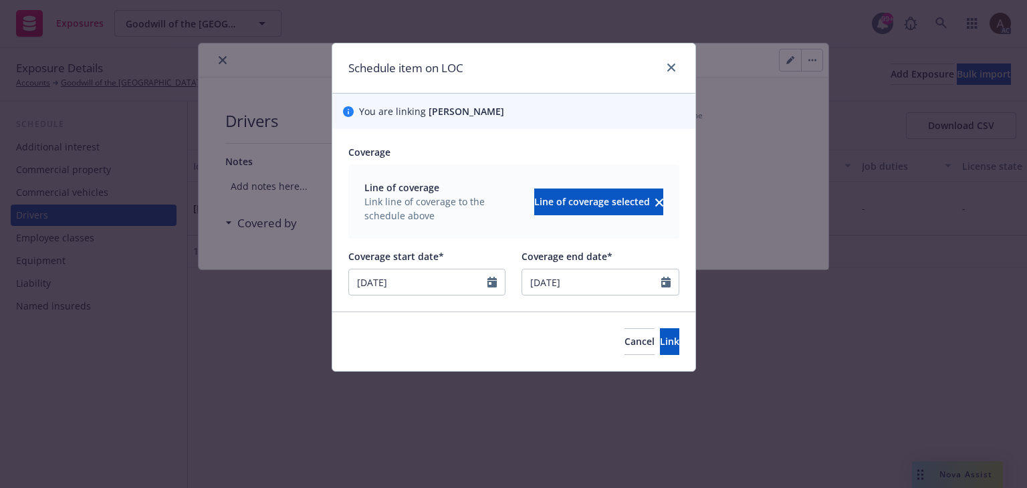
type input "[DATE]"
click at [660, 352] on button "Link" at bounding box center [669, 341] width 19 height 27
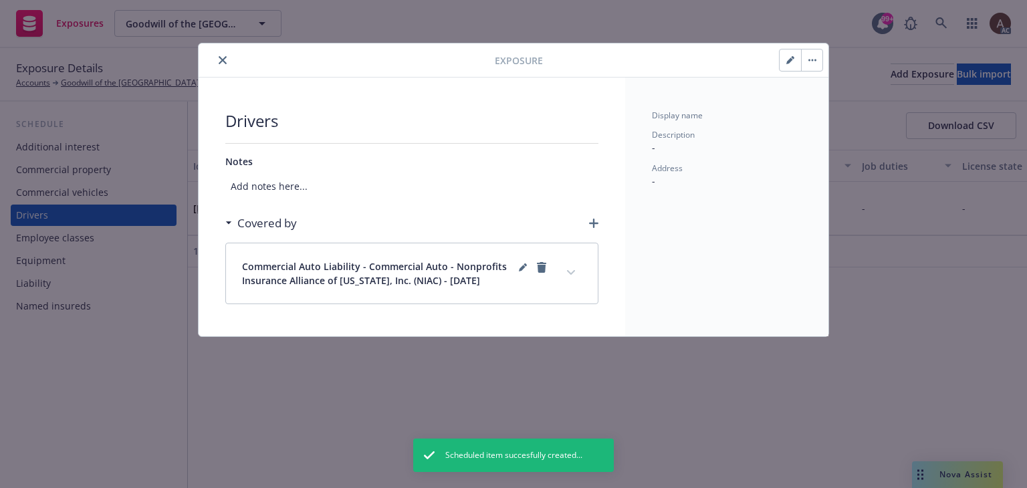
click at [571, 276] on button "expand content" at bounding box center [570, 272] width 21 height 21
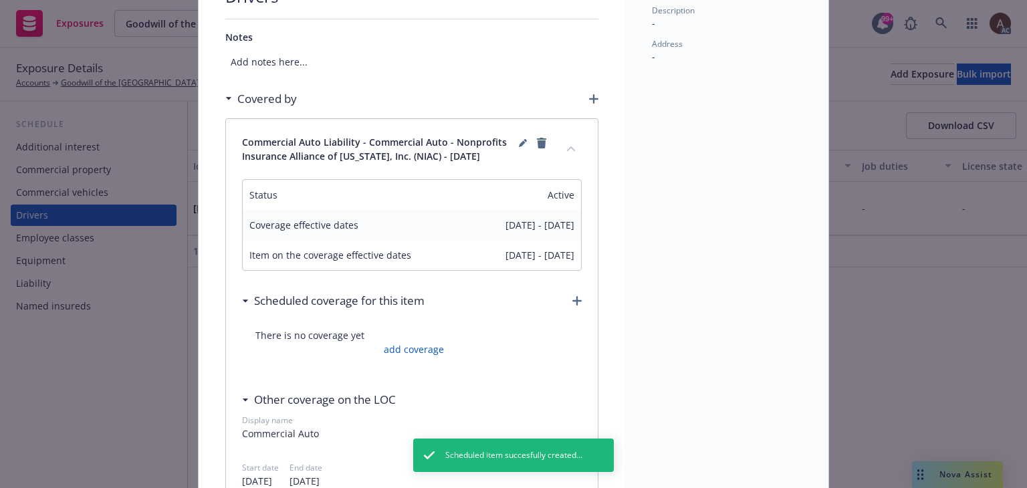
scroll to position [201, 0]
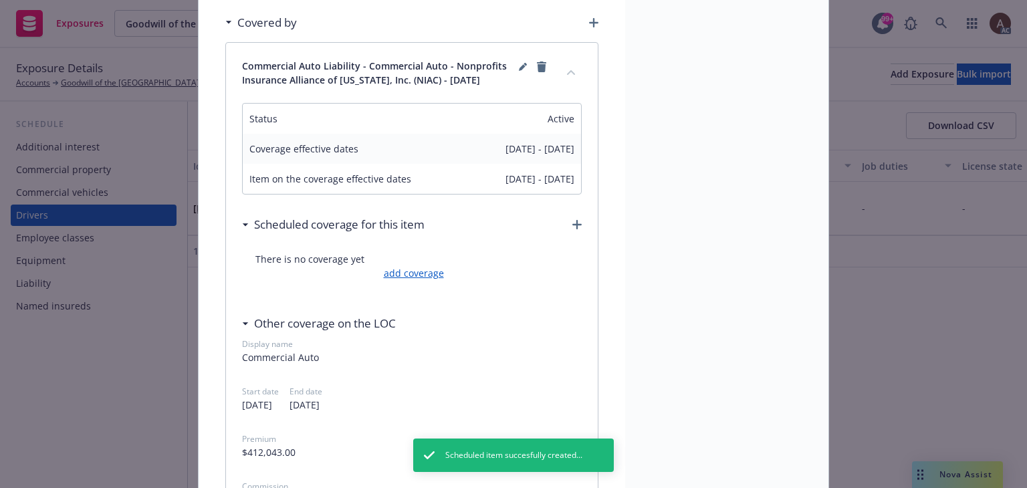
click at [422, 277] on link "add coverage" at bounding box center [412, 273] width 64 height 14
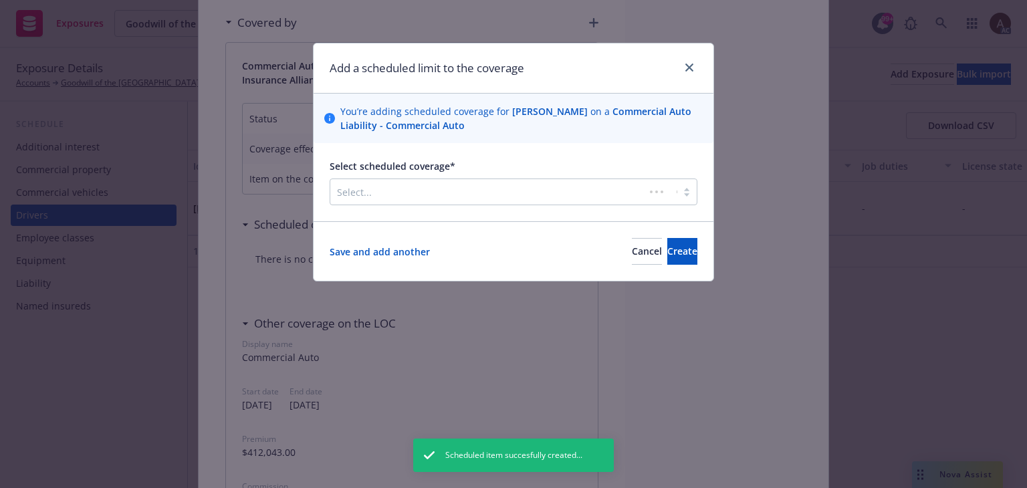
click at [439, 193] on div at bounding box center [487, 192] width 301 height 16
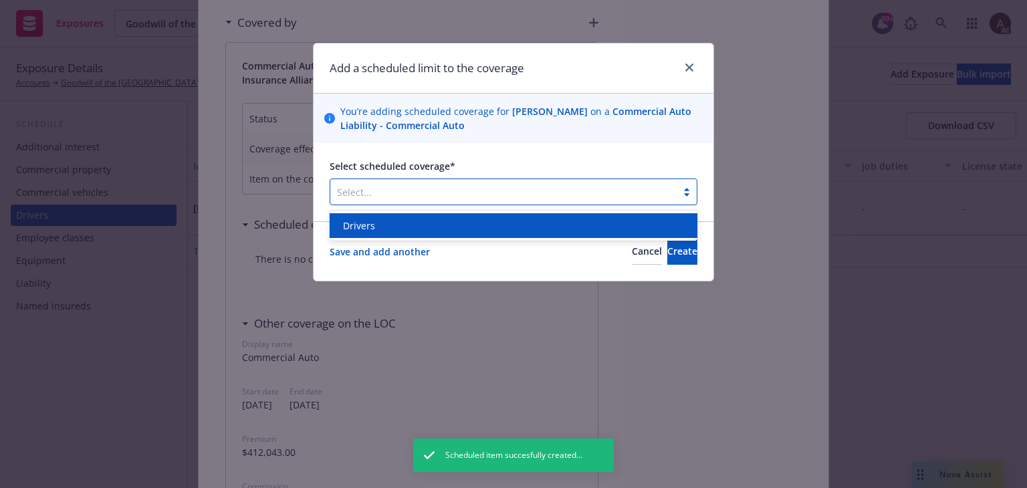
click at [424, 231] on div "Drivers" at bounding box center [514, 226] width 352 height 14
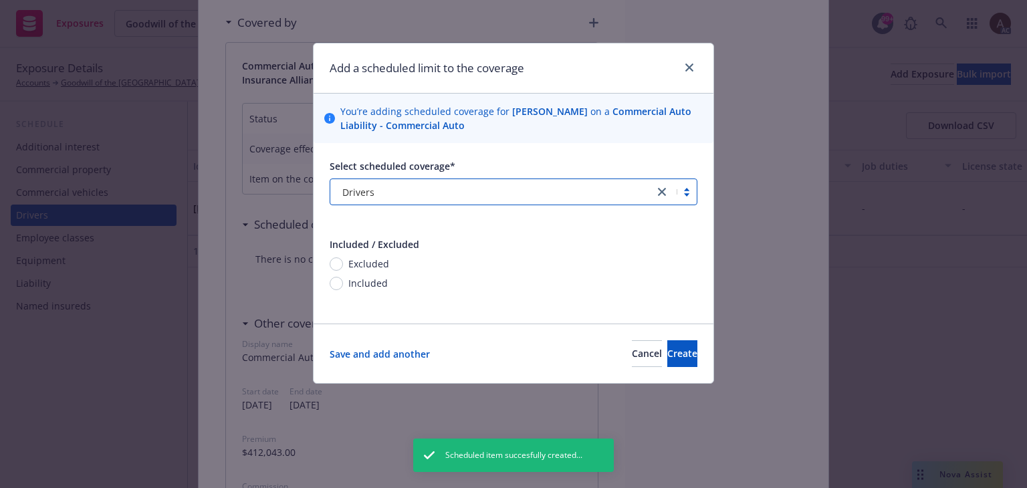
click at [366, 281] on span "Included" at bounding box center [367, 283] width 39 height 14
click at [343, 281] on input "Included" at bounding box center [336, 283] width 13 height 13
radio input "true"
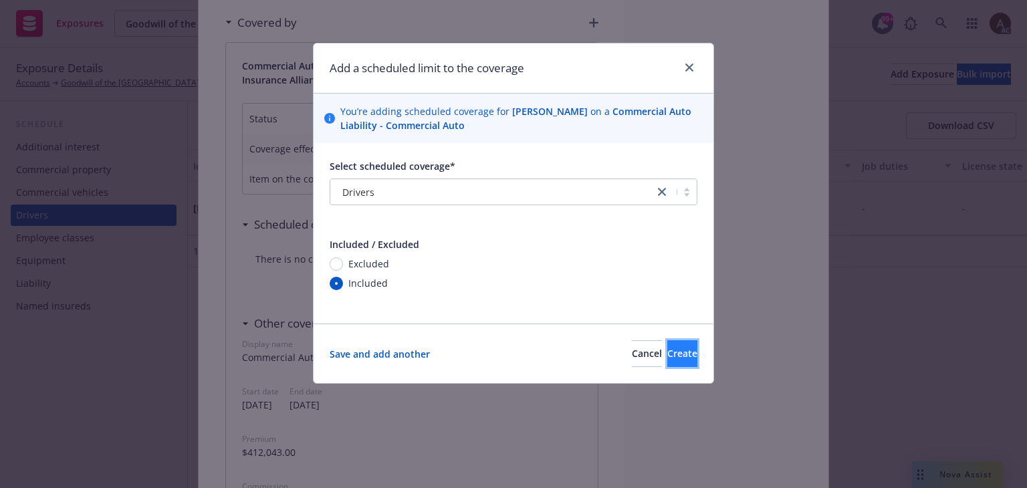
click at [677, 355] on button "Create" at bounding box center [682, 353] width 30 height 27
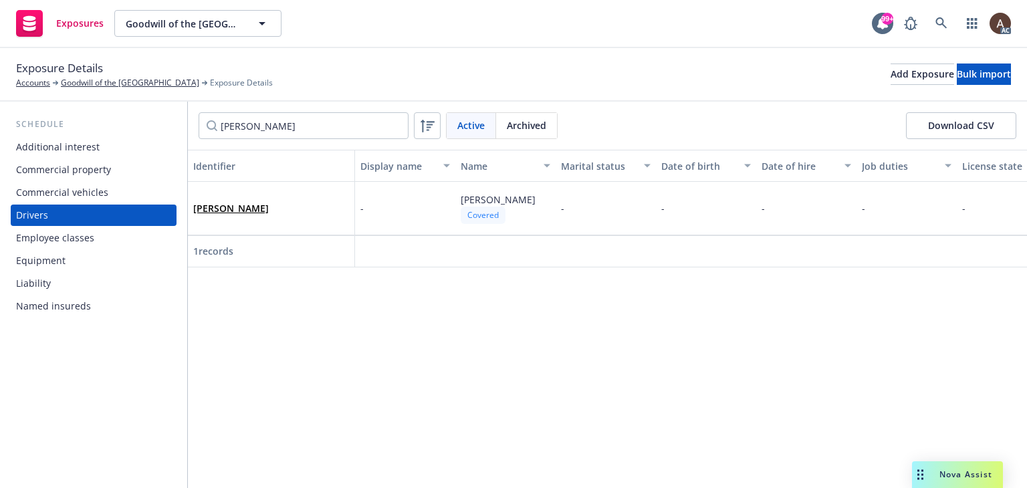
click at [265, 202] on div "Chad Gabris" at bounding box center [271, 208] width 156 height 37
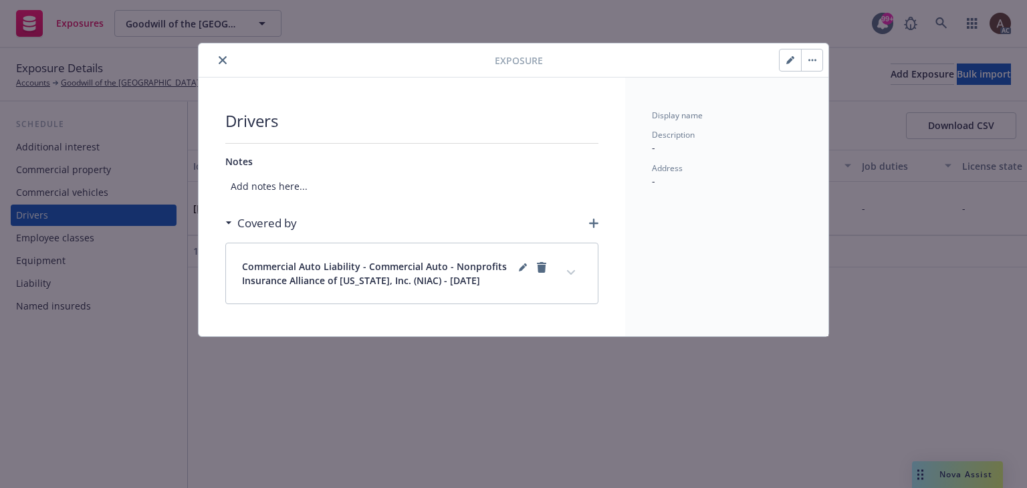
click at [785, 59] on button "button" at bounding box center [789, 59] width 21 height 21
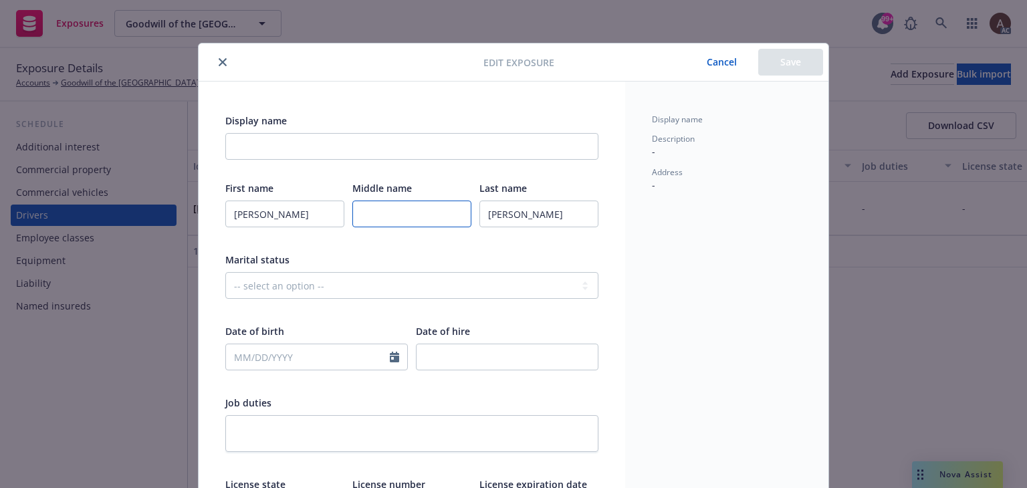
click at [376, 217] on input "text" at bounding box center [411, 214] width 119 height 27
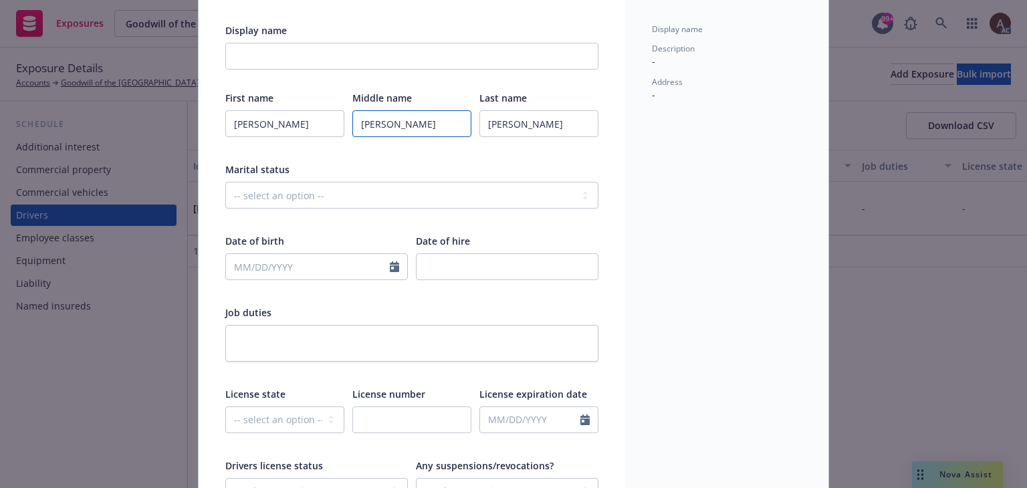
scroll to position [134, 0]
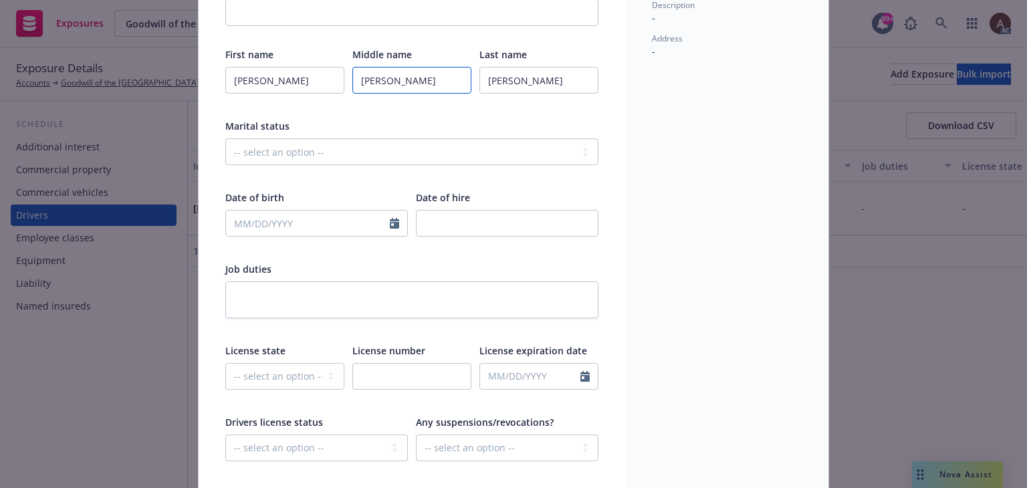
type input "[PERSON_NAME]"
click at [299, 223] on input "text" at bounding box center [308, 223] width 164 height 25
select select "9"
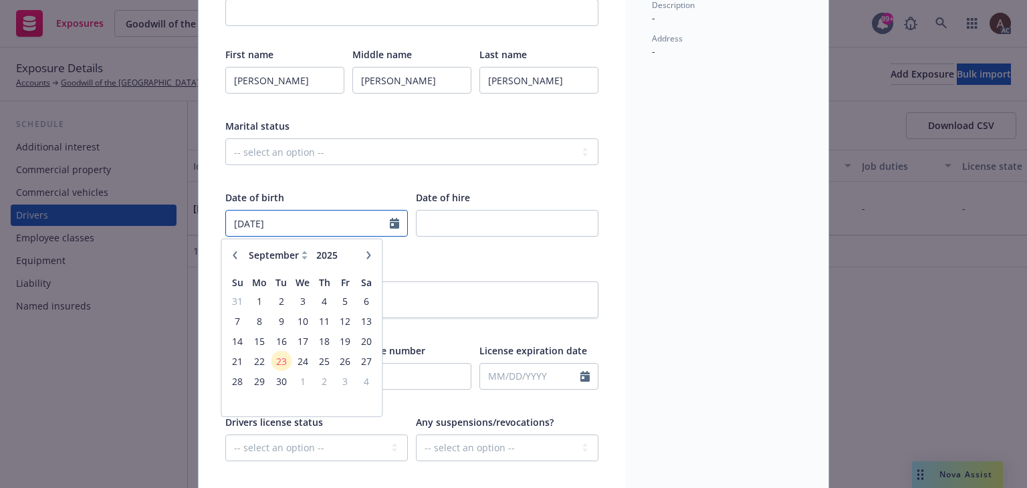
type input "12/30/1980"
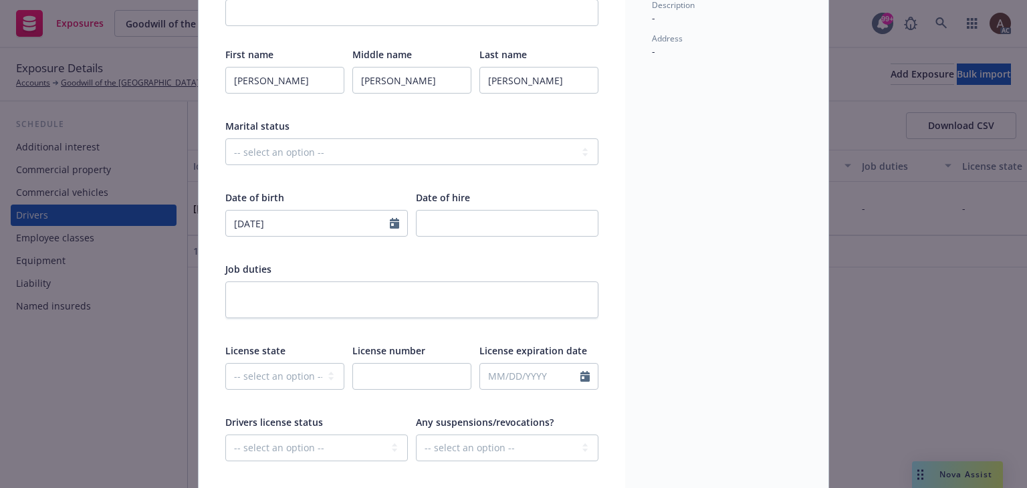
click at [564, 255] on div "First name Chad Middle name Everet Last name Gabris Marital status -- select an…" at bounding box center [411, 298] width 373 height 503
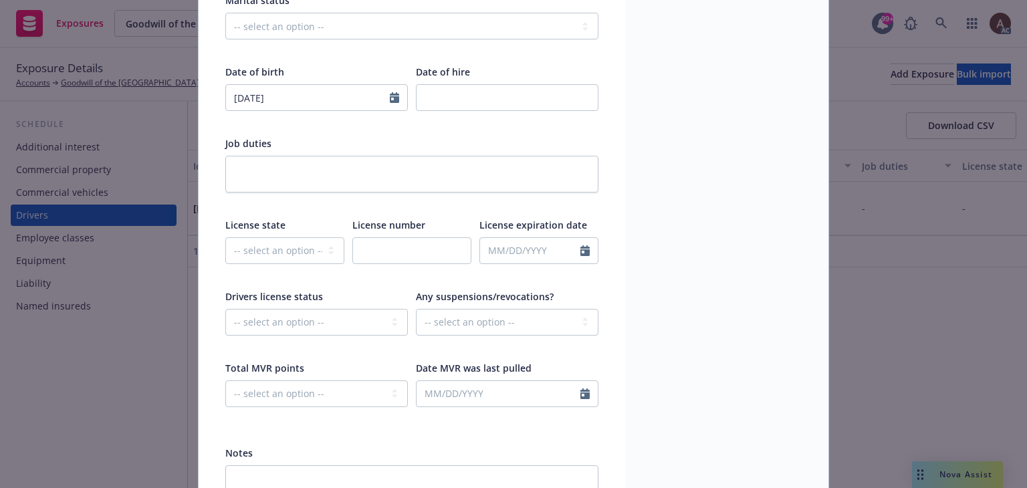
scroll to position [334, 0]
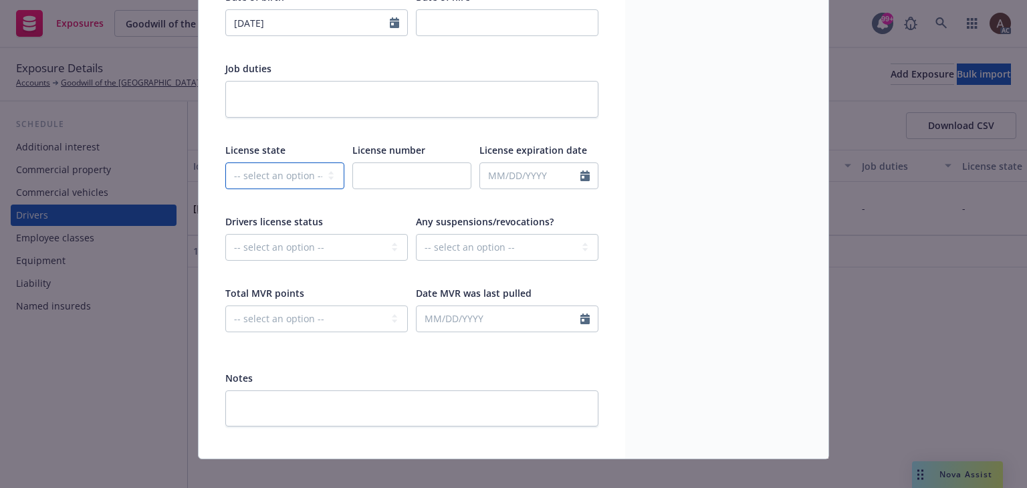
click at [291, 172] on select "-- select an option -- Alaska Alabama Arkansas American Samoa Arizona Californi…" at bounding box center [284, 175] width 119 height 27
select select "CA"
click at [380, 173] on input "text" at bounding box center [411, 175] width 119 height 27
type input "U0678099"
click at [320, 252] on select "-- select an option -- Cancelled Denied Disqualified Expired Invalid Limited No…" at bounding box center [316, 247] width 183 height 27
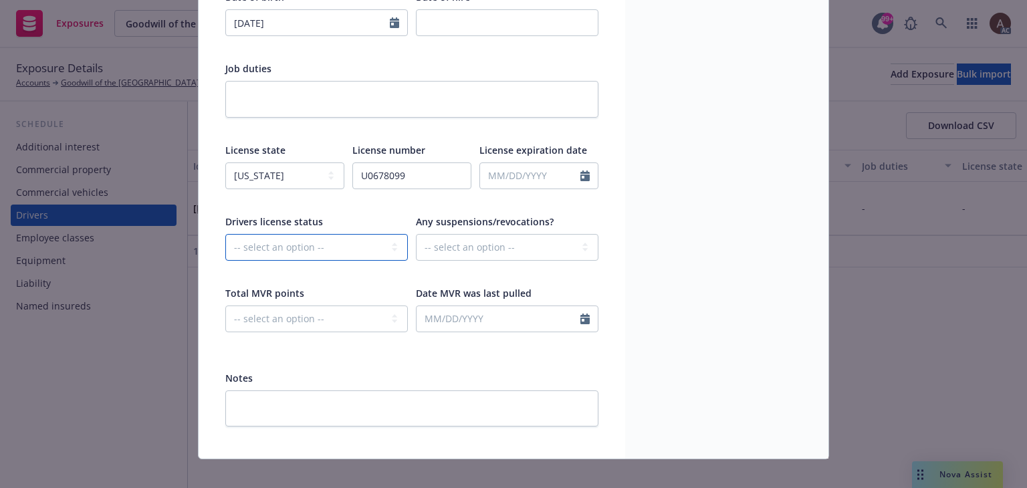
select select "VALID"
click at [225, 234] on select "-- select an option -- Cancelled Denied Disqualified Expired Invalid Limited No…" at bounding box center [316, 247] width 183 height 27
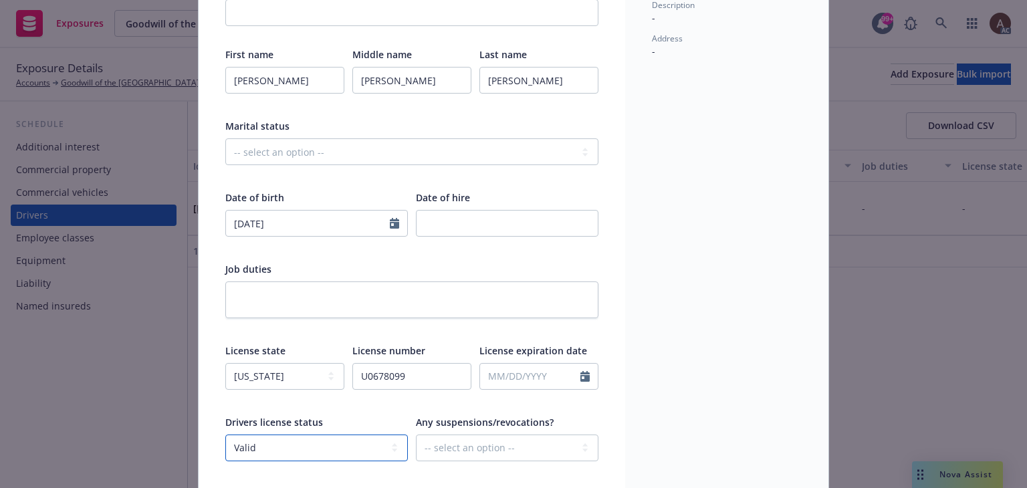
scroll to position [267, 0]
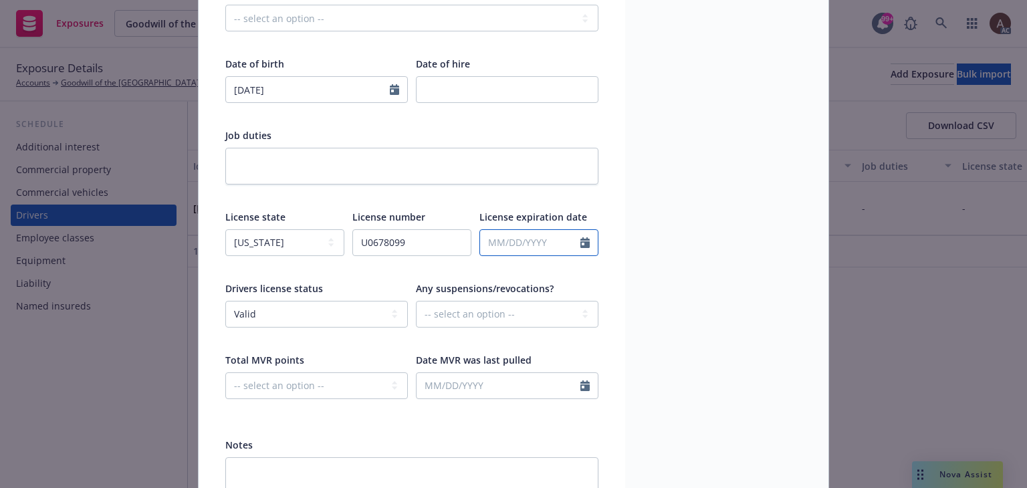
click at [517, 247] on input "text" at bounding box center [530, 242] width 100 height 25
select select "9"
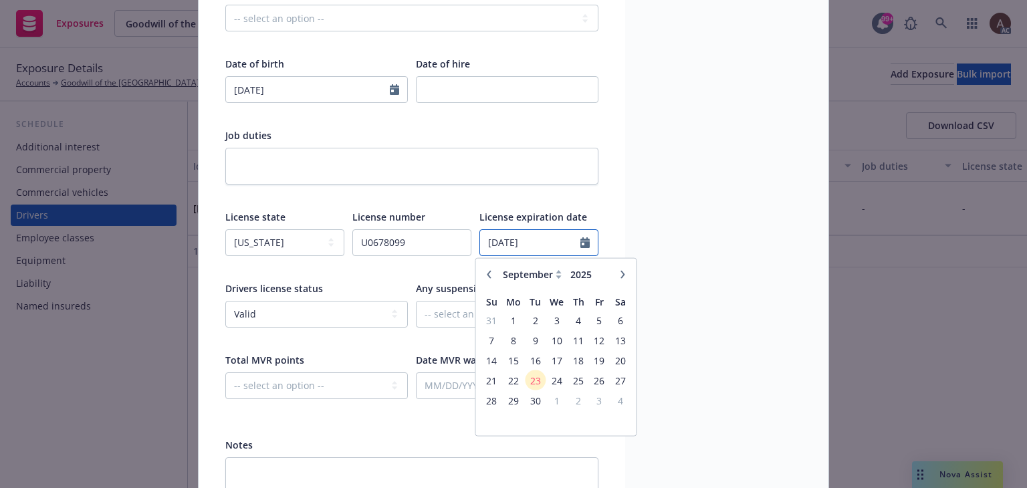
type input "12/30/2029"
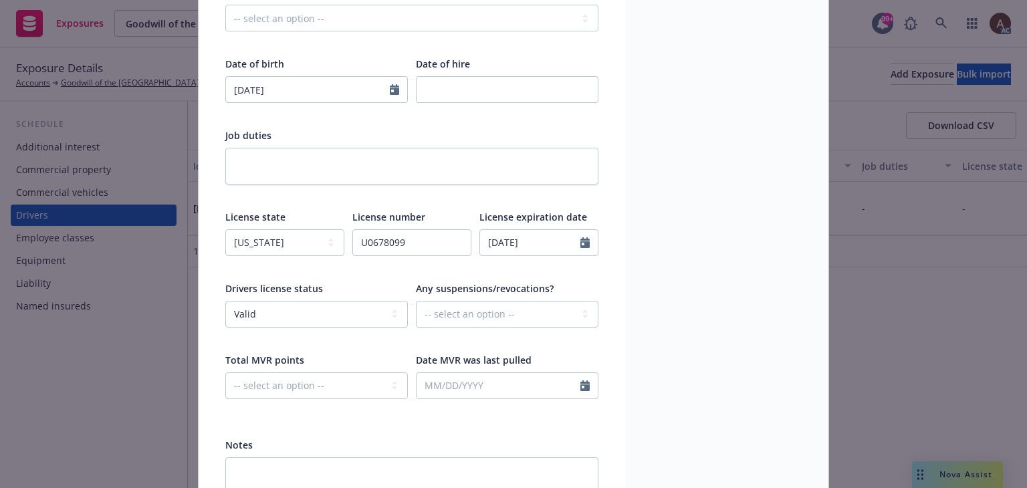
click at [693, 185] on div "Display name Description - Address -" at bounding box center [726, 169] width 203 height 711
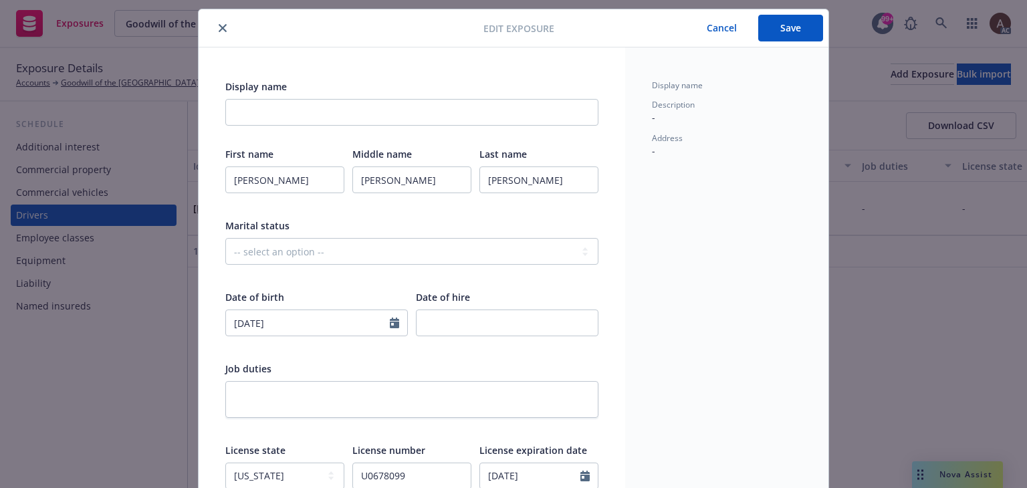
scroll to position [0, 0]
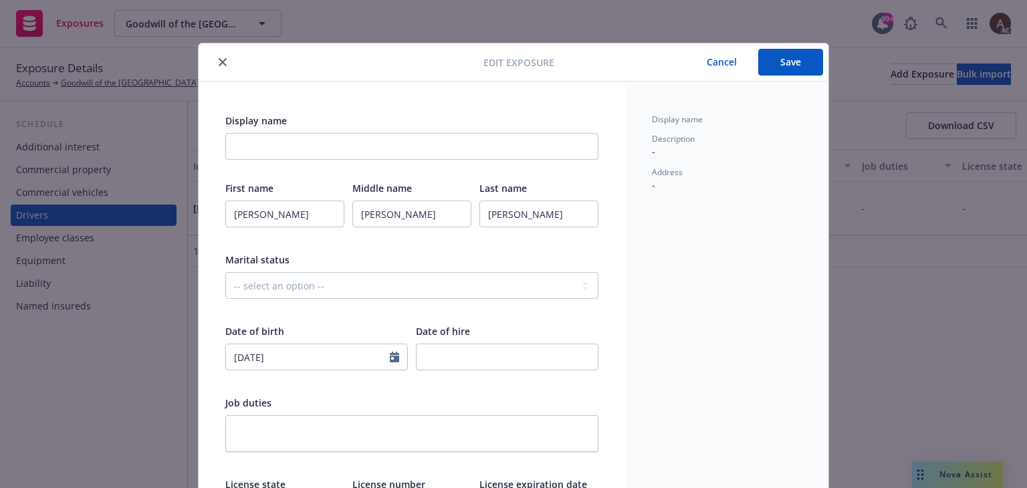
click at [783, 62] on button "Save" at bounding box center [790, 62] width 65 height 27
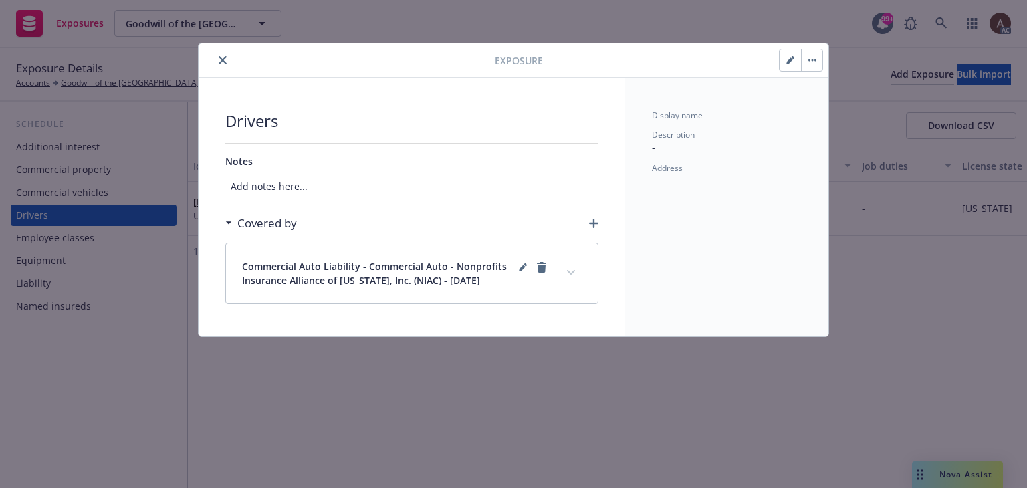
click at [222, 59] on icon "close" at bounding box center [223, 60] width 8 height 8
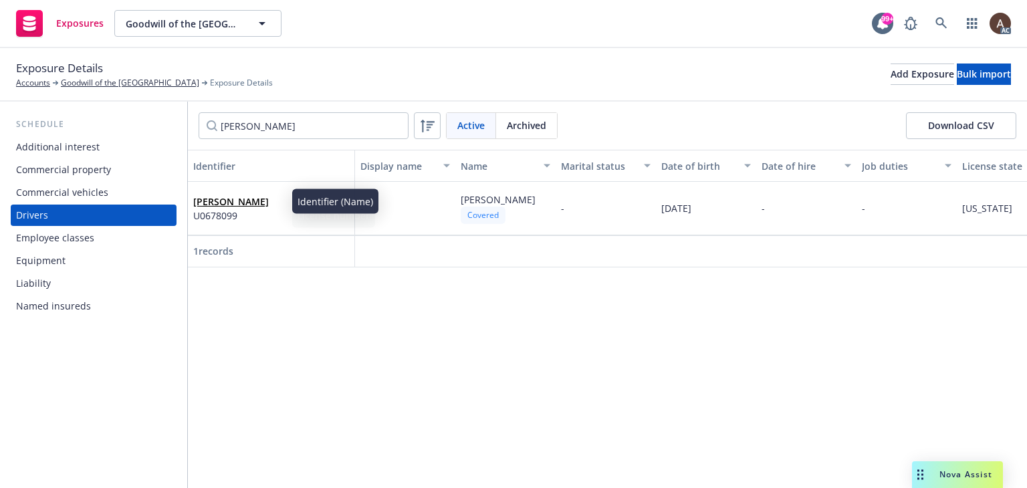
click at [289, 212] on body "Exposures Goodwill of the San Francisco Bay Goodwill of the San Francisco Bay 9…" at bounding box center [513, 244] width 1027 height 488
click at [316, 214] on div "Chad Everet Gabris U0678099" at bounding box center [271, 208] width 156 height 37
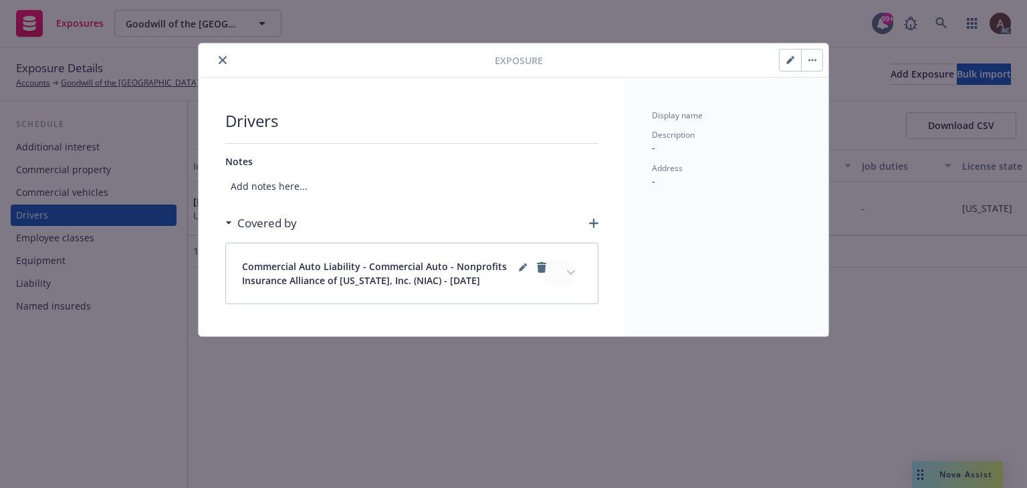
click at [575, 276] on button "expand content" at bounding box center [570, 272] width 21 height 21
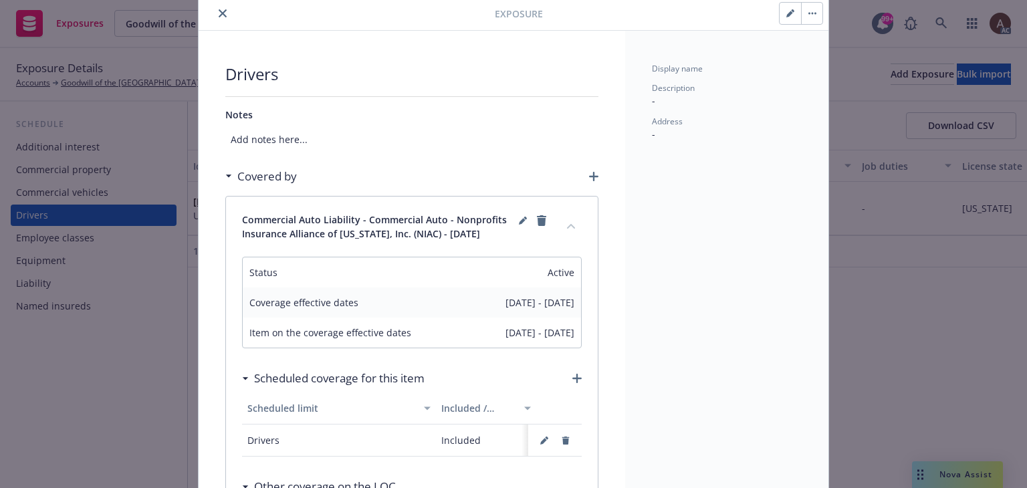
scroll to position [267, 0]
